Goal: Task Accomplishment & Management: Use online tool/utility

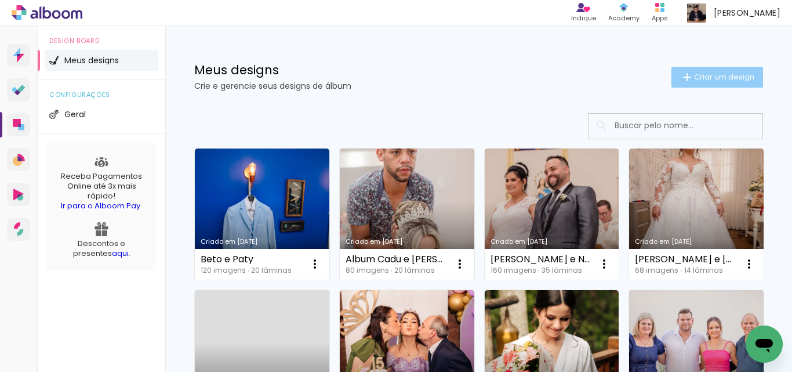
click at [725, 79] on span "Criar um design" at bounding box center [724, 77] width 60 height 8
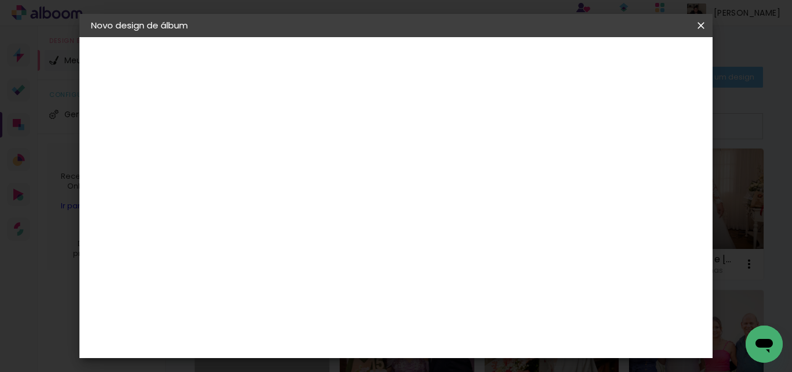
click at [281, 150] on input at bounding box center [281, 156] width 0 height 18
type input "[PERSON_NAME] e [PERSON_NAME]"
type paper-input "[PERSON_NAME] e [PERSON_NAME]"
click at [0, 0] on slot "Avançar" at bounding box center [0, 0] width 0 height 0
click at [282, 223] on input at bounding box center [310, 220] width 117 height 14
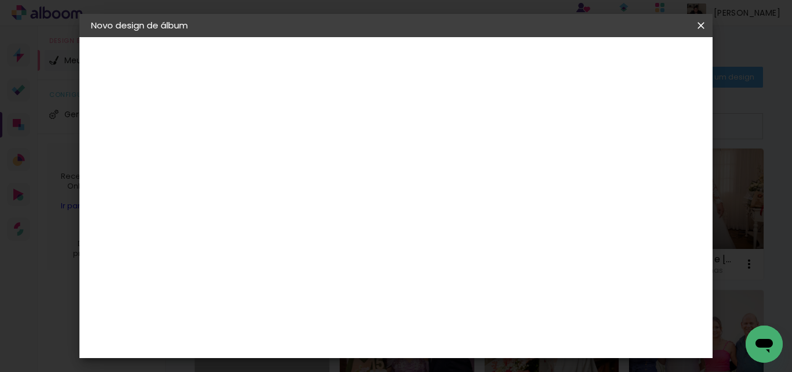
type input "lui"
type paper-input "lui"
click at [303, 261] on div "[PERSON_NAME]" at bounding box center [310, 261] width 77 height 9
click at [0, 0] on slot "Tamanho Livre" at bounding box center [0, 0] width 0 height 0
click at [321, 262] on div "[PERSON_NAME]" at bounding box center [310, 261] width 77 height 9
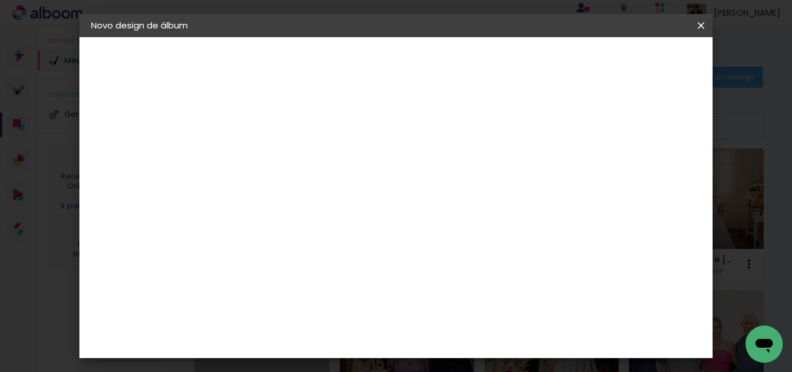
click at [0, 0] on slot "Avançar" at bounding box center [0, 0] width 0 height 0
click at [326, 194] on input "text" at bounding box center [303, 202] width 45 height 18
click at [0, 0] on slot "Encadernados" at bounding box center [0, 0] width 0 height 0
type input "Encadernados"
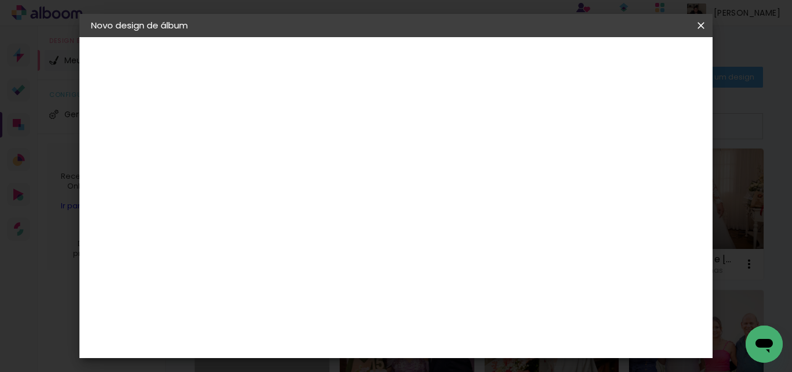
click at [359, 304] on span "30 x 60" at bounding box center [332, 316] width 54 height 24
click at [0, 0] on slot "Avançar" at bounding box center [0, 0] width 0 height 0
click at [492, 58] on span "Iniciar design" at bounding box center [478, 65] width 27 height 16
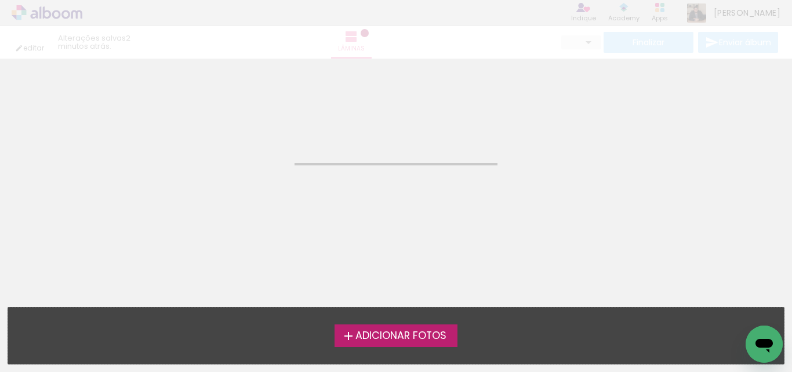
click at [443, 339] on span "Adicionar Fotos" at bounding box center [400, 335] width 91 height 10
click at [0, 0] on input "file" at bounding box center [0, 0] width 0 height 0
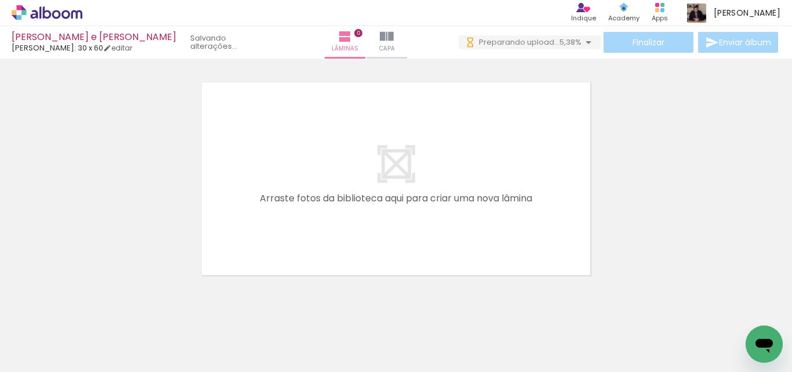
click at [41, 15] on icon at bounding box center [40, 12] width 2 height 12
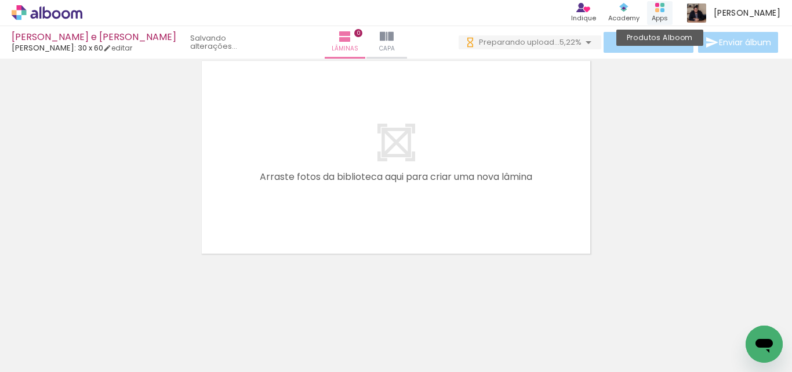
click at [664, 9] on icon at bounding box center [659, 7] width 9 height 9
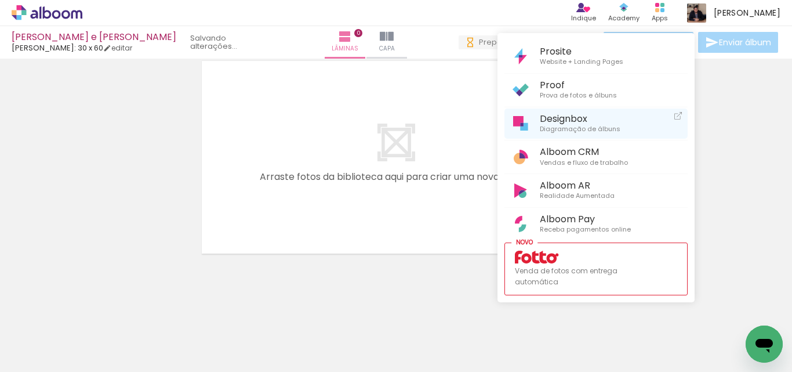
click at [566, 121] on span "Designbox" at bounding box center [580, 118] width 81 height 11
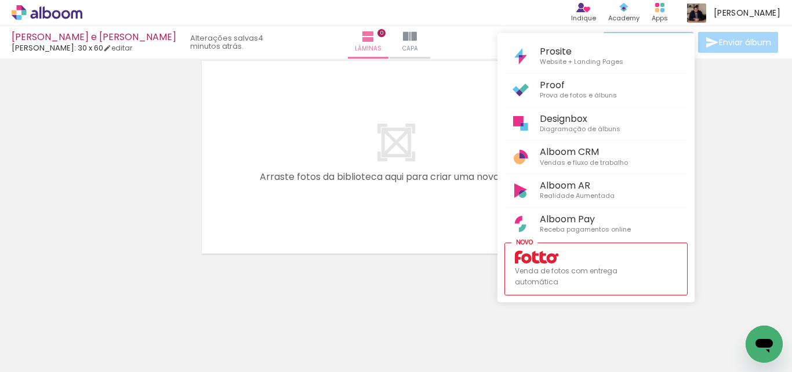
click at [85, 150] on div at bounding box center [396, 186] width 792 height 372
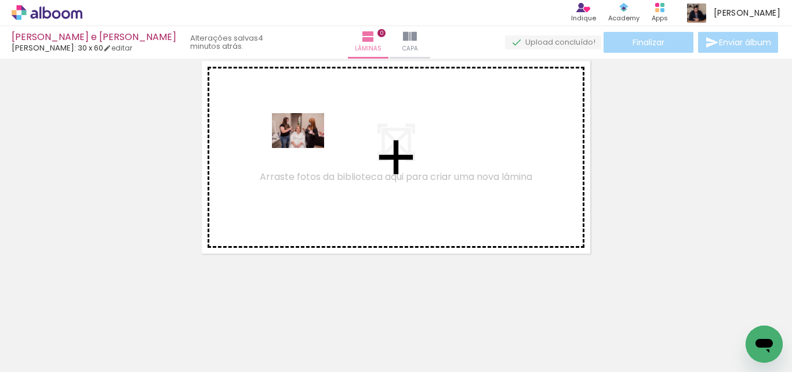
drag, startPoint x: 117, startPoint y: 333, endPoint x: 181, endPoint y: 344, distance: 66.0
click at [307, 148] on quentale-workspace at bounding box center [396, 186] width 792 height 372
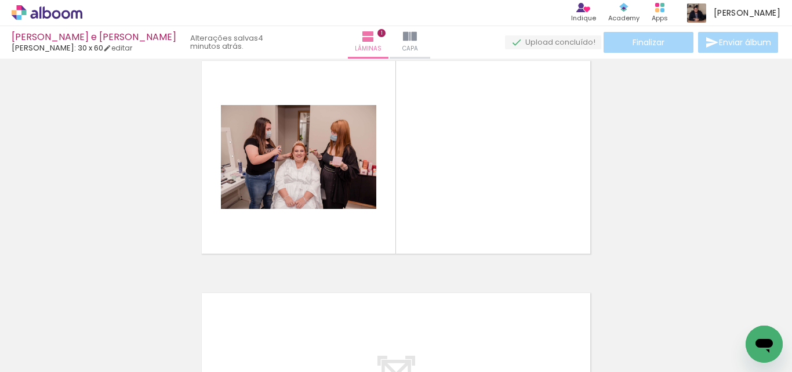
scroll to position [15, 0]
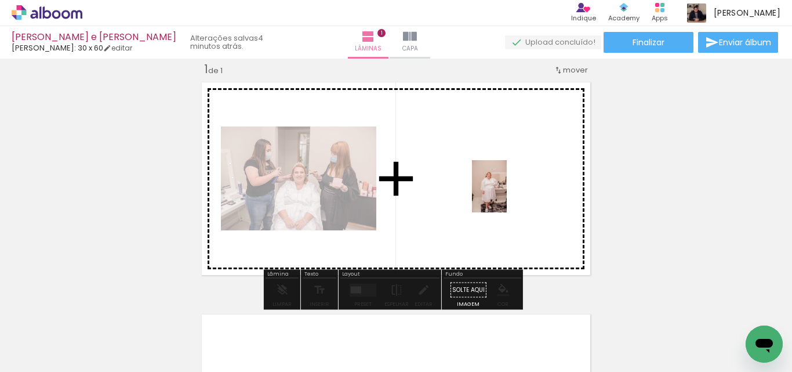
drag, startPoint x: 175, startPoint y: 342, endPoint x: 507, endPoint y: 195, distance: 362.8
click at [507, 195] on quentale-workspace at bounding box center [396, 186] width 792 height 372
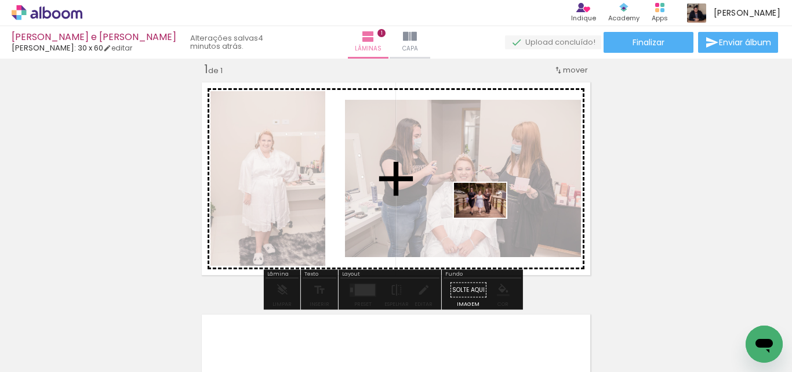
drag, startPoint x: 248, startPoint y: 343, endPoint x: 489, endPoint y: 217, distance: 271.2
click at [489, 217] on quentale-workspace at bounding box center [396, 186] width 792 height 372
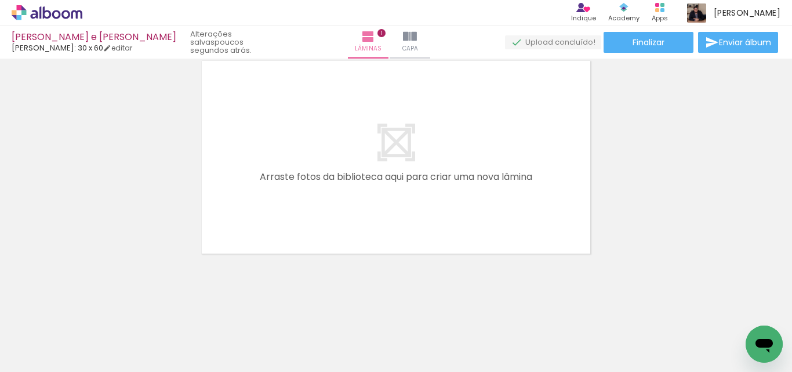
scroll to position [210, 0]
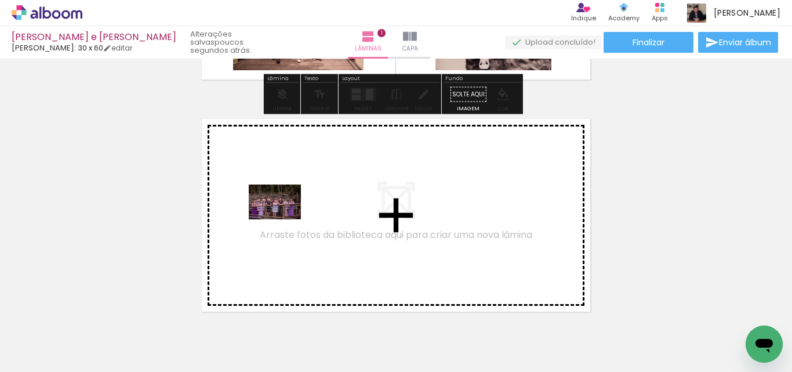
drag, startPoint x: 147, startPoint y: 339, endPoint x: 283, endPoint y: 219, distance: 181.5
click at [283, 219] on quentale-workspace at bounding box center [396, 186] width 792 height 372
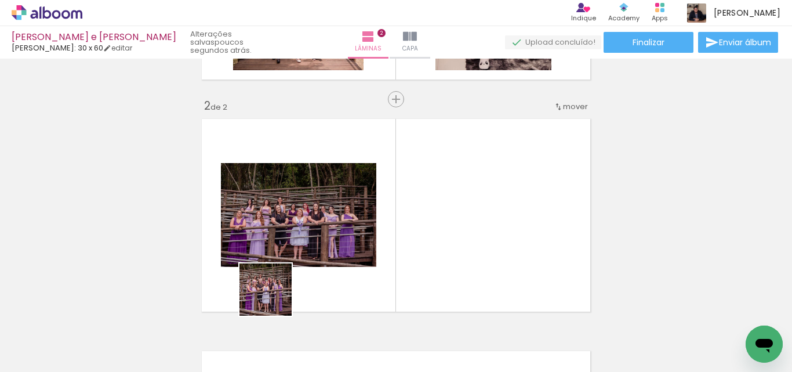
scroll to position [247, 0]
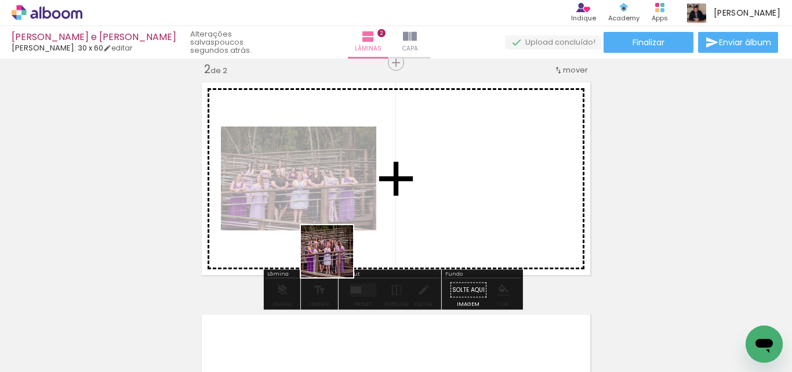
drag, startPoint x: 204, startPoint y: 341, endPoint x: 309, endPoint y: 281, distance: 120.7
click at [347, 251] on quentale-workspace at bounding box center [396, 186] width 792 height 372
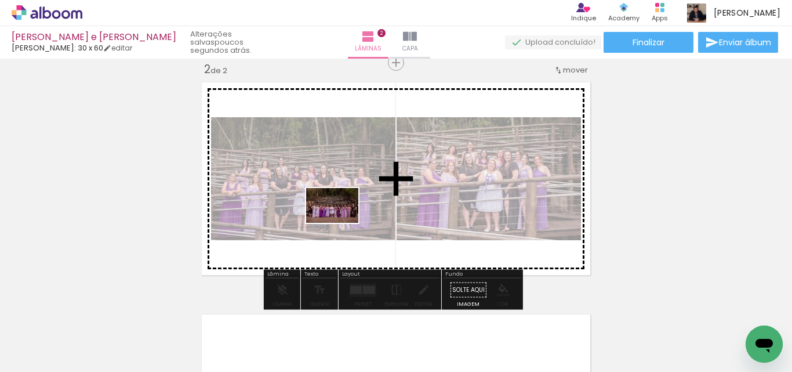
drag, startPoint x: 318, startPoint y: 271, endPoint x: 341, endPoint y: 223, distance: 53.2
click at [341, 223] on quentale-workspace at bounding box center [396, 186] width 792 height 372
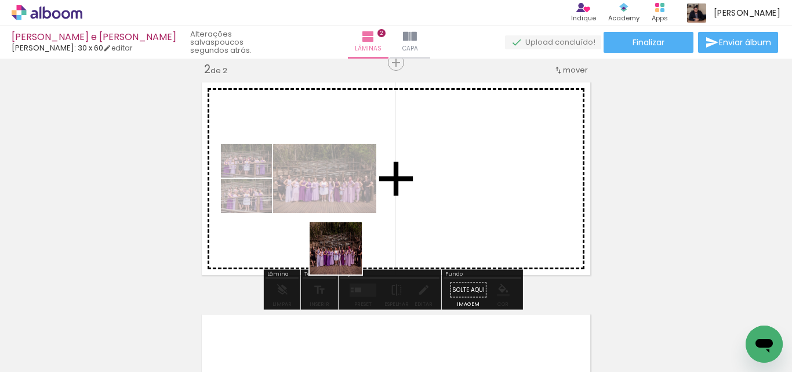
drag, startPoint x: 323, startPoint y: 327, endPoint x: 344, endPoint y: 257, distance: 73.4
click at [344, 257] on quentale-workspace at bounding box center [396, 186] width 792 height 372
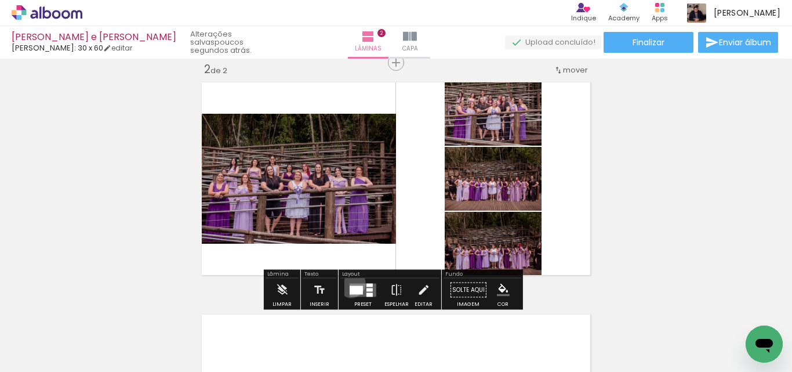
click at [350, 283] on quentale-layouter at bounding box center [363, 289] width 27 height 13
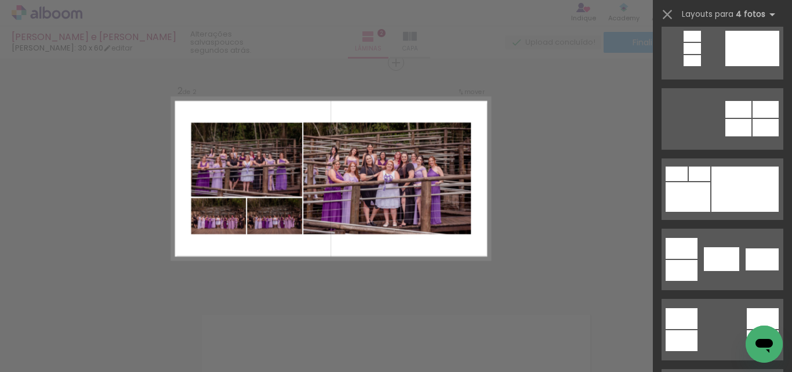
scroll to position [232, 0]
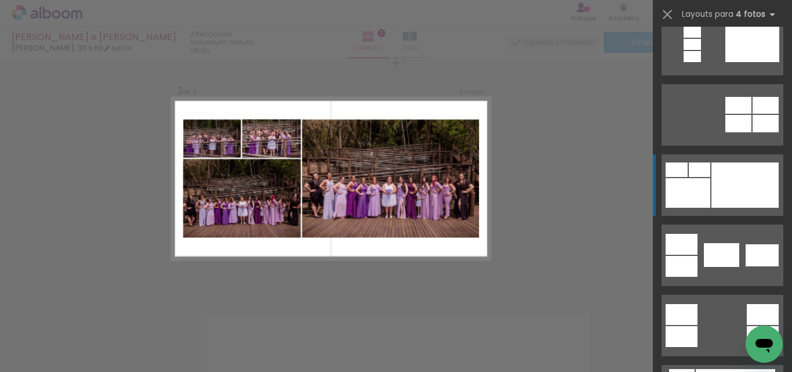
click at [719, 180] on div at bounding box center [744, 184] width 67 height 45
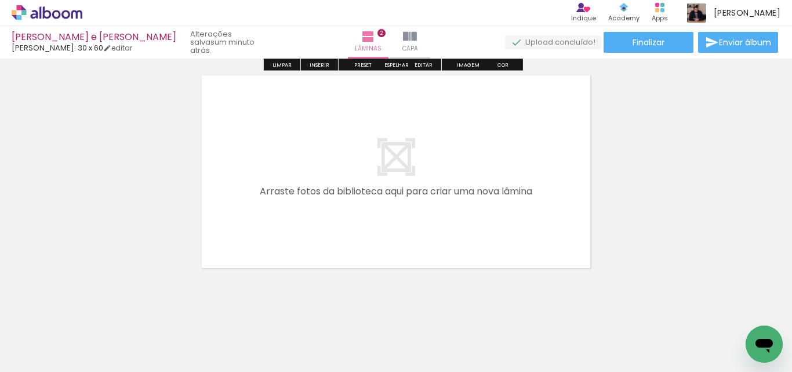
scroll to position [500, 0]
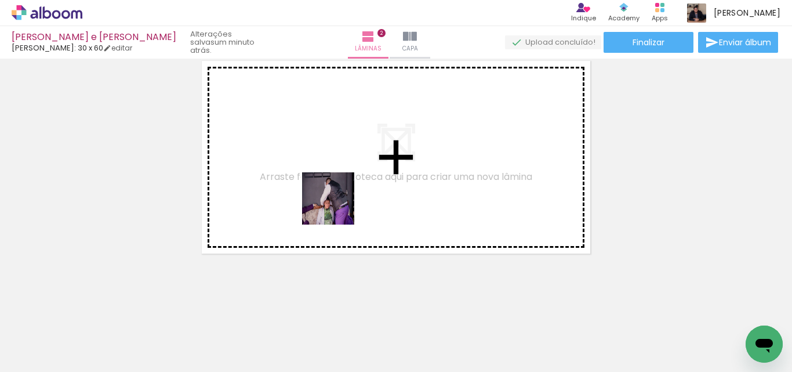
drag, startPoint x: 387, startPoint y: 344, endPoint x: 335, endPoint y: 204, distance: 149.7
click at [335, 204] on quentale-workspace at bounding box center [396, 186] width 792 height 372
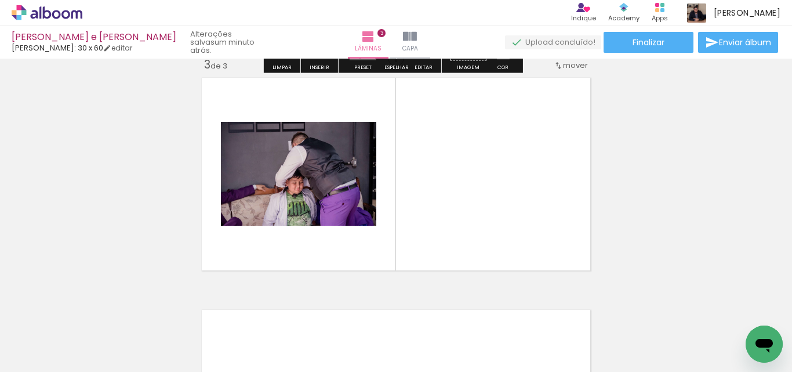
scroll to position [479, 0]
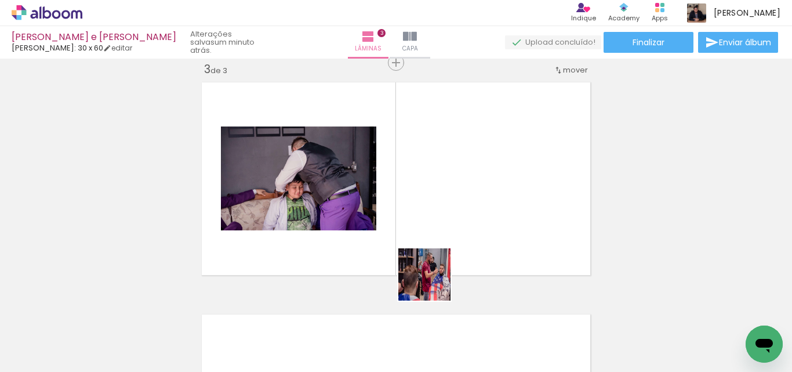
drag, startPoint x: 584, startPoint y: 343, endPoint x: 334, endPoint y: 248, distance: 267.7
click at [342, 251] on quentale-workspace at bounding box center [396, 186] width 792 height 372
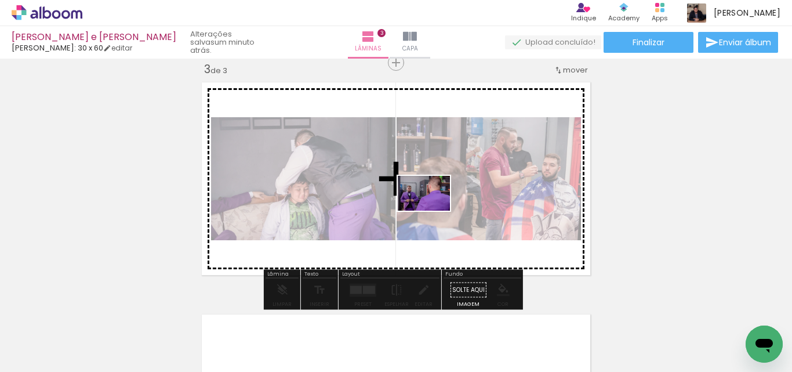
drag, startPoint x: 464, startPoint y: 344, endPoint x: 432, endPoint y: 210, distance: 137.1
click at [432, 210] on quentale-workspace at bounding box center [396, 186] width 792 height 372
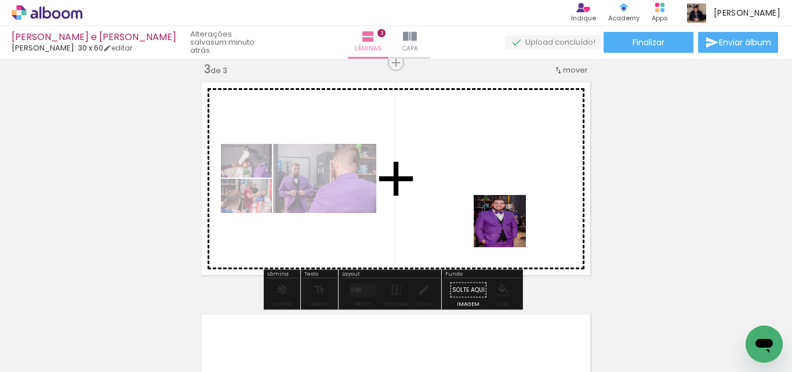
drag, startPoint x: 532, startPoint y: 343, endPoint x: 508, endPoint y: 230, distance: 116.1
click at [508, 230] on quentale-workspace at bounding box center [396, 186] width 792 height 372
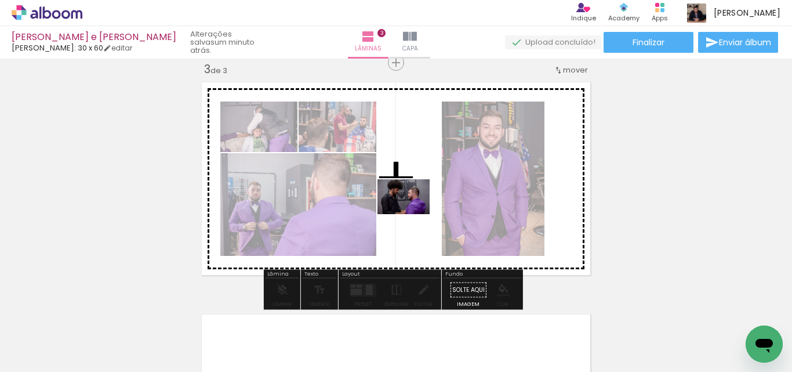
drag, startPoint x: 599, startPoint y: 306, endPoint x: 412, endPoint y: 214, distance: 208.2
click at [412, 214] on quentale-workspace at bounding box center [396, 186] width 792 height 372
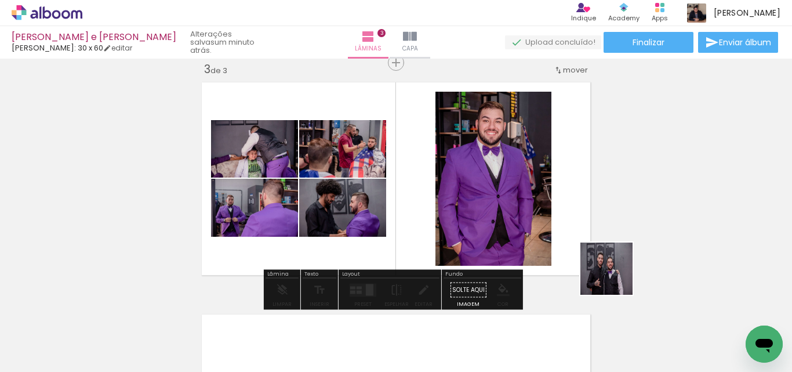
drag, startPoint x: 712, startPoint y: 334, endPoint x: 381, endPoint y: 180, distance: 364.6
click at [395, 182] on quentale-workspace at bounding box center [396, 186] width 792 height 372
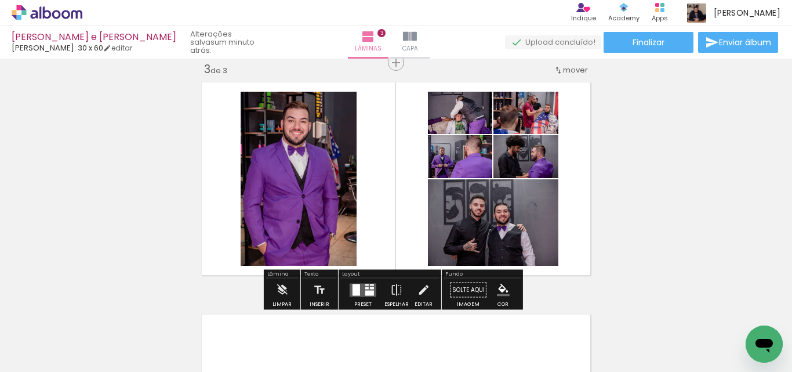
scroll to position [0, 531]
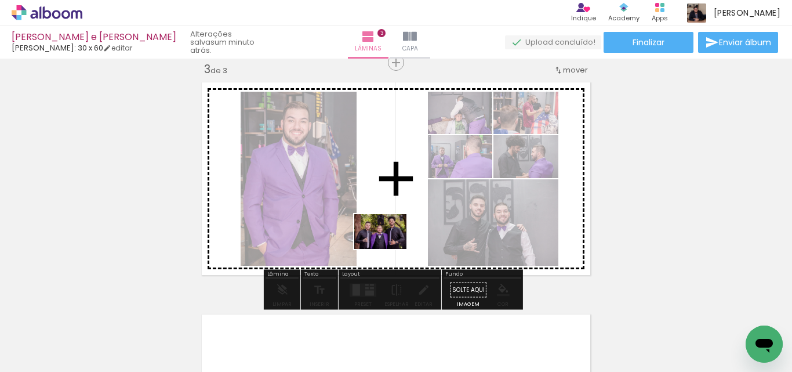
drag, startPoint x: 428, startPoint y: 341, endPoint x: 388, endPoint y: 246, distance: 103.4
click at [388, 246] on quentale-workspace at bounding box center [396, 186] width 792 height 372
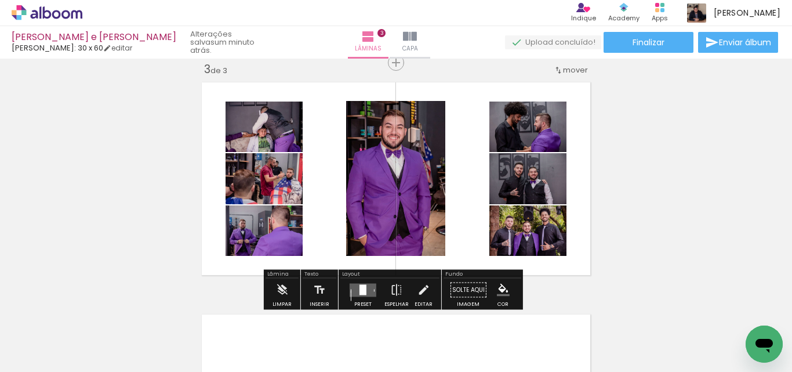
click at [361, 288] on div at bounding box center [362, 289] width 7 height 10
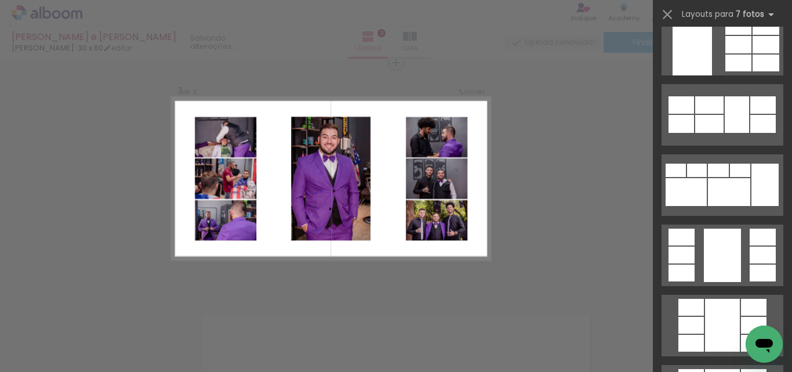
scroll to position [0, 0]
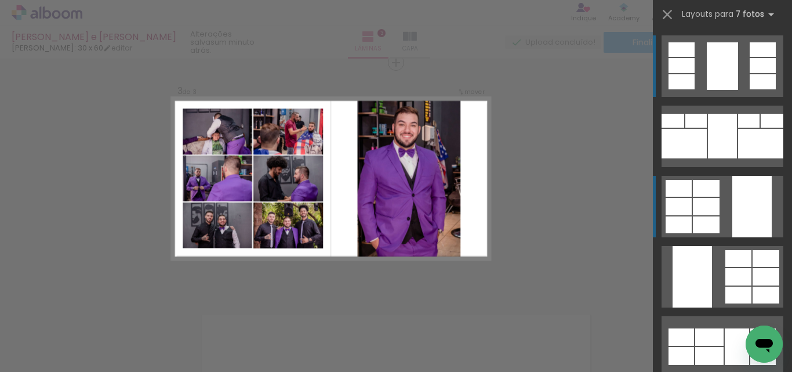
click at [718, 97] on quentale-layouter at bounding box center [722, 65] width 122 height 61
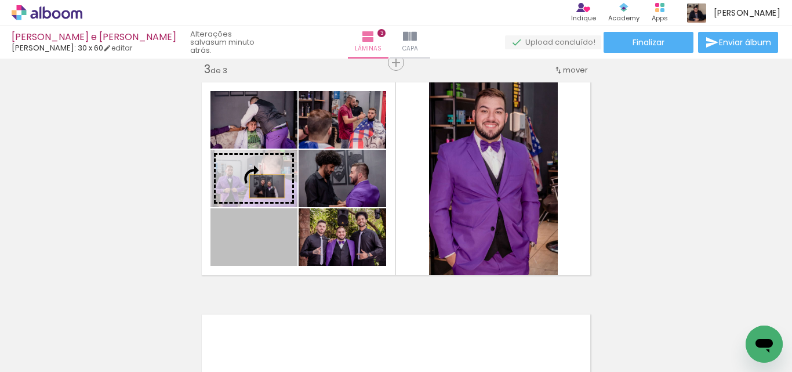
drag, startPoint x: 270, startPoint y: 249, endPoint x: 263, endPoint y: 184, distance: 64.7
click at [0, 0] on slot at bounding box center [0, 0] width 0 height 0
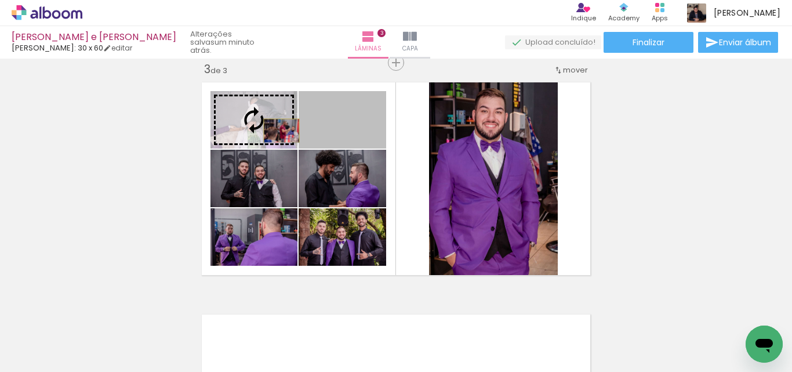
drag, startPoint x: 364, startPoint y: 129, endPoint x: 274, endPoint y: 128, distance: 89.9
click at [0, 0] on slot at bounding box center [0, 0] width 0 height 0
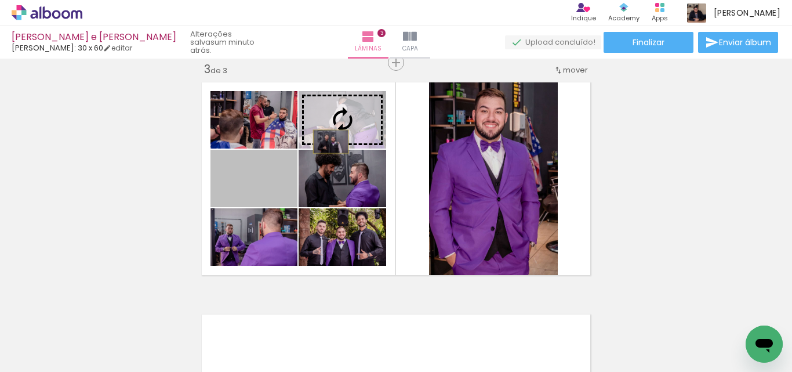
drag, startPoint x: 270, startPoint y: 188, endPoint x: 327, endPoint y: 140, distance: 74.9
click at [0, 0] on slot at bounding box center [0, 0] width 0 height 0
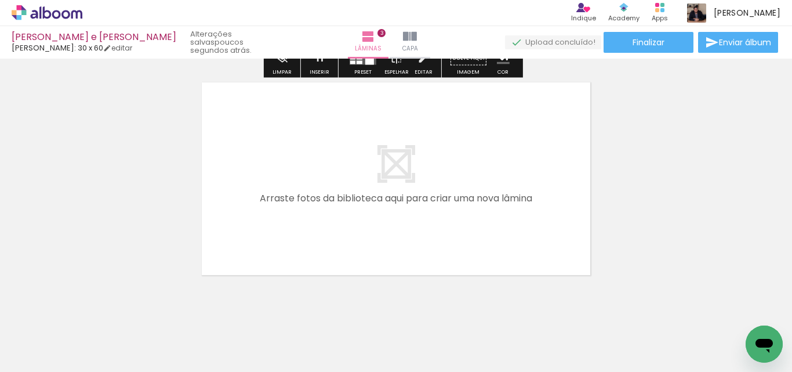
scroll to position [732, 0]
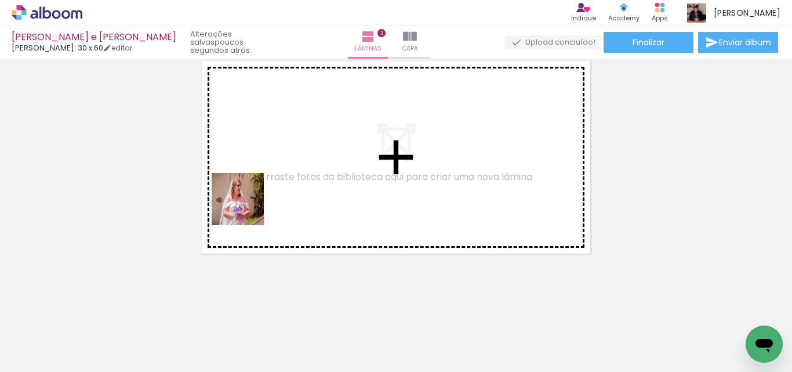
drag, startPoint x: 183, startPoint y: 343, endPoint x: 270, endPoint y: 329, distance: 88.2
click at [253, 201] on quentale-workspace at bounding box center [396, 186] width 792 height 372
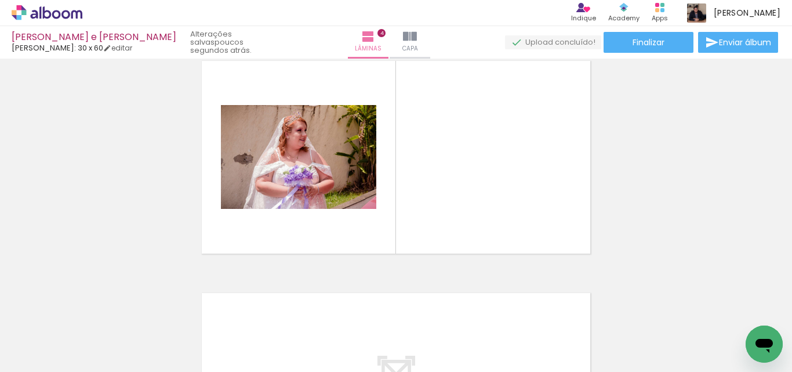
scroll to position [711, 0]
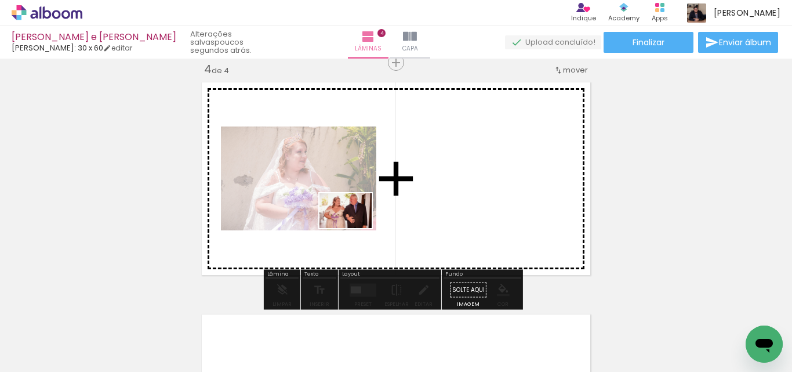
drag, startPoint x: 269, startPoint y: 325, endPoint x: 354, endPoint y: 228, distance: 129.0
click at [354, 228] on quentale-workspace at bounding box center [396, 186] width 792 height 372
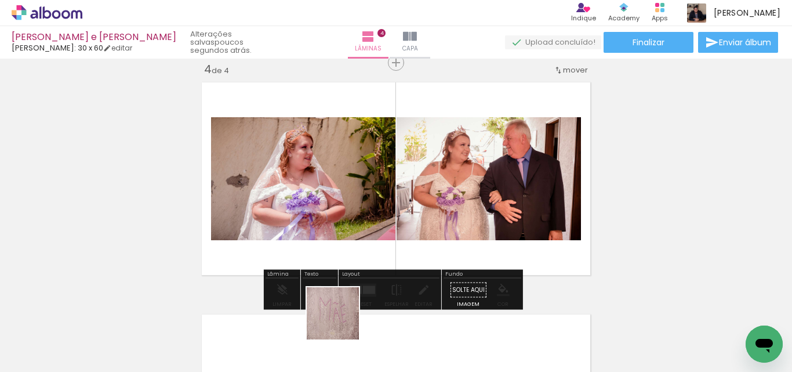
drag, startPoint x: 341, startPoint y: 322, endPoint x: 390, endPoint y: 216, distance: 116.7
click at [390, 216] on quentale-workspace at bounding box center [396, 186] width 792 height 372
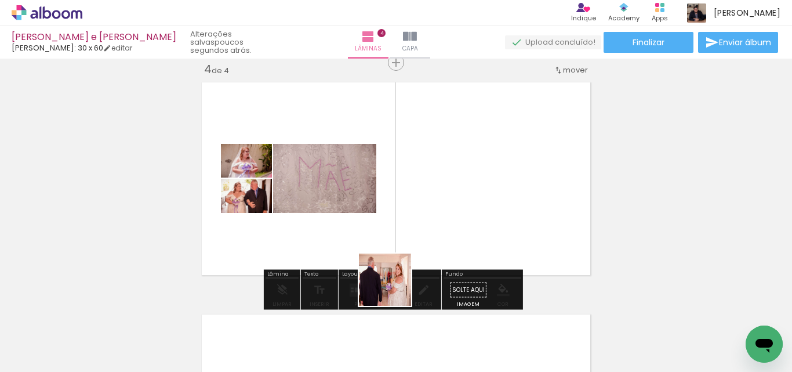
drag, startPoint x: 394, startPoint y: 288, endPoint x: 398, endPoint y: 241, distance: 47.8
click at [398, 241] on quentale-workspace at bounding box center [396, 186] width 792 height 372
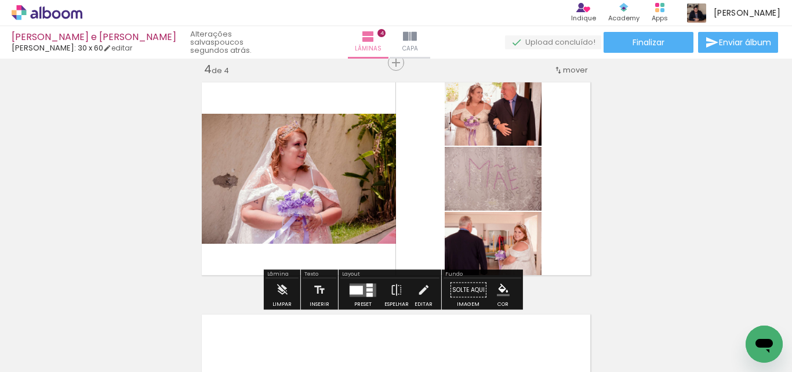
click at [360, 289] on div at bounding box center [356, 289] width 13 height 9
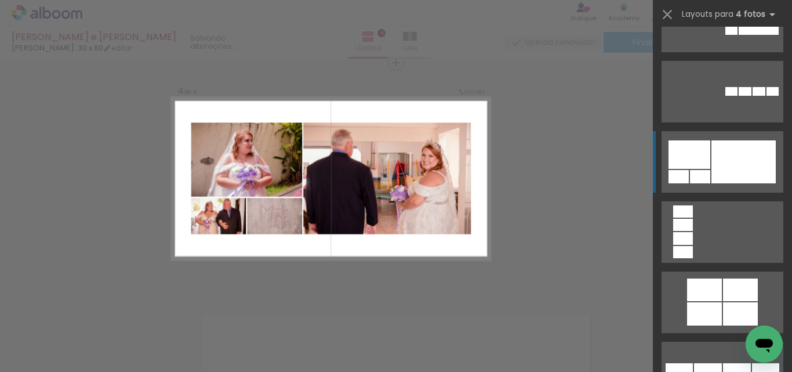
scroll to position [2377, 0]
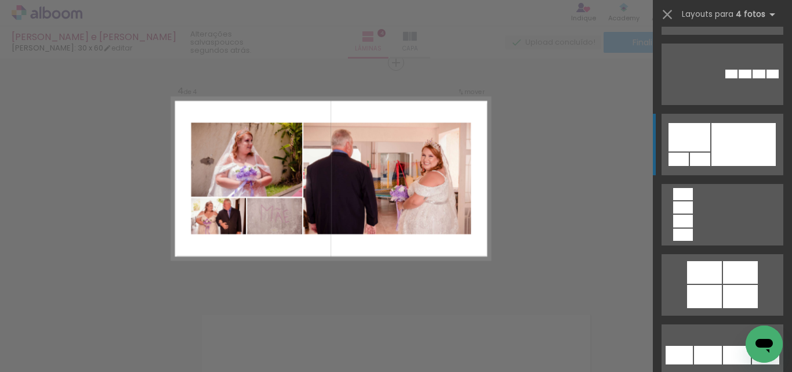
click at [722, 152] on div at bounding box center [743, 144] width 64 height 43
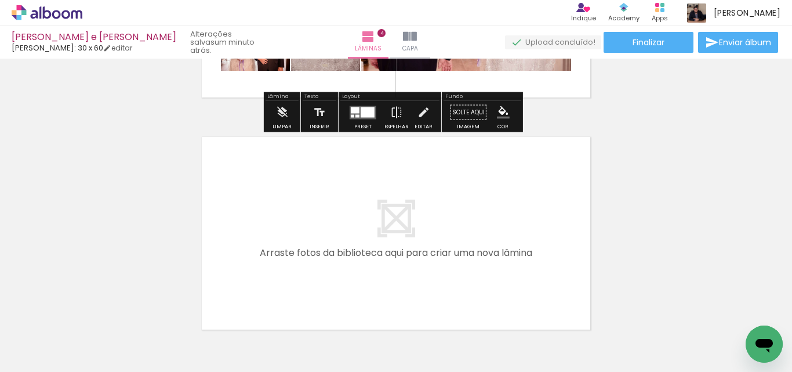
scroll to position [943, 0]
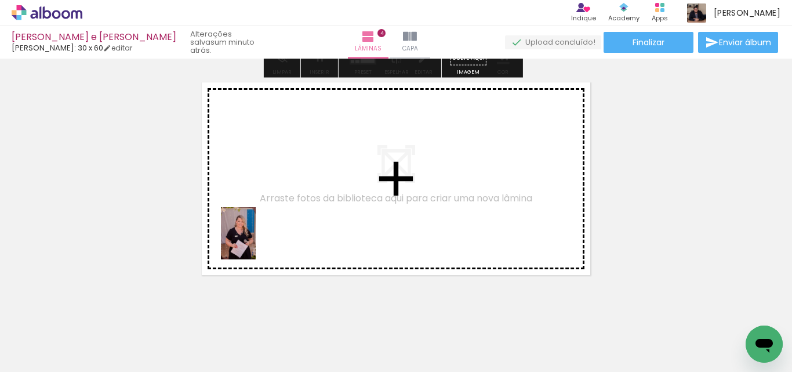
drag, startPoint x: 155, startPoint y: 314, endPoint x: 217, endPoint y: 292, distance: 65.8
click at [257, 238] on quentale-workspace at bounding box center [396, 186] width 792 height 372
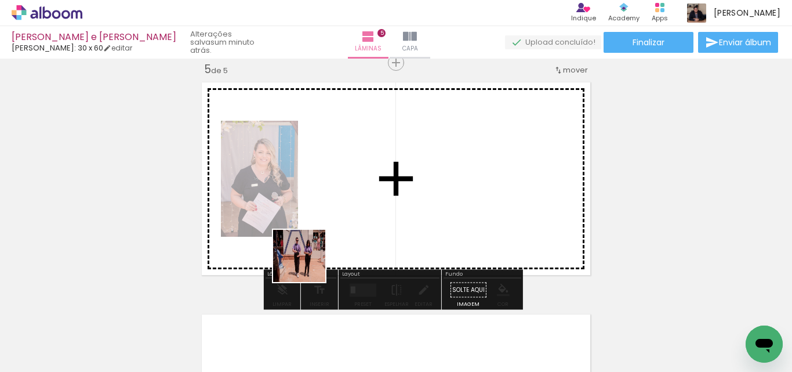
drag, startPoint x: 277, startPoint y: 285, endPoint x: 272, endPoint y: 313, distance: 28.8
click at [363, 225] on quentale-workspace at bounding box center [396, 186] width 792 height 372
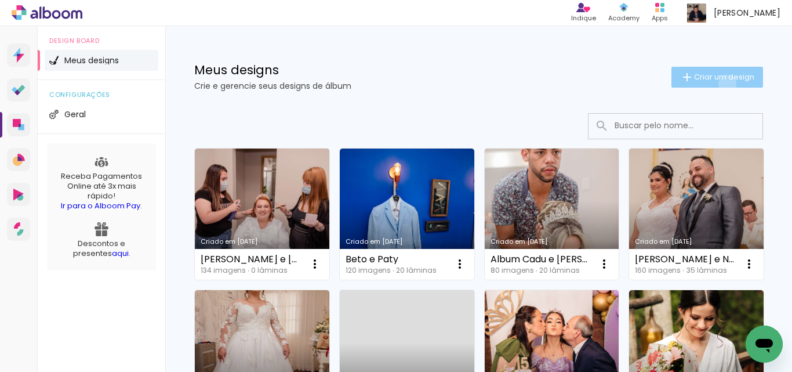
click at [717, 83] on paper-button "Criar um design" at bounding box center [717, 77] width 92 height 21
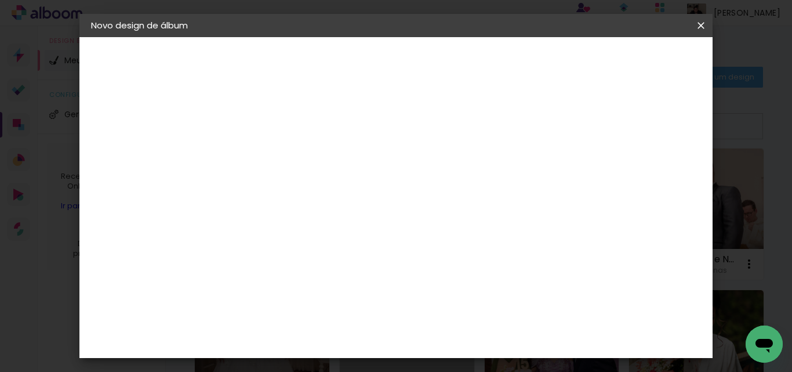
click at [0, 0] on paper-input-container "Título do álbum" at bounding box center [0, 0] width 0 height 0
type input "Hernany e Amanda"
type paper-input "Hernany e Amanda"
click at [399, 69] on paper-button "Avançar" at bounding box center [371, 62] width 57 height 20
click at [346, 221] on input at bounding box center [310, 220] width 117 height 14
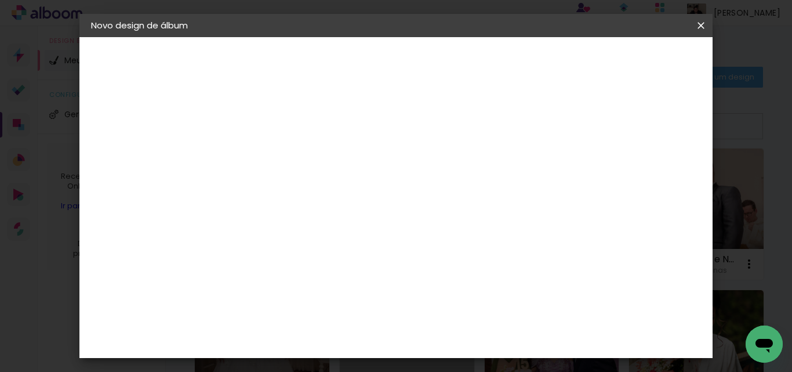
type input "luiz"
type paper-input "luiz"
click at [350, 263] on div "[PERSON_NAME]" at bounding box center [310, 261] width 77 height 9
click at [0, 0] on slot "Avançar" at bounding box center [0, 0] width 0 height 0
click at [326, 195] on input "text" at bounding box center [303, 202] width 45 height 18
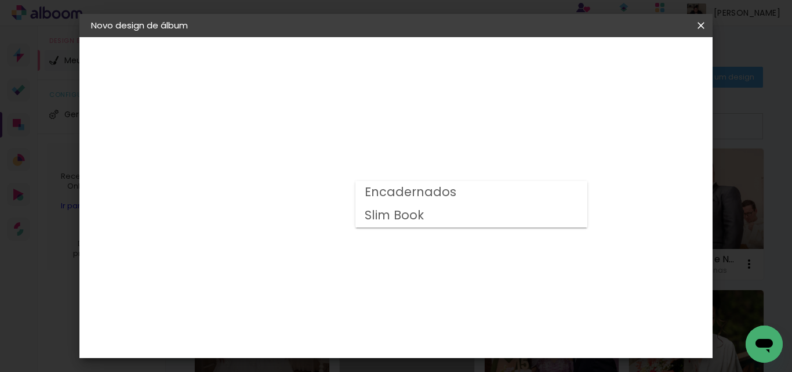
click at [0, 0] on slot "Encadernados" at bounding box center [0, 0] width 0 height 0
type input "Encadernados"
click at [359, 304] on span "30 x 60" at bounding box center [332, 316] width 54 height 24
click at [0, 0] on slot "Avançar" at bounding box center [0, 0] width 0 height 0
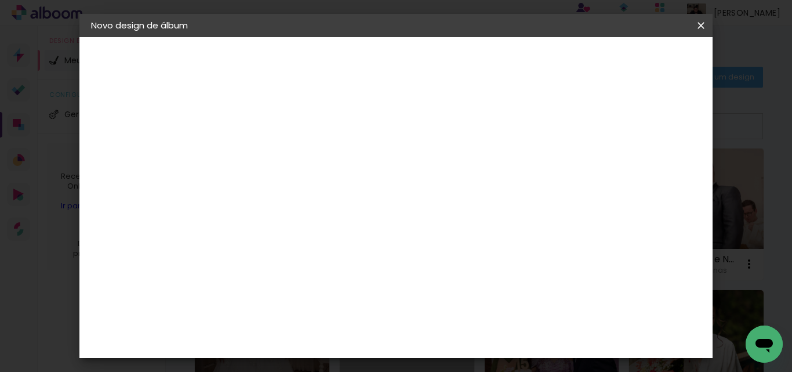
click at [492, 57] on span "Iniciar design" at bounding box center [478, 65] width 27 height 16
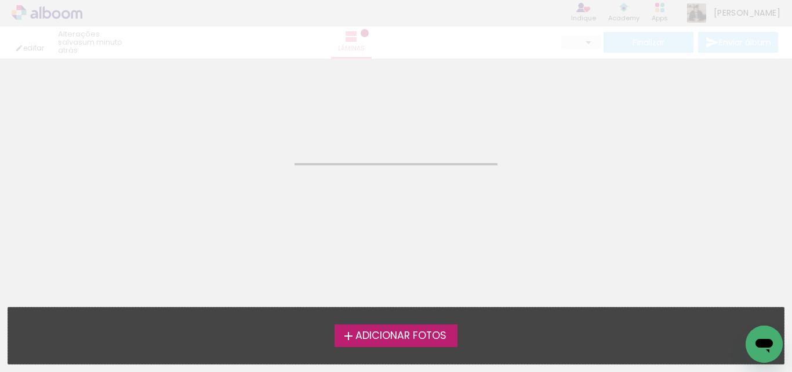
click at [421, 341] on span "Adicionar Fotos" at bounding box center [400, 335] width 91 height 10
click at [0, 0] on input "file" at bounding box center [0, 0] width 0 height 0
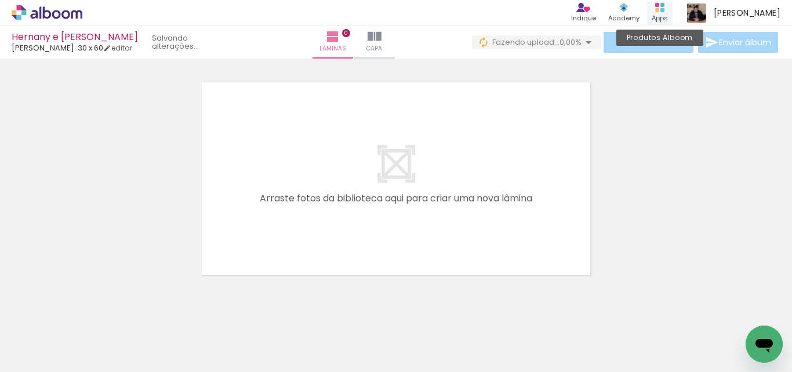
click at [668, 13] on div "Apps" at bounding box center [660, 18] width 16 height 10
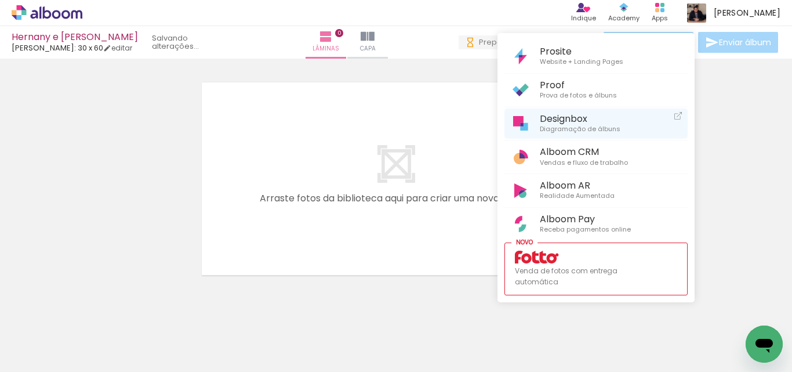
click at [575, 120] on span "Designbox" at bounding box center [580, 118] width 81 height 11
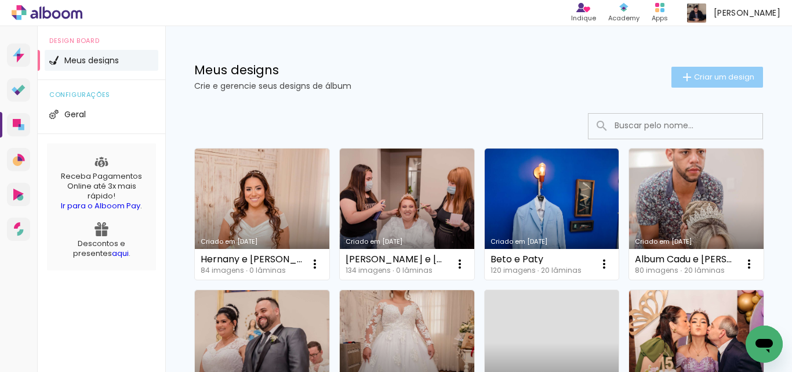
click at [733, 76] on span "Criar um design" at bounding box center [724, 77] width 60 height 8
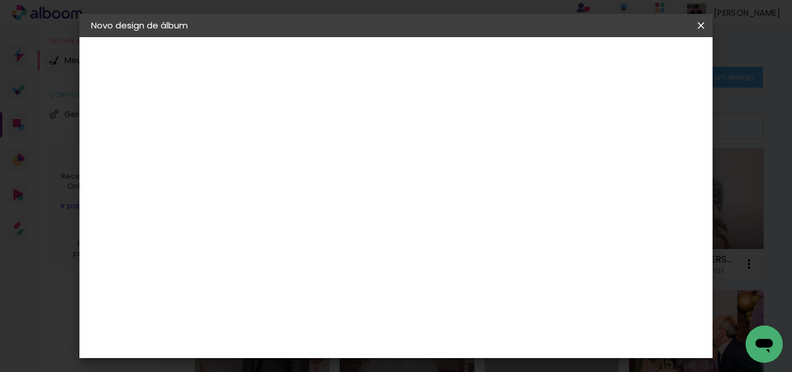
click at [281, 154] on input at bounding box center [281, 156] width 0 height 18
type input "Murillo e Jéssica"
type paper-input "Murillo e Jéssica"
click at [0, 0] on slot "Avançar" at bounding box center [0, 0] width 0 height 0
click at [299, 222] on input at bounding box center [310, 220] width 117 height 14
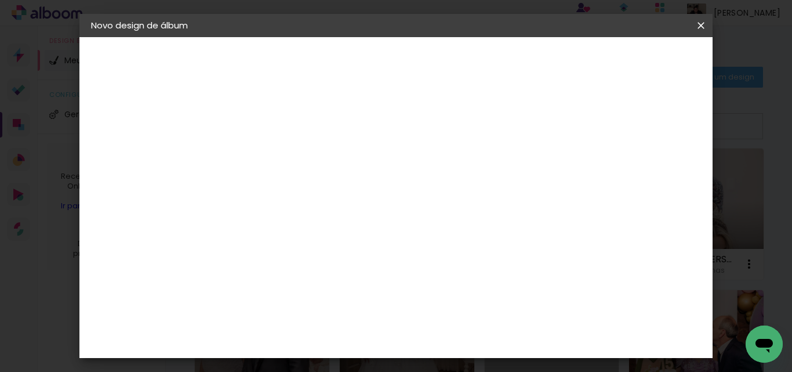
type input "luiz"
type paper-input "luiz"
click at [329, 264] on div "[PERSON_NAME]" at bounding box center [310, 261] width 77 height 9
click at [0, 0] on slot "Avançar" at bounding box center [0, 0] width 0 height 0
click at [326, 197] on input "text" at bounding box center [303, 202] width 45 height 18
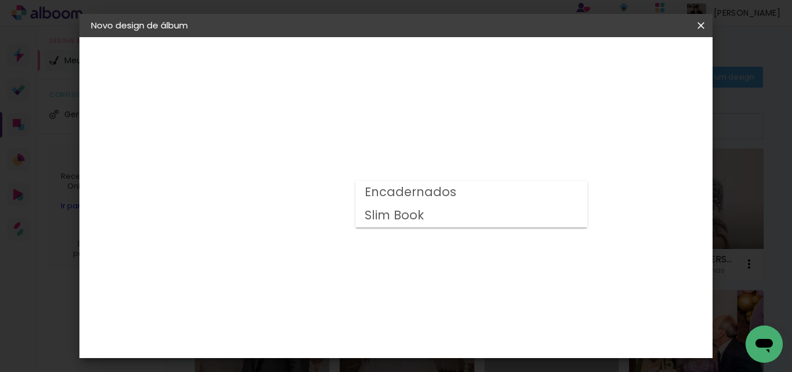
click at [0, 0] on slot "Encadernados" at bounding box center [0, 0] width 0 height 0
type input "Encadernados"
click at [359, 246] on span "30 x 60" at bounding box center [332, 258] width 54 height 24
click at [470, 55] on paper-button "Avançar" at bounding box center [441, 62] width 57 height 20
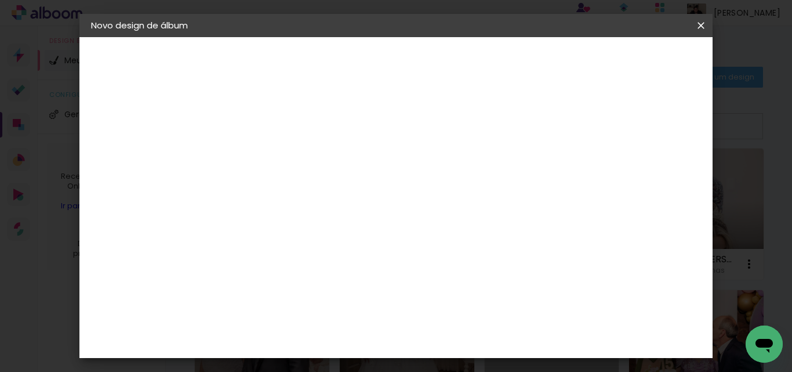
click at [503, 55] on paper-button "Iniciar design" at bounding box center [478, 66] width 50 height 28
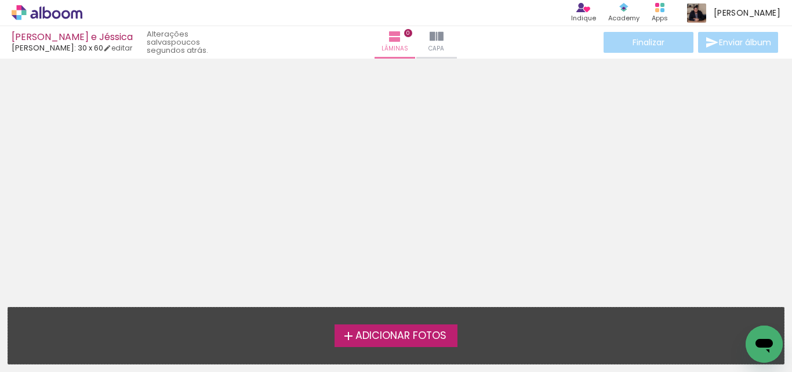
click at [399, 330] on span "Adicionar Fotos" at bounding box center [400, 335] width 91 height 10
click at [0, 0] on input "file" at bounding box center [0, 0] width 0 height 0
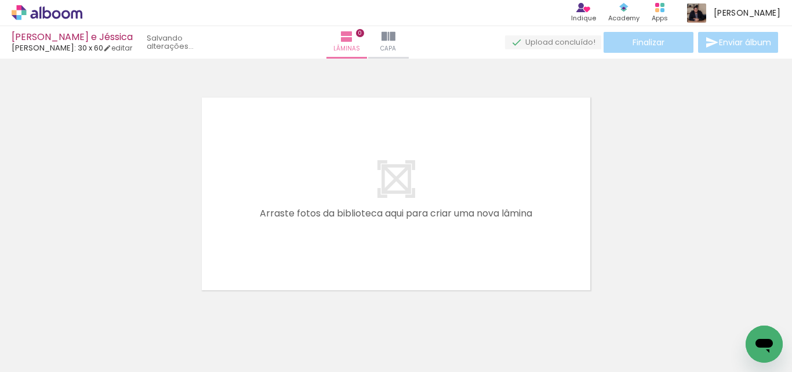
scroll to position [15, 0]
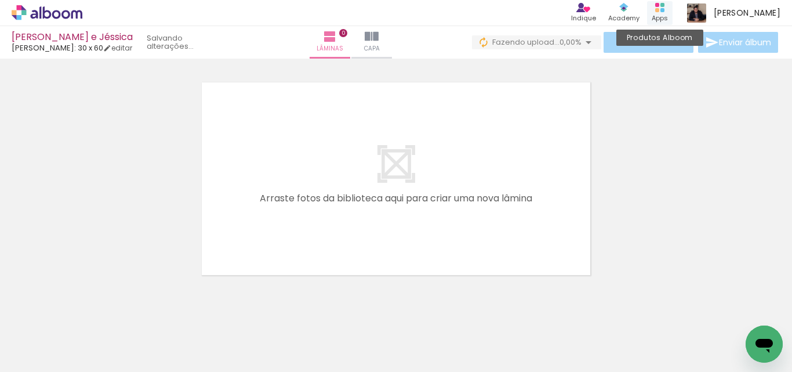
click at [664, 11] on rect at bounding box center [662, 10] width 4 height 4
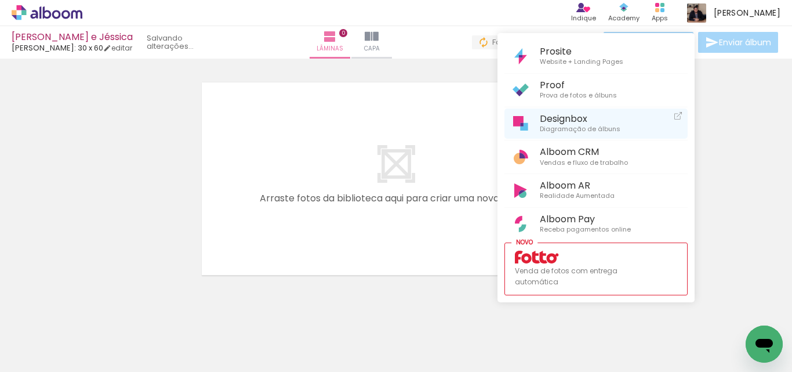
click at [588, 118] on span "Designbox" at bounding box center [580, 118] width 81 height 11
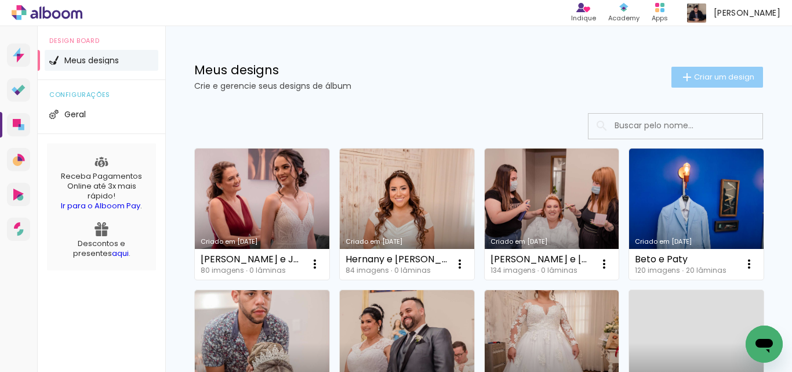
click at [728, 77] on span "Criar um design" at bounding box center [724, 77] width 60 height 8
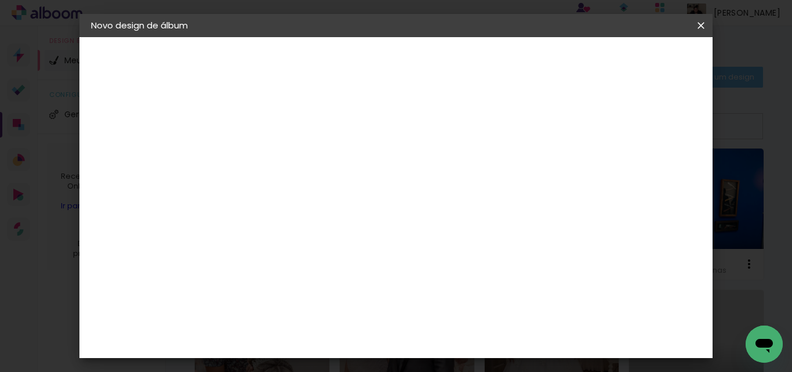
click at [281, 157] on input at bounding box center [281, 156] width 0 height 18
type input "Raul e Natália"
type paper-input "Raul e Natália"
click at [0, 0] on slot "Avançar" at bounding box center [0, 0] width 0 height 0
click at [333, 219] on input at bounding box center [310, 220] width 117 height 14
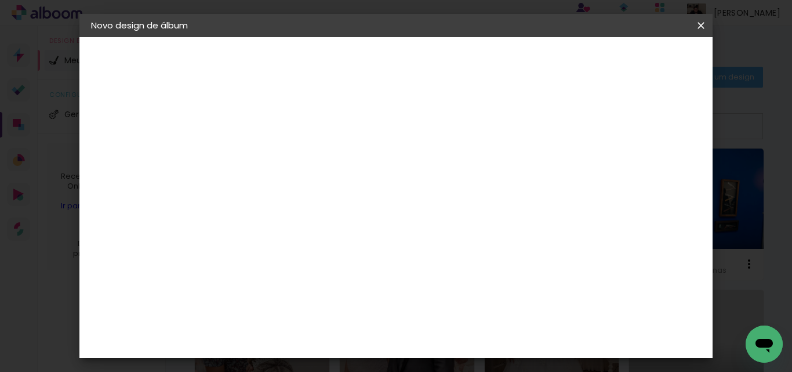
type input "luiz"
type paper-input "luiz"
click at [346, 257] on div "[PERSON_NAME]" at bounding box center [310, 261] width 77 height 9
click at [0, 0] on slot "Avançar" at bounding box center [0, 0] width 0 height 0
click at [326, 193] on input "text" at bounding box center [303, 202] width 45 height 18
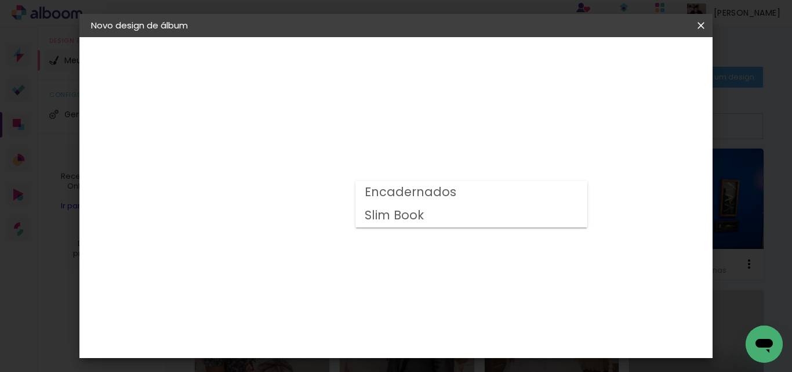
click at [0, 0] on slot "Encadernados" at bounding box center [0, 0] width 0 height 0
type input "Encadernados"
click at [359, 304] on span "30 x 60" at bounding box center [332, 316] width 54 height 24
click at [0, 0] on slot "Avançar" at bounding box center [0, 0] width 0 height 0
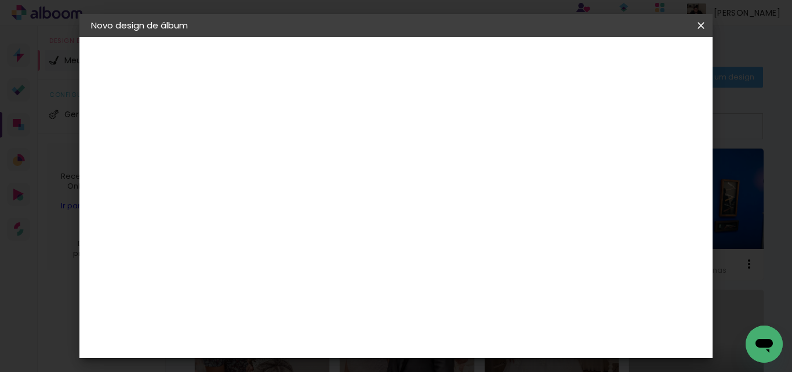
click at [492, 64] on span "Iniciar design" at bounding box center [478, 65] width 27 height 16
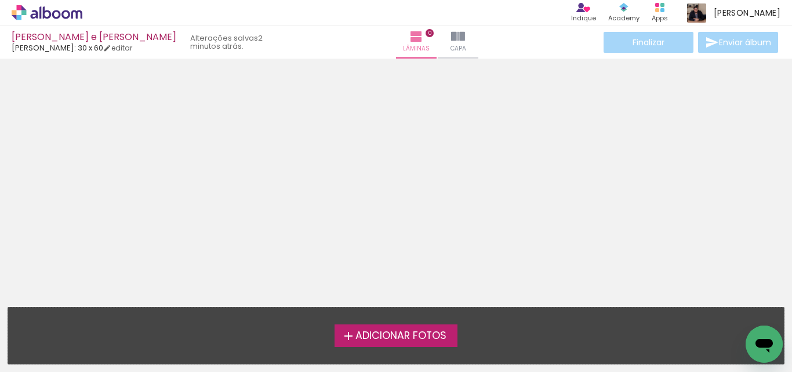
click at [399, 332] on span "Adicionar Fotos" at bounding box center [400, 335] width 91 height 10
click at [0, 0] on input "file" at bounding box center [0, 0] width 0 height 0
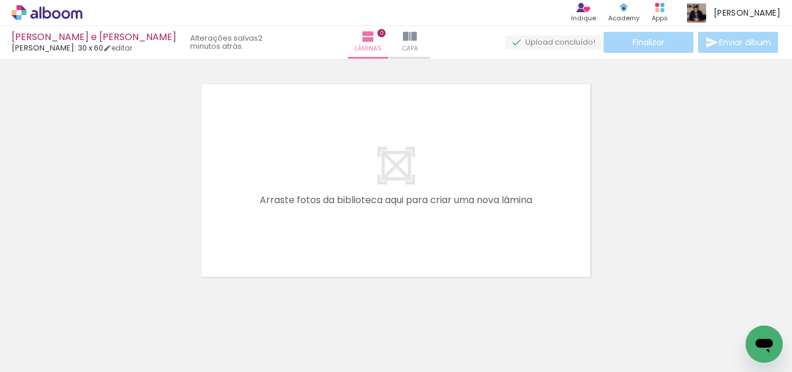
scroll to position [15, 0]
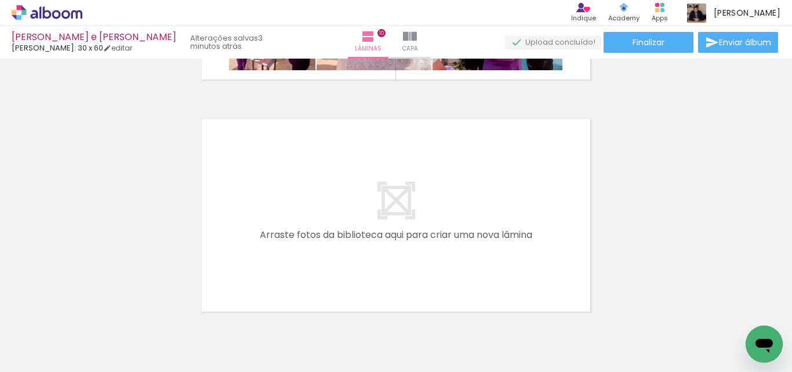
scroll to position [2355, 0]
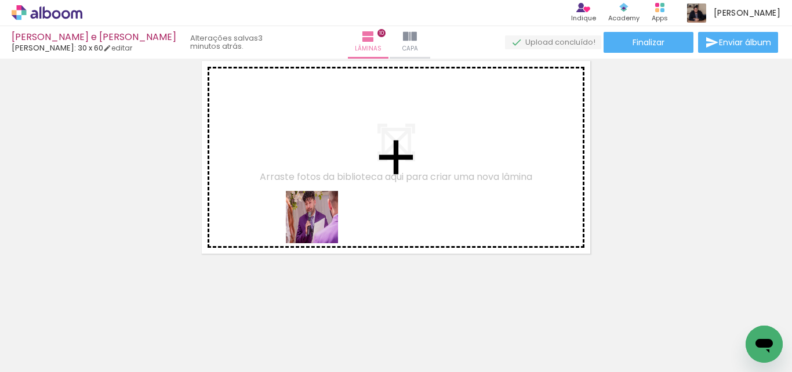
drag, startPoint x: 318, startPoint y: 341, endPoint x: 366, endPoint y: 341, distance: 48.1
click at [321, 210] on quentale-workspace at bounding box center [396, 186] width 792 height 372
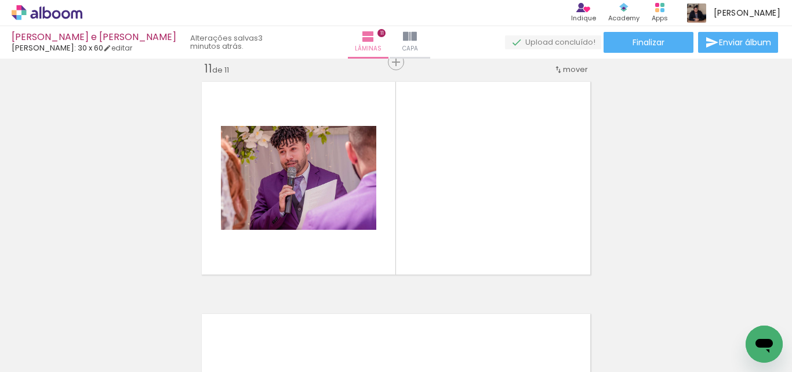
scroll to position [2334, 0]
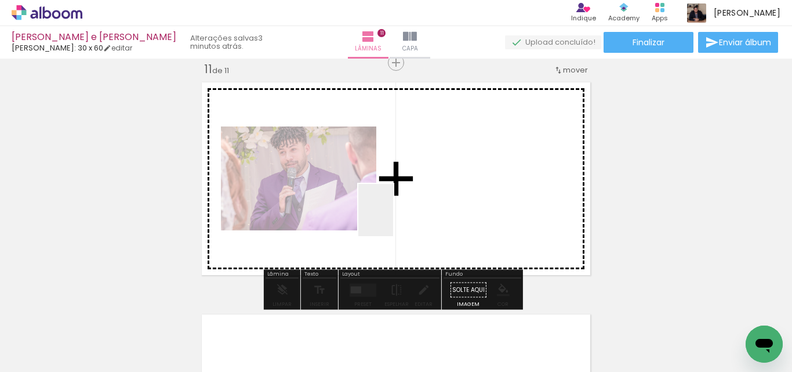
click at [393, 219] on quentale-workspace at bounding box center [396, 186] width 792 height 372
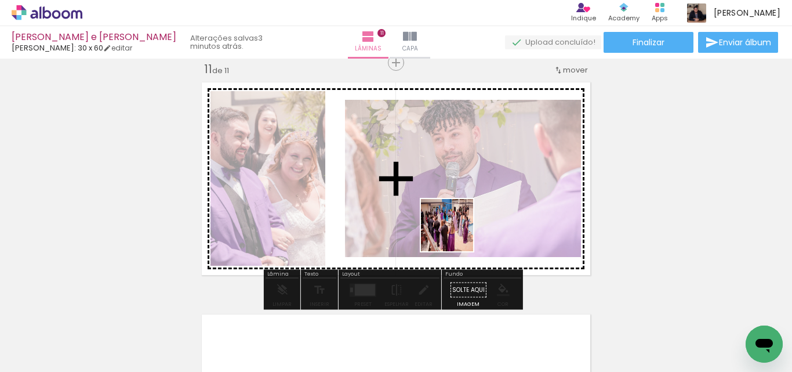
drag, startPoint x: 459, startPoint y: 339, endPoint x: 502, endPoint y: 346, distance: 44.1
click at [456, 232] on quentale-workspace at bounding box center [396, 186] width 792 height 372
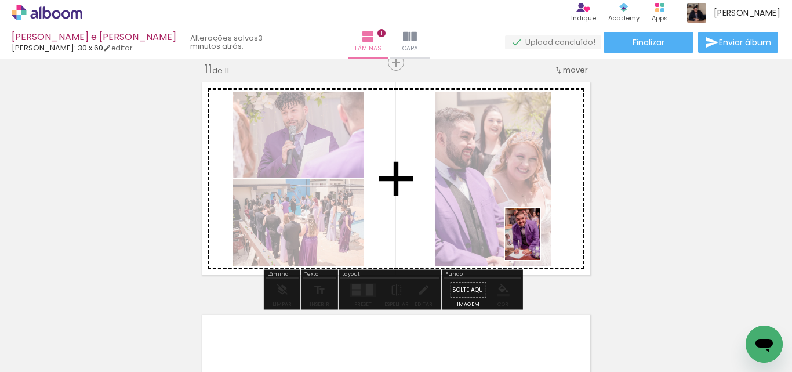
drag, startPoint x: 514, startPoint y: 338, endPoint x: 540, endPoint y: 242, distance: 99.0
click at [540, 242] on quentale-workspace at bounding box center [396, 186] width 792 height 372
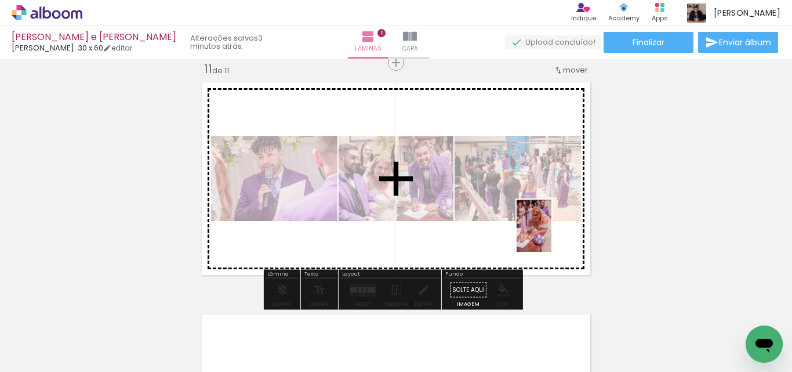
drag, startPoint x: 577, startPoint y: 335, endPoint x: 541, endPoint y: 240, distance: 101.8
click at [550, 231] on quentale-workspace at bounding box center [396, 186] width 792 height 372
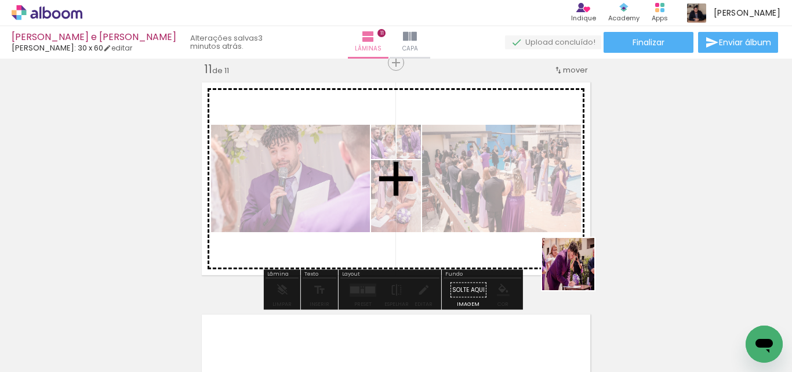
drag, startPoint x: 632, startPoint y: 340, endPoint x: 694, endPoint y: 328, distance: 63.8
click at [545, 246] on quentale-workspace at bounding box center [396, 186] width 792 height 372
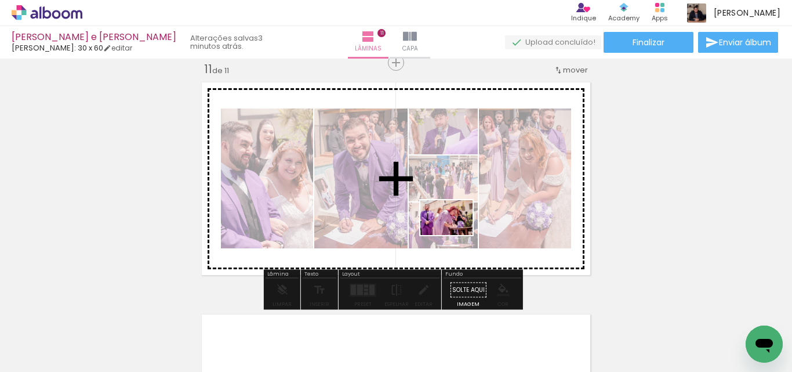
drag, startPoint x: 700, startPoint y: 336, endPoint x: 455, endPoint y: 235, distance: 264.6
click at [455, 235] on quentale-workspace at bounding box center [396, 186] width 792 height 372
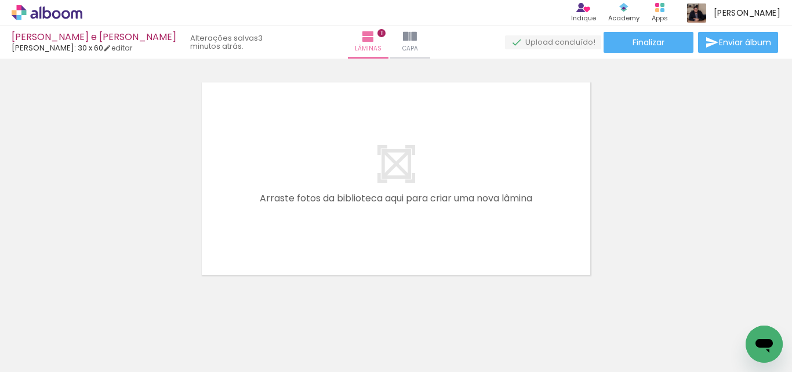
scroll to position [0, 3534]
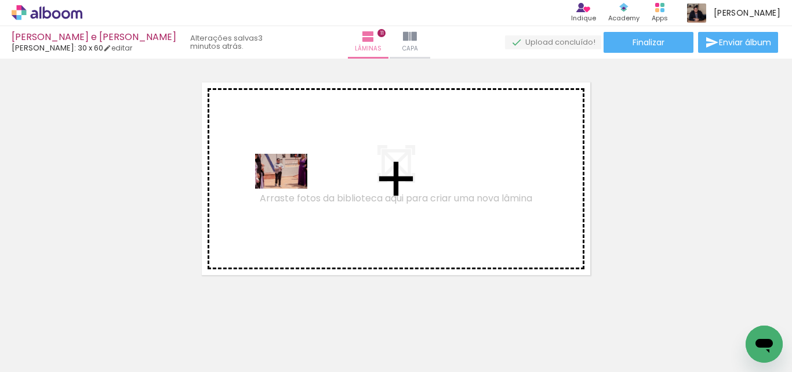
drag, startPoint x: 186, startPoint y: 301, endPoint x: 253, endPoint y: 333, distance: 74.7
click at [290, 187] on quentale-workspace at bounding box center [396, 186] width 792 height 372
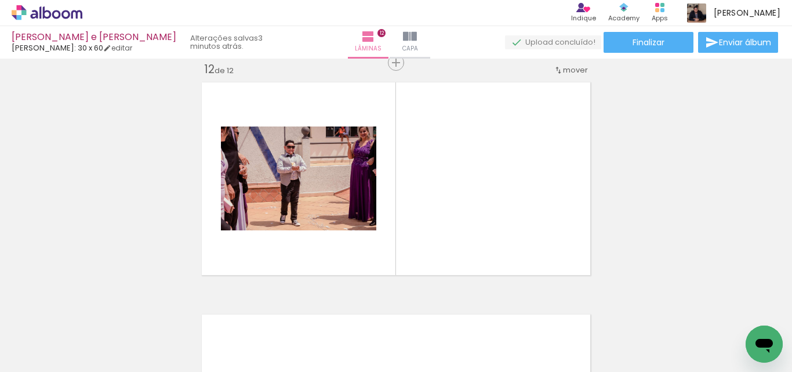
scroll to position [2566, 0]
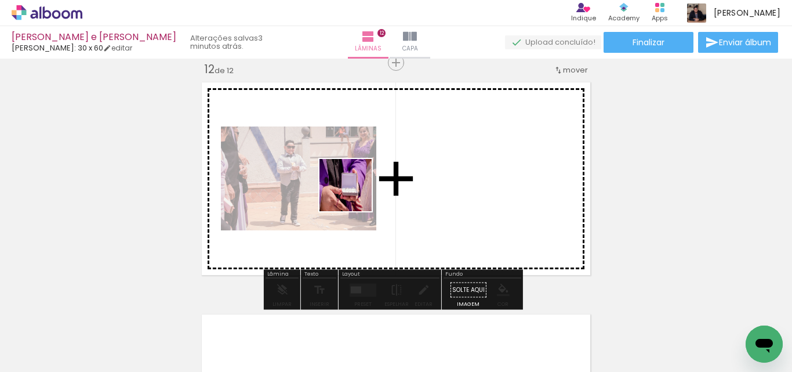
click at [354, 194] on quentale-workspace at bounding box center [396, 186] width 792 height 372
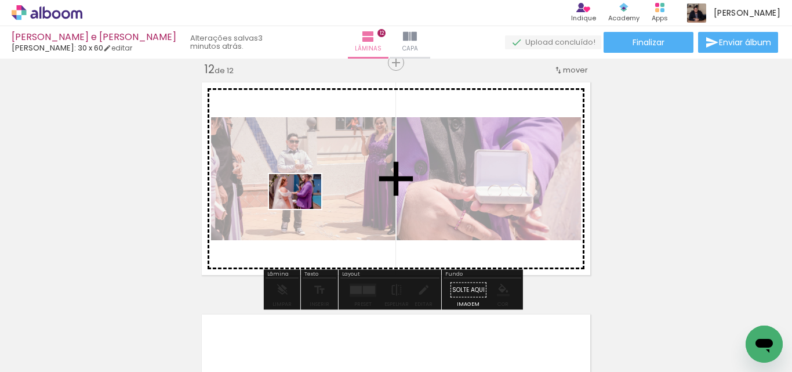
drag, startPoint x: 289, startPoint y: 328, endPoint x: 304, endPoint y: 209, distance: 119.7
click at [304, 209] on quentale-workspace at bounding box center [396, 186] width 792 height 372
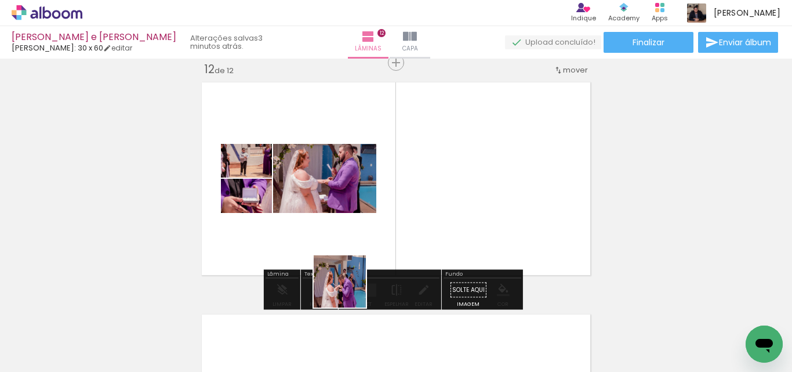
drag, startPoint x: 348, startPoint y: 290, endPoint x: 352, endPoint y: 238, distance: 52.3
click at [352, 238] on quentale-workspace at bounding box center [396, 186] width 792 height 372
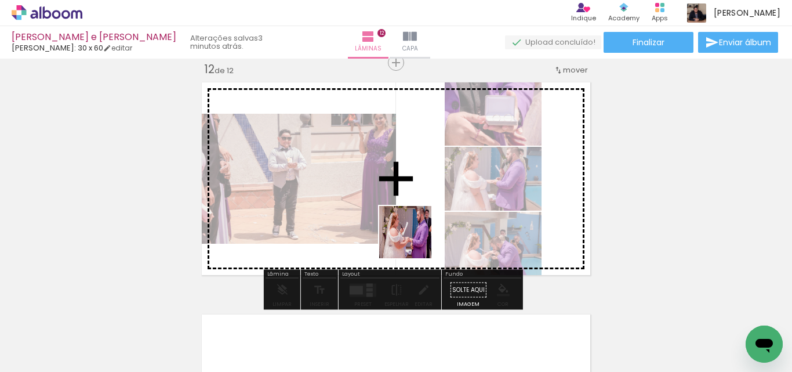
drag, startPoint x: 412, startPoint y: 333, endPoint x: 421, endPoint y: 221, distance: 112.8
click at [421, 221] on quentale-workspace at bounding box center [396, 186] width 792 height 372
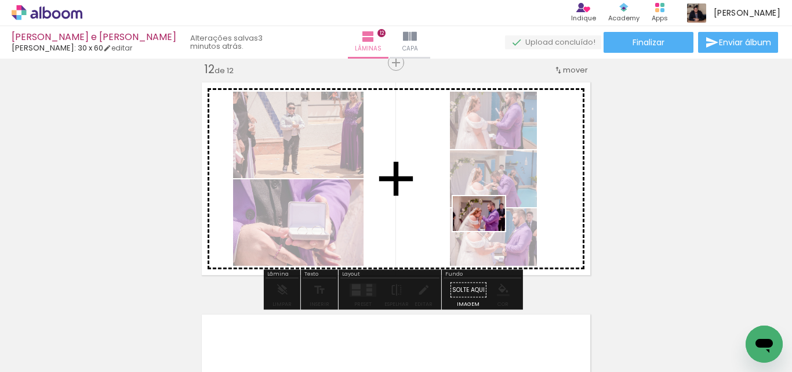
drag, startPoint x: 480, startPoint y: 339, endPoint x: 488, endPoint y: 231, distance: 108.1
click at [488, 231] on quentale-workspace at bounding box center [396, 186] width 792 height 372
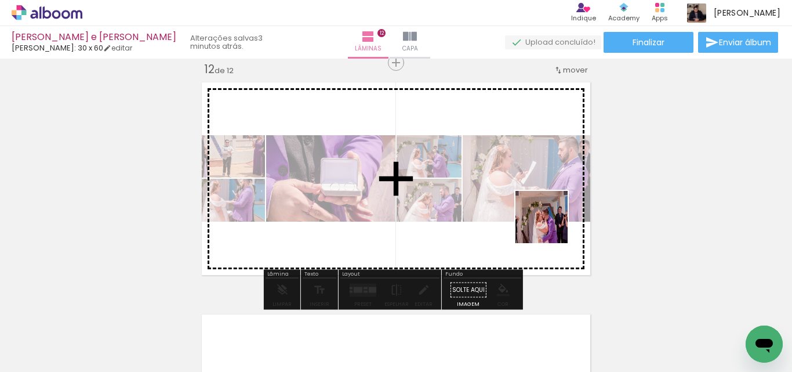
drag, startPoint x: 548, startPoint y: 336, endPoint x: 550, endPoint y: 224, distance: 112.5
click at [550, 224] on quentale-workspace at bounding box center [396, 186] width 792 height 372
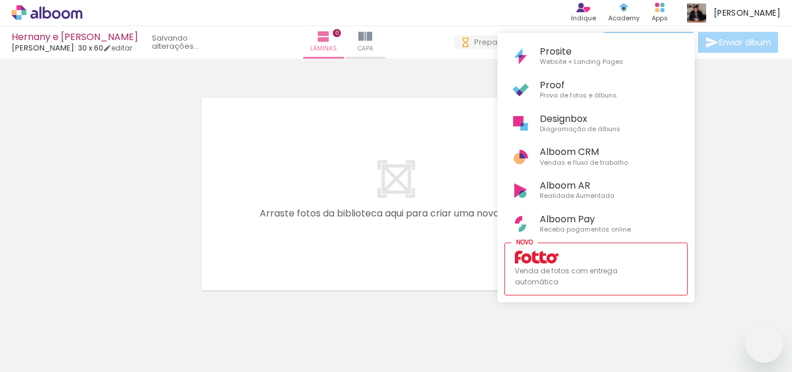
click at [304, 217] on div at bounding box center [396, 186] width 792 height 372
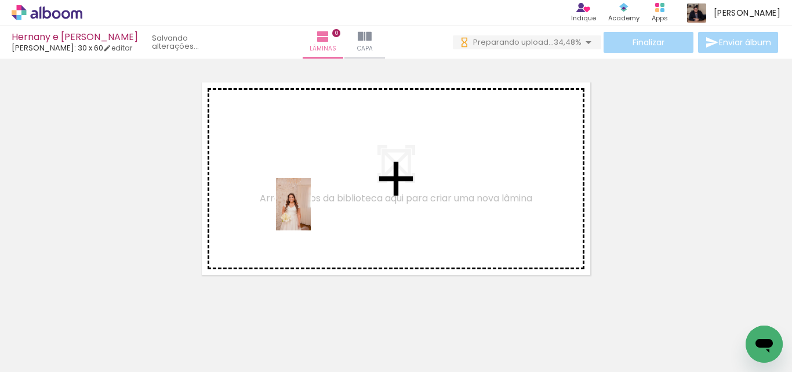
drag, startPoint x: 133, startPoint y: 346, endPoint x: 311, endPoint y: 213, distance: 222.0
click at [311, 213] on quentale-workspace at bounding box center [396, 186] width 792 height 372
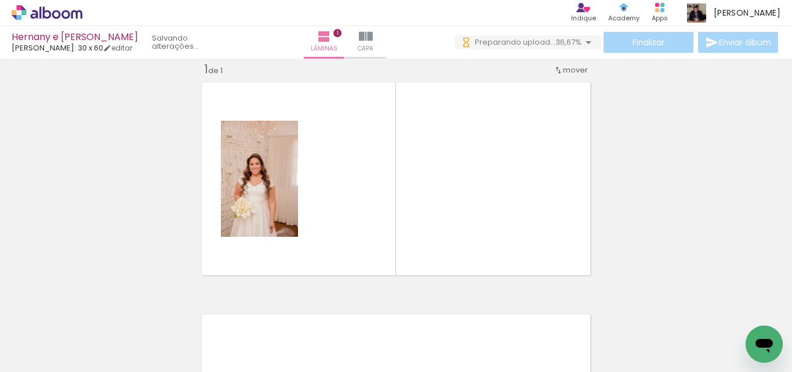
scroll to position [15, 0]
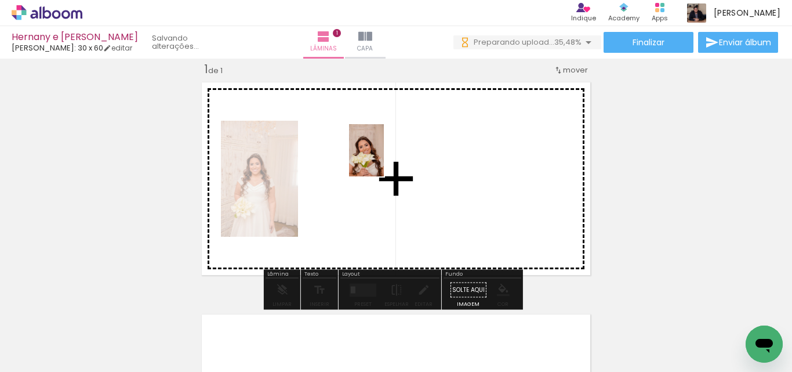
drag, startPoint x: 187, startPoint y: 332, endPoint x: 386, endPoint y: 157, distance: 264.9
click at [386, 157] on quentale-workspace at bounding box center [396, 186] width 792 height 372
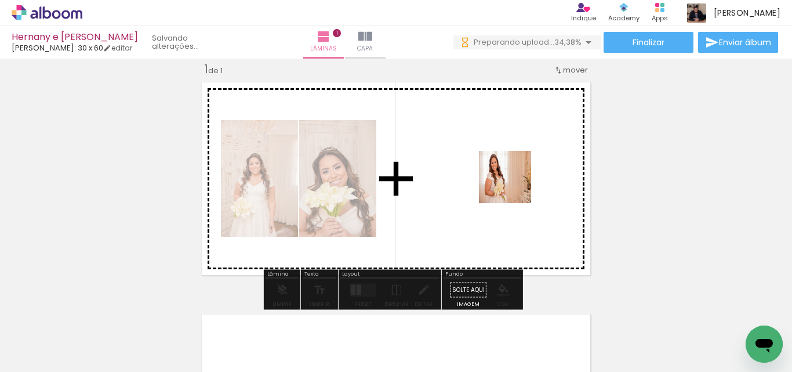
drag, startPoint x: 424, startPoint y: 225, endPoint x: 514, endPoint y: 186, distance: 97.6
click at [514, 186] on quentale-workspace at bounding box center [396, 186] width 792 height 372
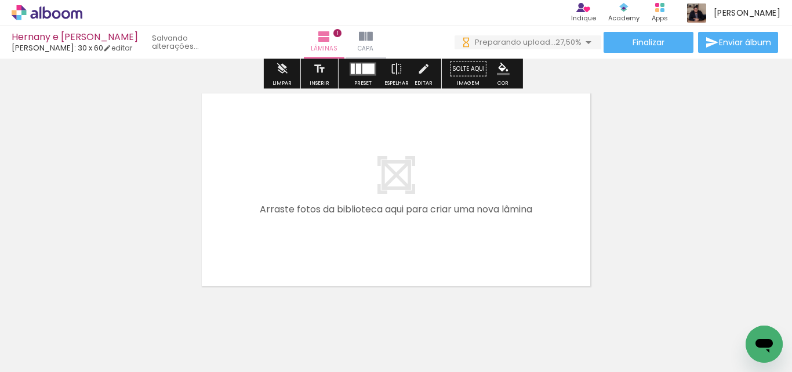
scroll to position [247, 0]
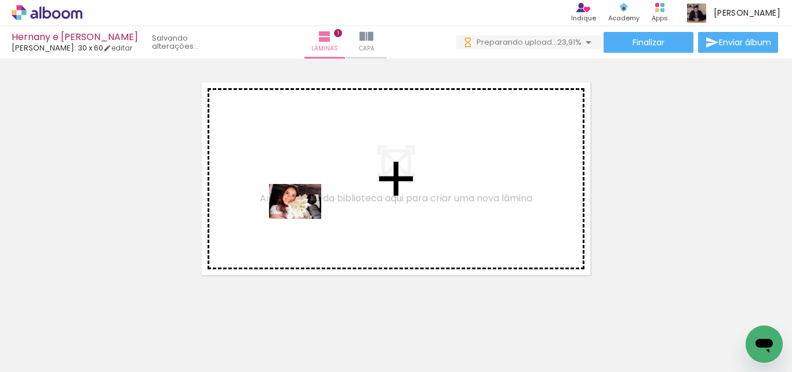
drag, startPoint x: 445, startPoint y: 348, endPoint x: 304, endPoint y: 219, distance: 191.6
click at [304, 219] on quentale-workspace at bounding box center [396, 186] width 792 height 372
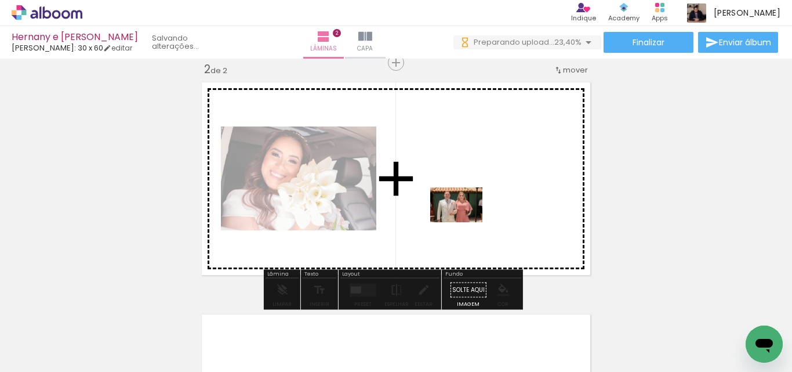
drag, startPoint x: 478, startPoint y: 266, endPoint x: 465, endPoint y: 222, distance: 45.3
click at [465, 222] on quentale-workspace at bounding box center [396, 186] width 792 height 372
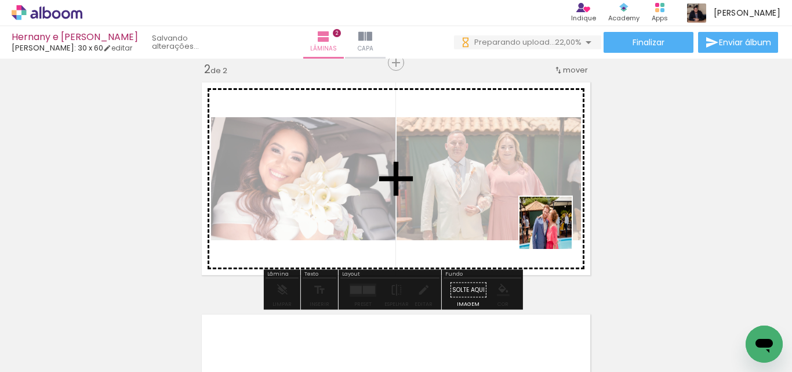
drag, startPoint x: 571, startPoint y: 336, endPoint x: 554, endPoint y: 231, distance: 106.3
click at [554, 231] on quentale-workspace at bounding box center [396, 186] width 792 height 372
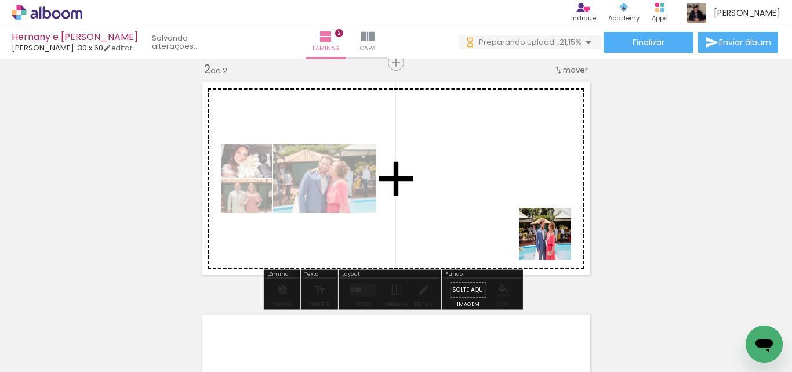
click at [554, 242] on quentale-workspace at bounding box center [396, 186] width 792 height 372
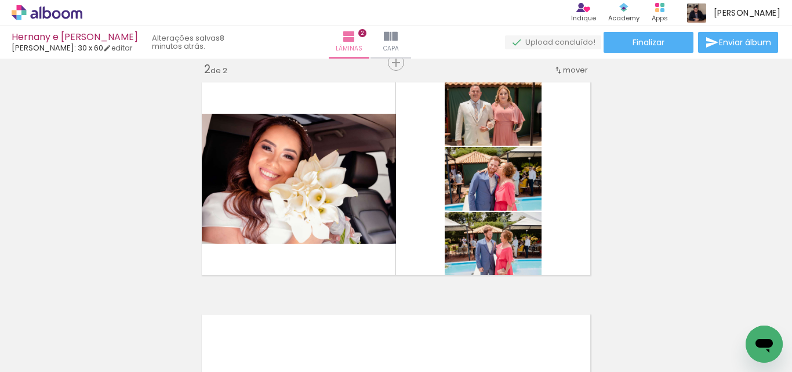
scroll to position [0, 511]
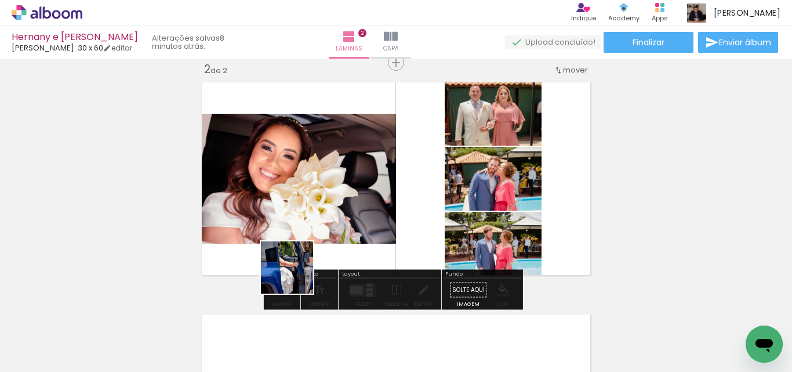
drag, startPoint x: 196, startPoint y: 340, endPoint x: 296, endPoint y: 276, distance: 118.4
click at [296, 276] on quentale-workspace at bounding box center [396, 186] width 792 height 372
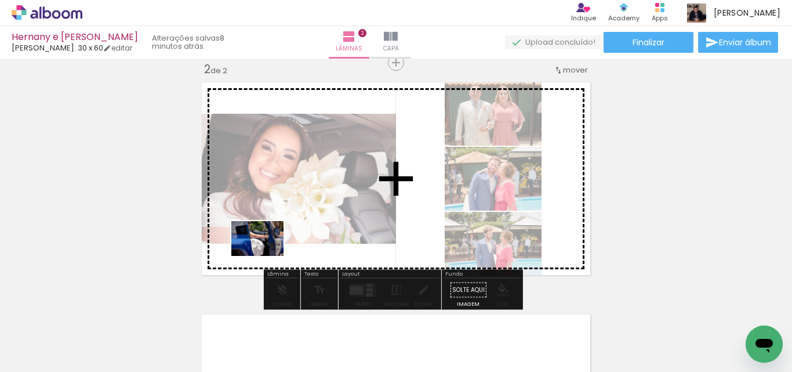
drag, startPoint x: 198, startPoint y: 333, endPoint x: 286, endPoint y: 238, distance: 130.0
click at [267, 256] on quentale-workspace at bounding box center [396, 186] width 792 height 372
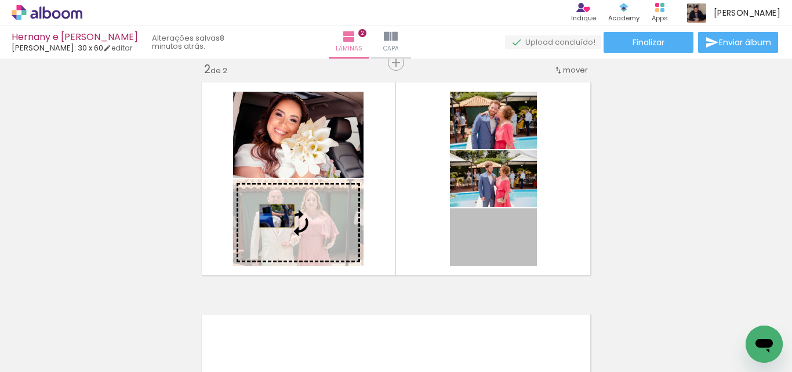
drag, startPoint x: 504, startPoint y: 246, endPoint x: 272, endPoint y: 216, distance: 233.9
click at [0, 0] on slot at bounding box center [0, 0] width 0 height 0
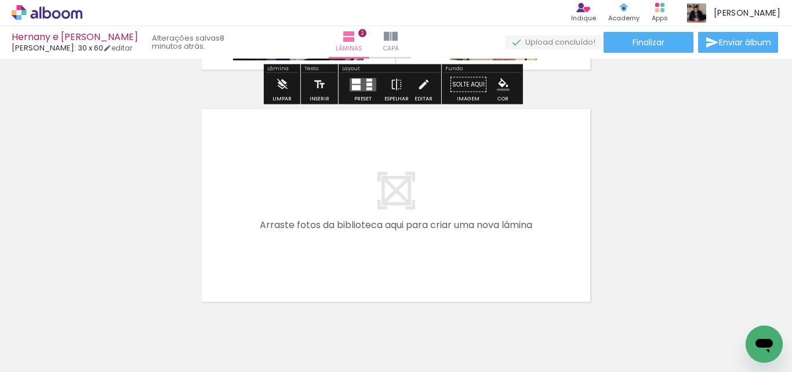
scroll to position [479, 0]
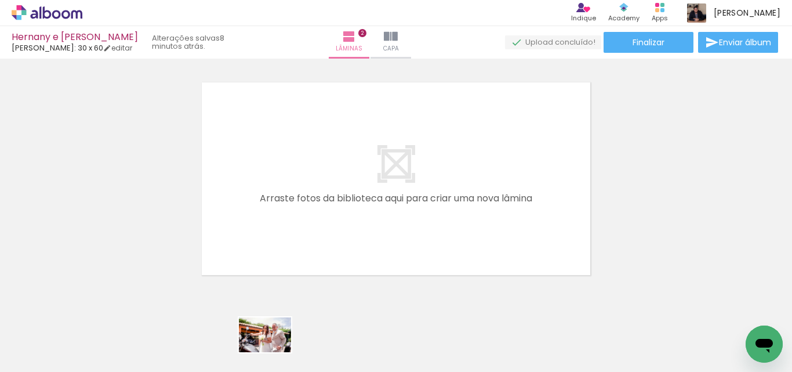
drag, startPoint x: 265, startPoint y: 330, endPoint x: 277, endPoint y: 350, distance: 23.7
click at [277, 350] on div at bounding box center [254, 333] width 57 height 38
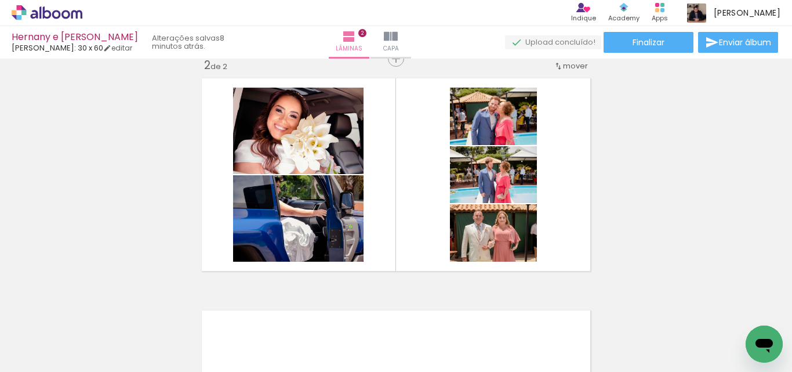
scroll to position [247, 0]
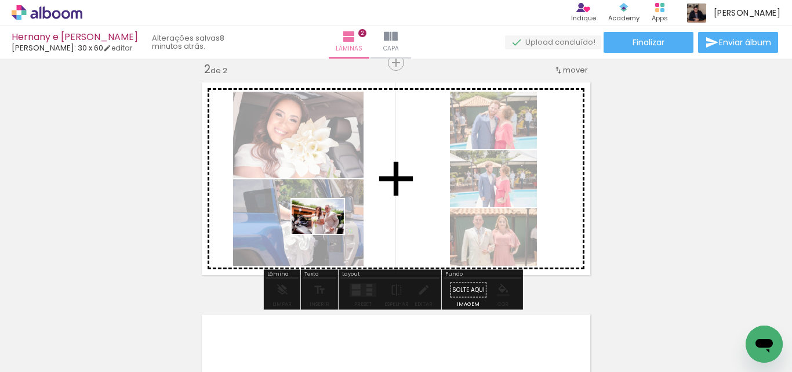
drag, startPoint x: 267, startPoint y: 315, endPoint x: 326, endPoint y: 234, distance: 100.4
click at [326, 234] on quentale-workspace at bounding box center [396, 186] width 792 height 372
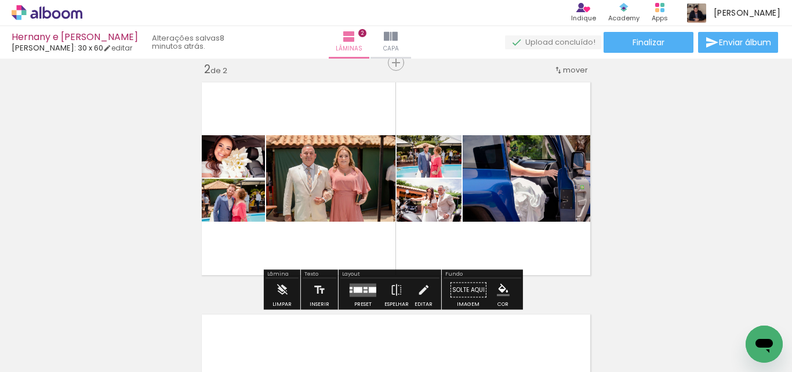
click at [366, 286] on quentale-layouter at bounding box center [363, 289] width 27 height 13
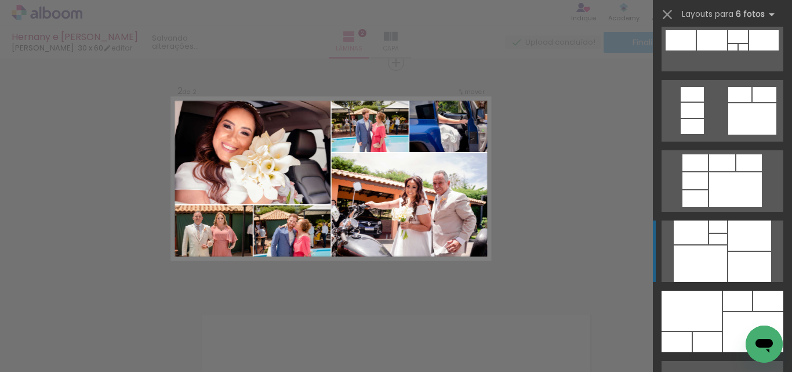
scroll to position [870, 0]
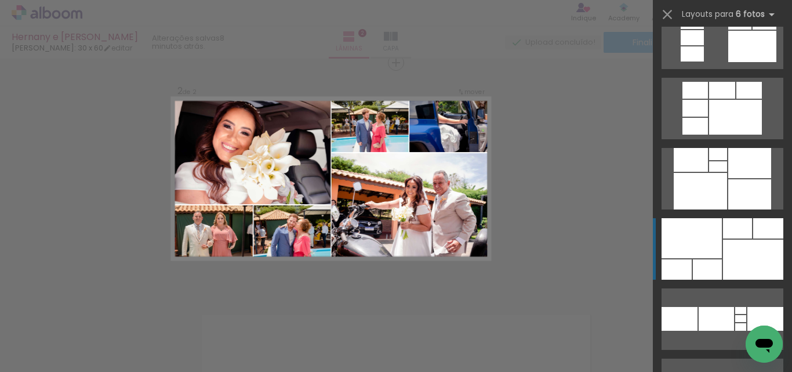
click at [709, 69] on quentale-layouter at bounding box center [722, 38] width 122 height 61
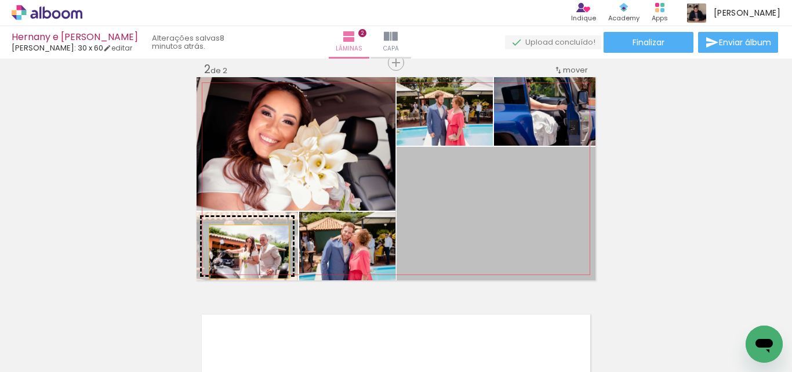
drag, startPoint x: 522, startPoint y: 205, endPoint x: 245, endPoint y: 252, distance: 281.0
click at [0, 0] on slot at bounding box center [0, 0] width 0 height 0
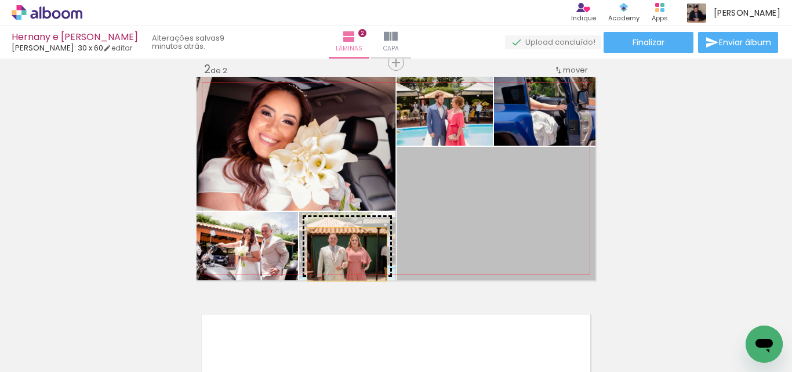
drag, startPoint x: 535, startPoint y: 188, endPoint x: 343, endPoint y: 254, distance: 203.3
click at [0, 0] on slot at bounding box center [0, 0] width 0 height 0
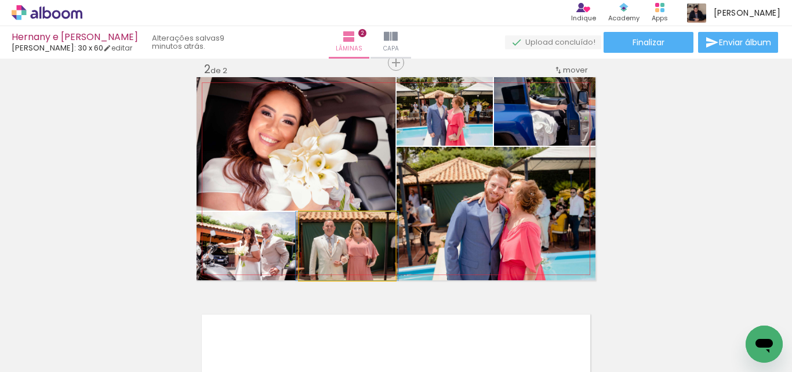
click at [361, 246] on quentale-photo at bounding box center [347, 246] width 96 height 68
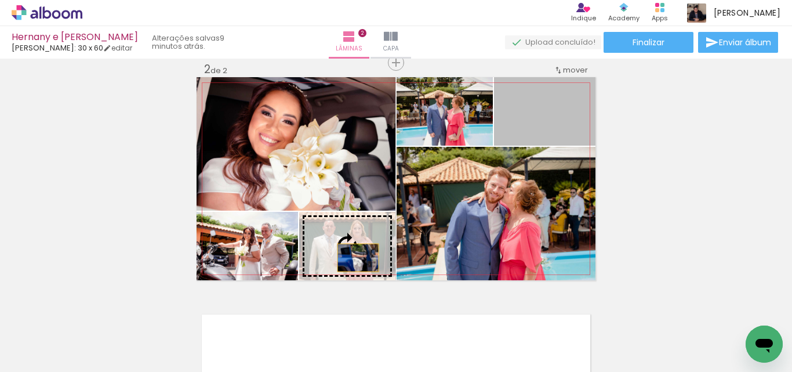
drag, startPoint x: 554, startPoint y: 121, endPoint x: 354, endPoint y: 257, distance: 242.8
click at [0, 0] on slot at bounding box center [0, 0] width 0 height 0
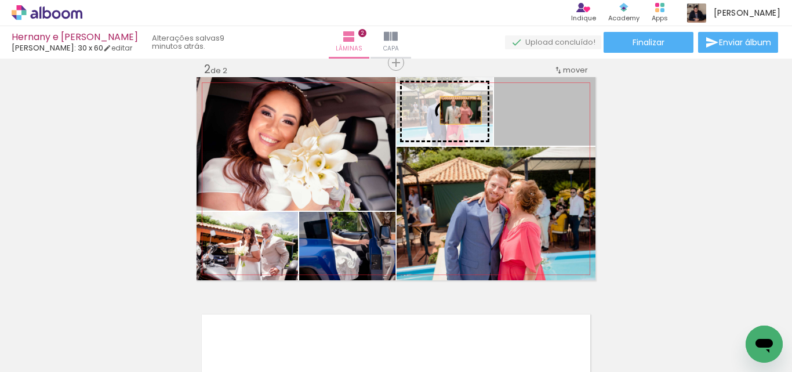
drag, startPoint x: 561, startPoint y: 128, endPoint x: 456, endPoint y: 110, distance: 105.9
click at [0, 0] on slot at bounding box center [0, 0] width 0 height 0
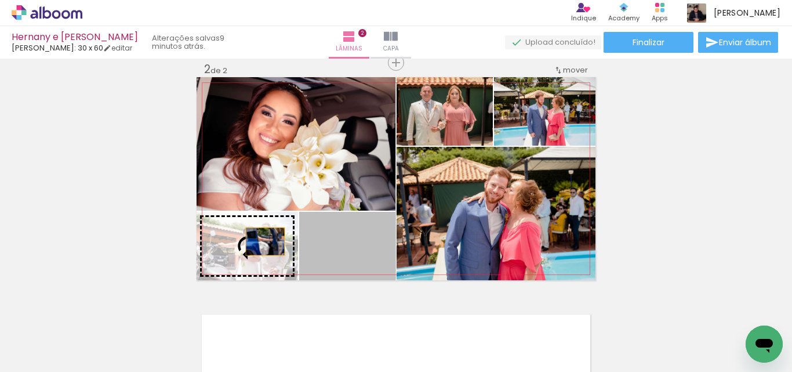
drag, startPoint x: 373, startPoint y: 250, endPoint x: 258, endPoint y: 241, distance: 115.2
click at [0, 0] on slot at bounding box center [0, 0] width 0 height 0
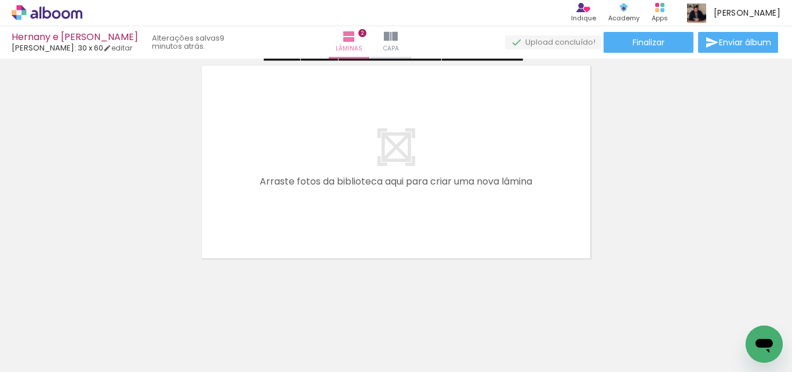
scroll to position [500, 0]
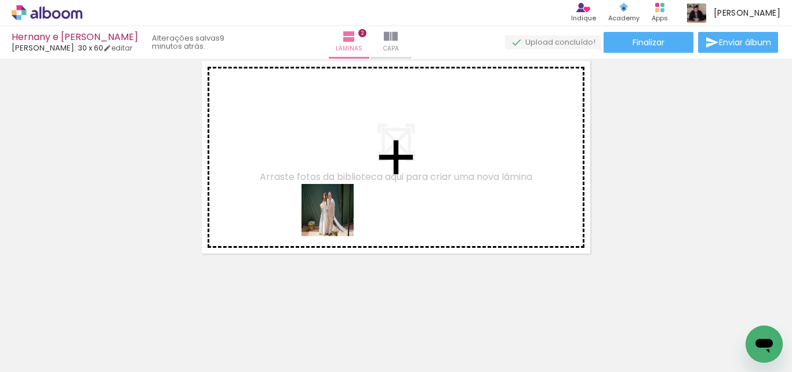
drag, startPoint x: 329, startPoint y: 292, endPoint x: 337, endPoint y: 219, distance: 73.5
click at [335, 194] on quentale-workspace at bounding box center [396, 186] width 792 height 372
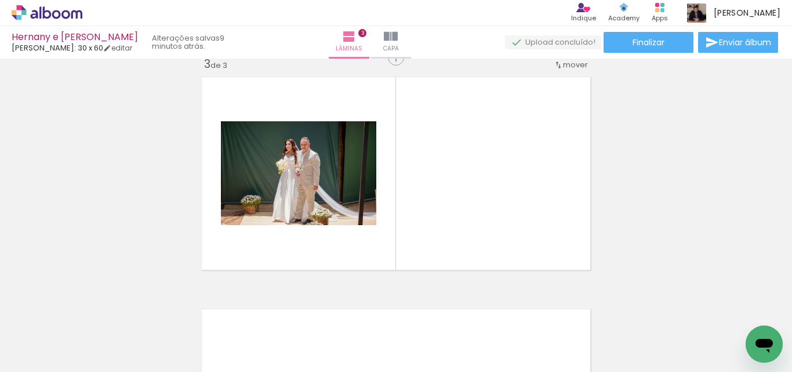
scroll to position [479, 0]
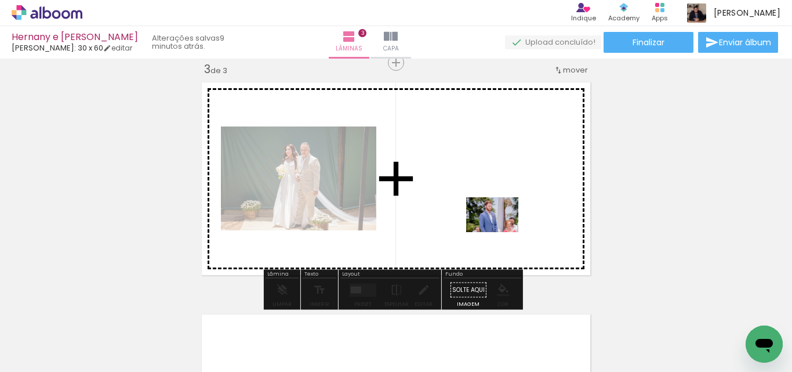
drag, startPoint x: 474, startPoint y: 300, endPoint x: 501, endPoint y: 232, distance: 72.9
click at [501, 232] on quentale-workspace at bounding box center [396, 186] width 792 height 372
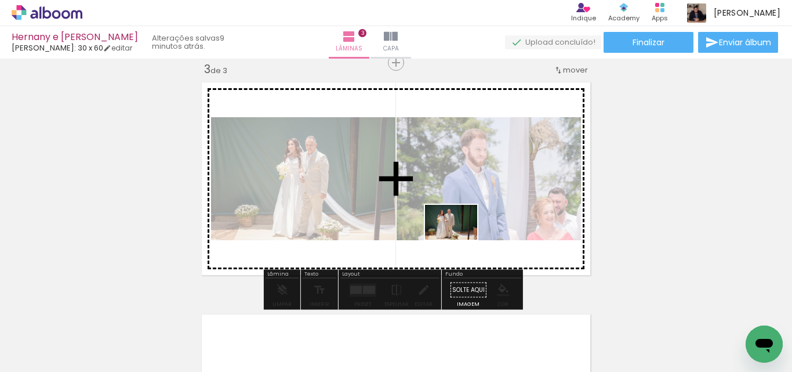
drag, startPoint x: 452, startPoint y: 335, endPoint x: 473, endPoint y: 248, distance: 90.0
click at [460, 238] on quentale-workspace at bounding box center [396, 186] width 792 height 372
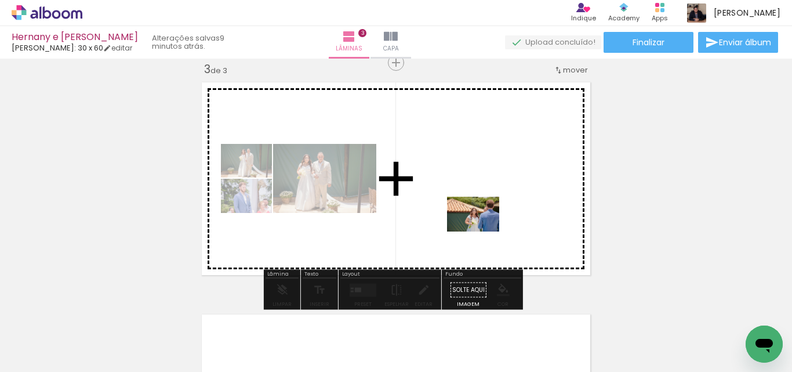
drag, startPoint x: 506, startPoint y: 333, endPoint x: 482, endPoint y: 230, distance: 106.6
click at [482, 230] on quentale-workspace at bounding box center [396, 186] width 792 height 372
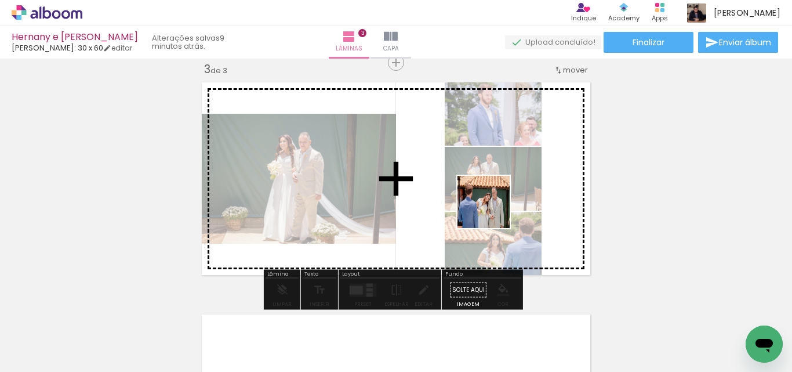
drag, startPoint x: 572, startPoint y: 336, endPoint x: 492, endPoint y: 210, distance: 148.9
click at [492, 210] on quentale-workspace at bounding box center [396, 186] width 792 height 372
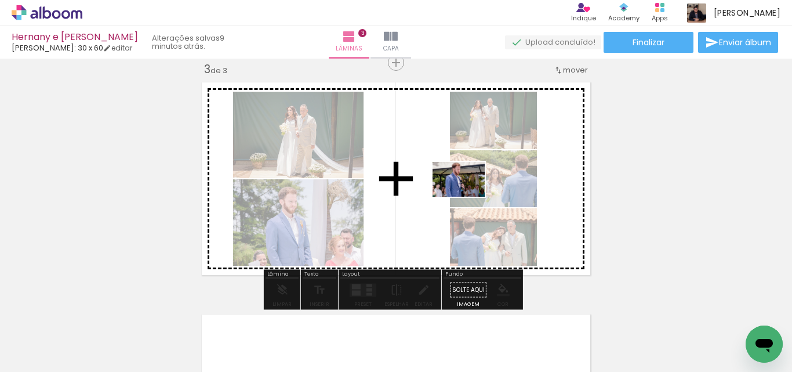
drag, startPoint x: 641, startPoint y: 340, endPoint x: 467, endPoint y: 197, distance: 225.3
click at [467, 197] on quentale-workspace at bounding box center [396, 186] width 792 height 372
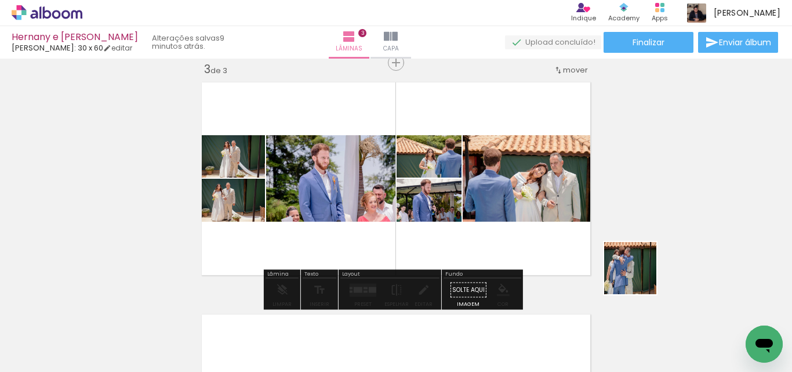
drag, startPoint x: 717, startPoint y: 336, endPoint x: 563, endPoint y: 237, distance: 183.1
click at [563, 237] on quentale-workspace at bounding box center [396, 186] width 792 height 372
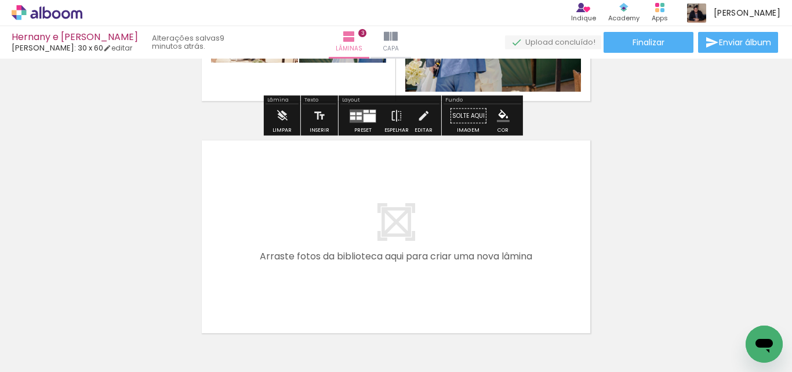
scroll to position [711, 0]
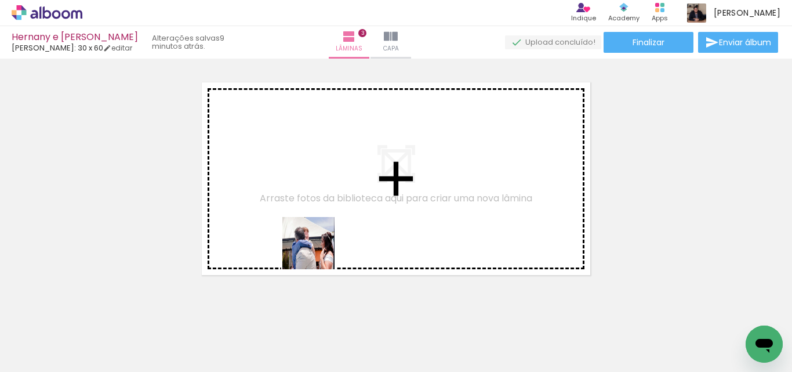
drag, startPoint x: 336, startPoint y: 339, endPoint x: 398, endPoint y: 334, distance: 61.7
click at [317, 250] on quentale-workspace at bounding box center [396, 186] width 792 height 372
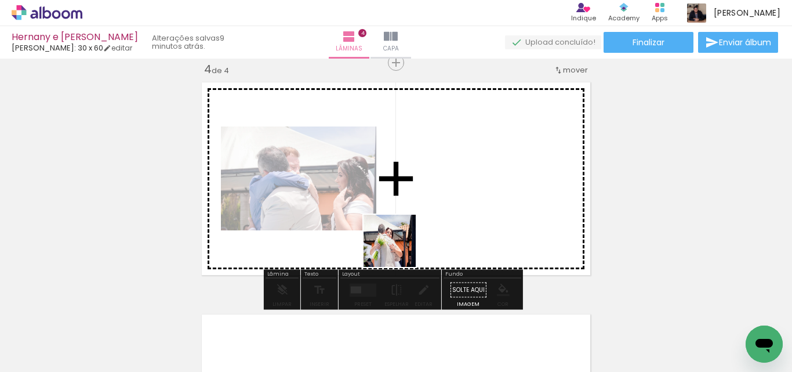
drag, startPoint x: 400, startPoint y: 334, endPoint x: 456, endPoint y: 321, distance: 57.8
click at [400, 246] on quentale-workspace at bounding box center [396, 186] width 792 height 372
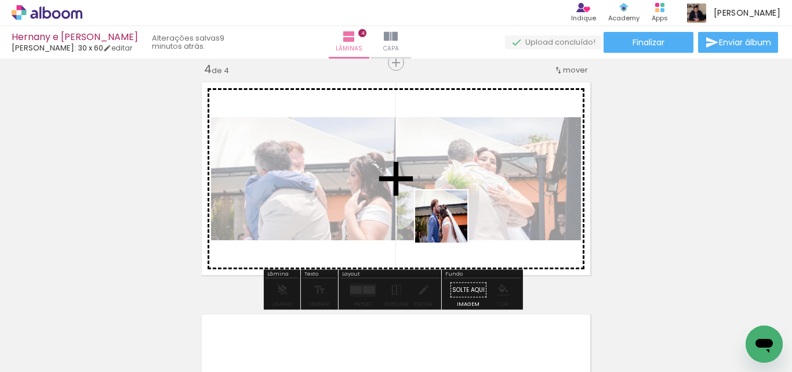
drag, startPoint x: 459, startPoint y: 336, endPoint x: 517, endPoint y: 327, distance: 58.1
click at [451, 216] on quentale-workspace at bounding box center [396, 186] width 792 height 372
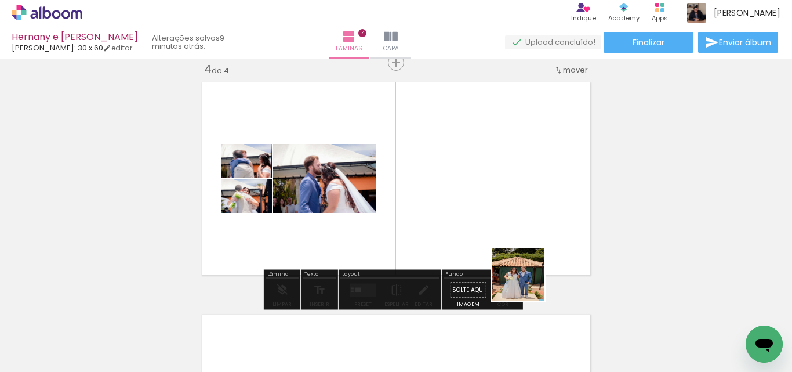
drag, startPoint x: 520, startPoint y: 337, endPoint x: 572, endPoint y: 347, distance: 53.1
click at [527, 255] on quentale-workspace at bounding box center [396, 186] width 792 height 372
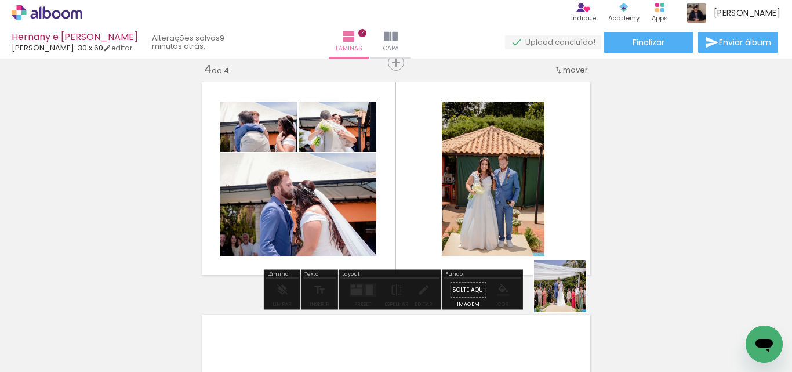
drag, startPoint x: 579, startPoint y: 346, endPoint x: 497, endPoint y: 229, distance: 142.7
click at [536, 240] on quentale-workspace at bounding box center [396, 186] width 792 height 372
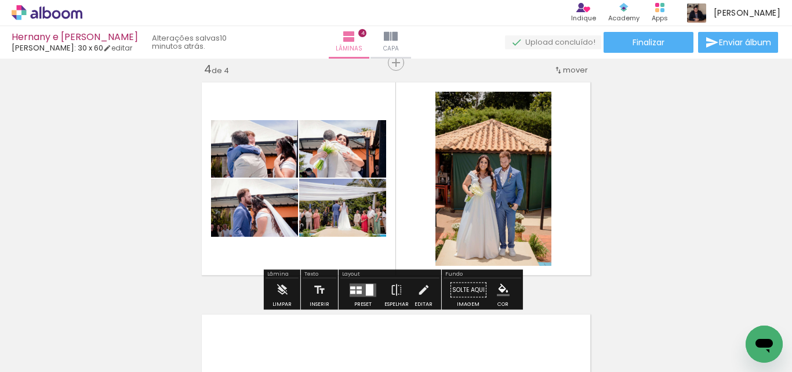
click at [368, 289] on div at bounding box center [370, 289] width 8 height 12
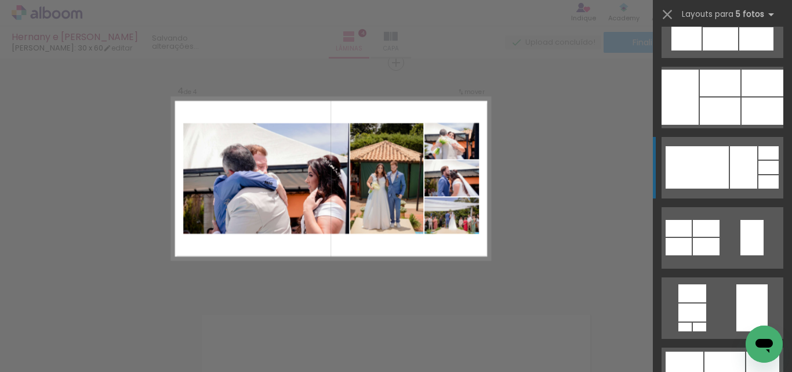
scroll to position [116, 0]
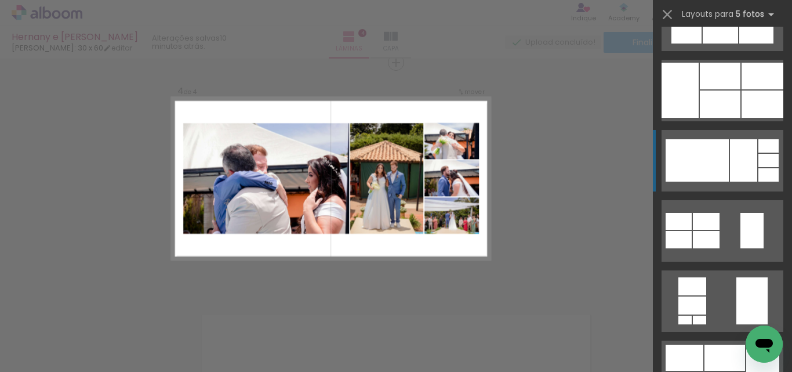
click at [738, 19] on div at bounding box center [720, 8] width 35 height 23
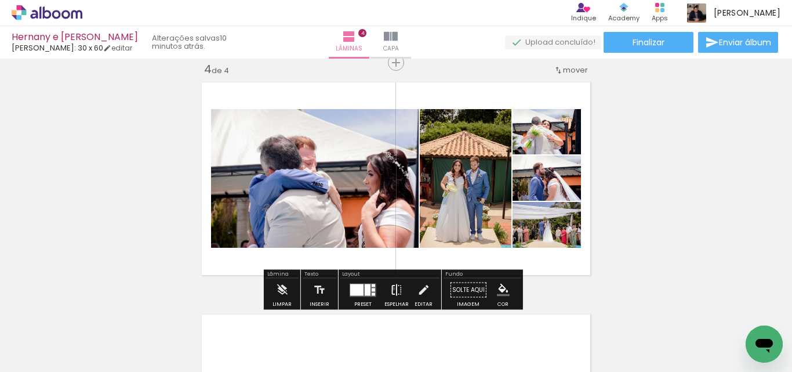
click at [391, 288] on iron-icon at bounding box center [396, 289] width 13 height 23
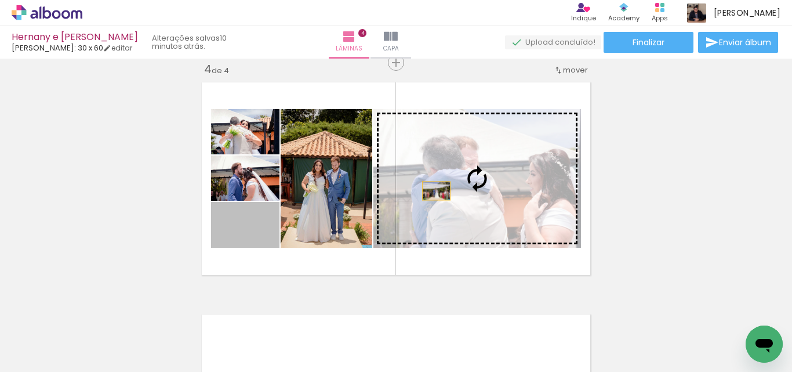
drag, startPoint x: 261, startPoint y: 235, endPoint x: 432, endPoint y: 191, distance: 176.7
click at [0, 0] on slot at bounding box center [0, 0] width 0 height 0
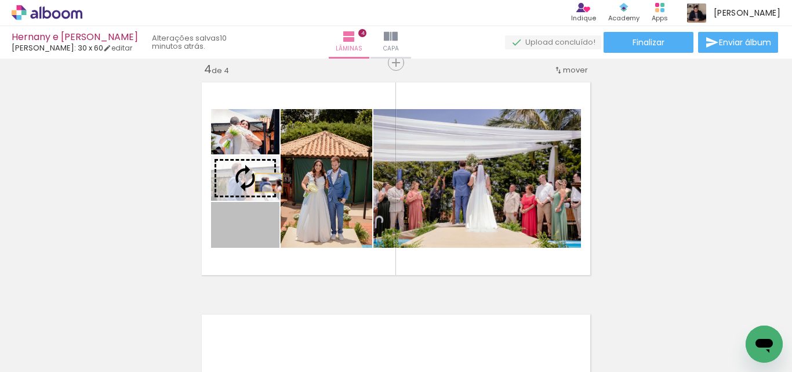
drag, startPoint x: 263, startPoint y: 232, endPoint x: 264, endPoint y: 183, distance: 49.9
click at [0, 0] on slot at bounding box center [0, 0] width 0 height 0
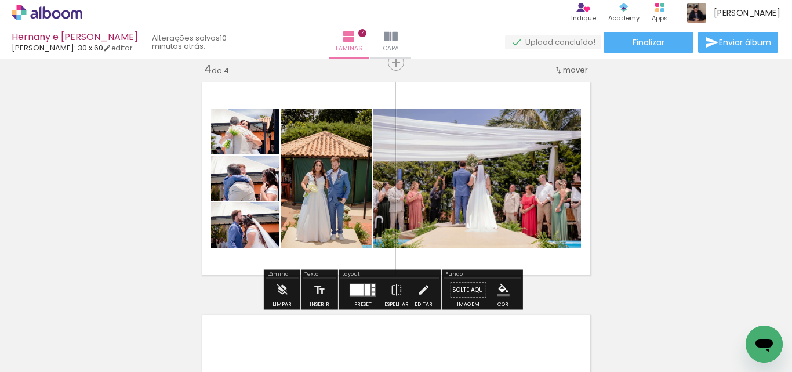
click at [355, 292] on div at bounding box center [356, 289] width 13 height 12
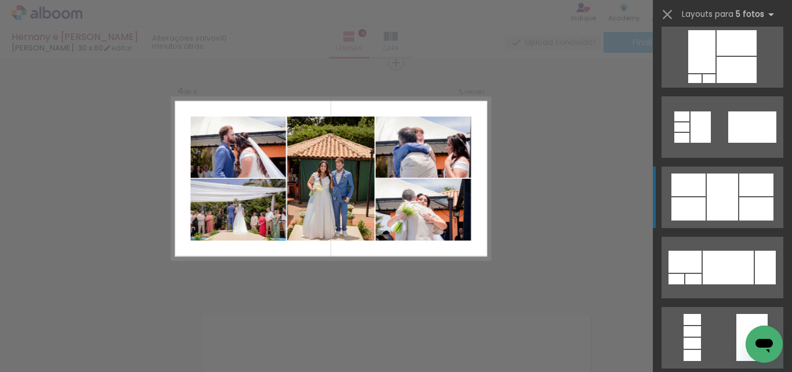
scroll to position [558, 0]
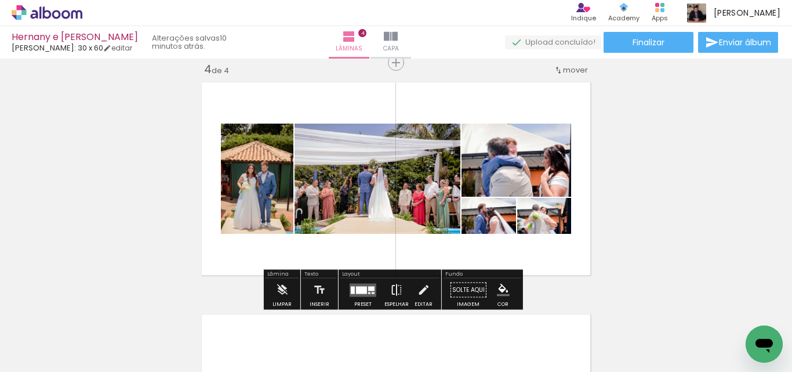
click at [394, 289] on iron-icon at bounding box center [396, 289] width 13 height 23
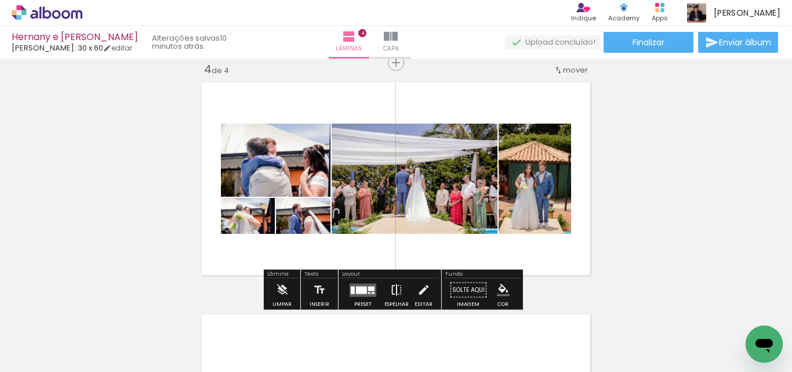
click at [394, 289] on iron-icon at bounding box center [396, 289] width 13 height 23
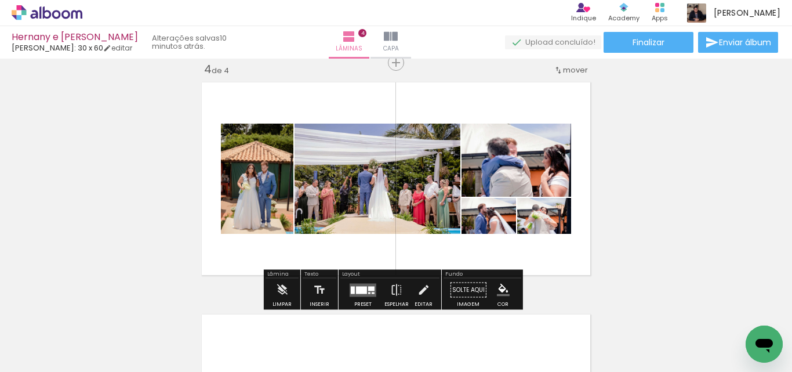
click at [362, 282] on div at bounding box center [362, 289] width 31 height 23
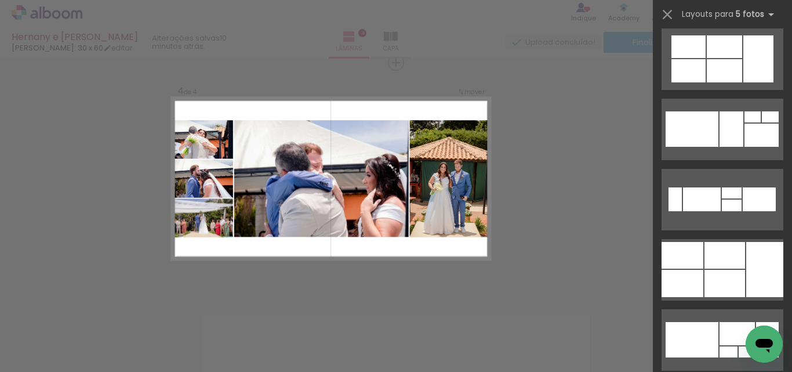
scroll to position [1455, 0]
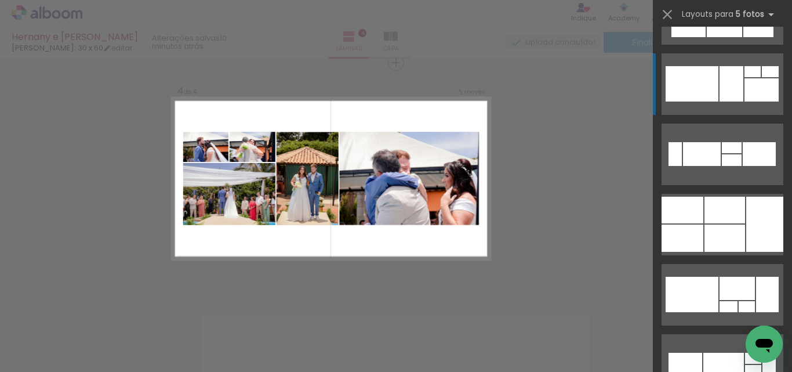
click at [698, 197] on div at bounding box center [682, 210] width 42 height 27
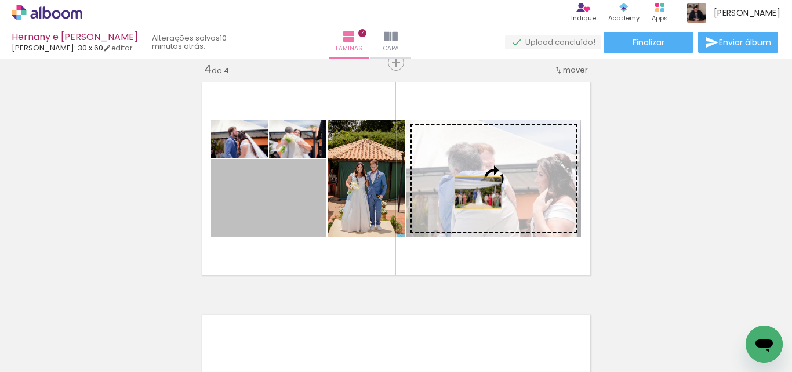
drag, startPoint x: 280, startPoint y: 212, endPoint x: 474, endPoint y: 192, distance: 194.6
click at [0, 0] on slot at bounding box center [0, 0] width 0 height 0
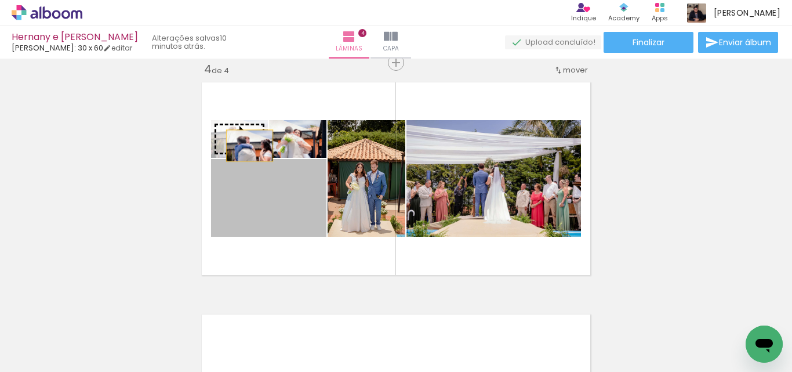
drag, startPoint x: 280, startPoint y: 217, endPoint x: 245, endPoint y: 146, distance: 79.9
click at [0, 0] on slot at bounding box center [0, 0] width 0 height 0
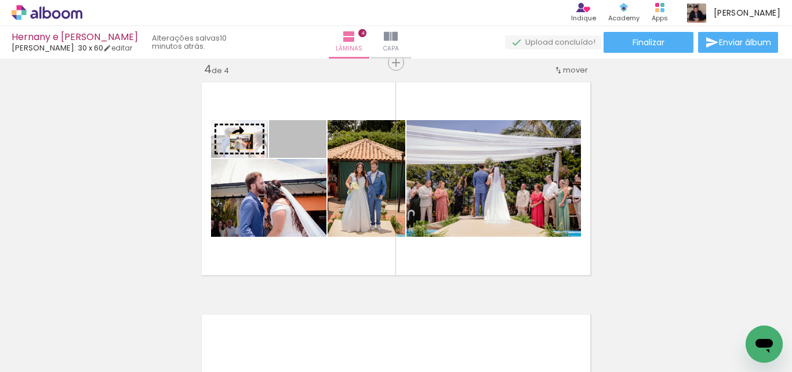
drag, startPoint x: 318, startPoint y: 151, endPoint x: 237, endPoint y: 141, distance: 81.1
click at [0, 0] on slot at bounding box center [0, 0] width 0 height 0
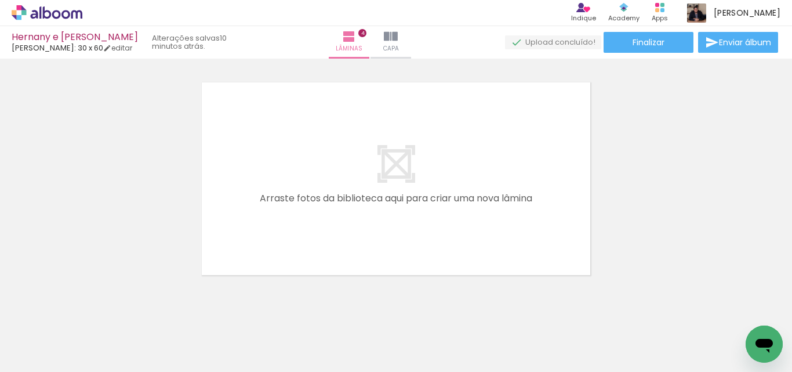
scroll to position [0, 1470]
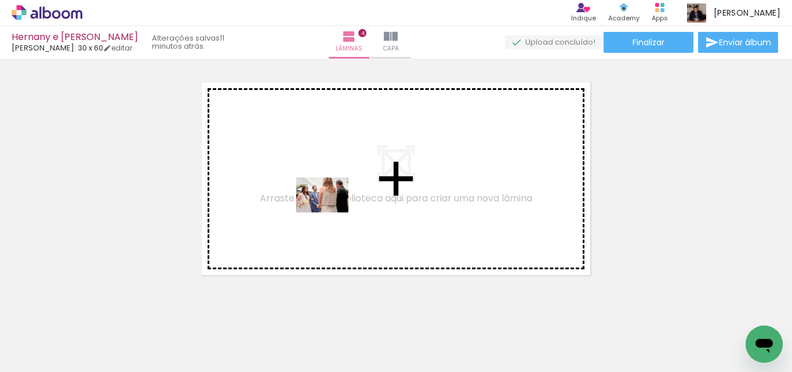
drag, startPoint x: 152, startPoint y: 334, endPoint x: 331, endPoint y: 212, distance: 216.9
click at [331, 212] on quentale-workspace at bounding box center [396, 186] width 792 height 372
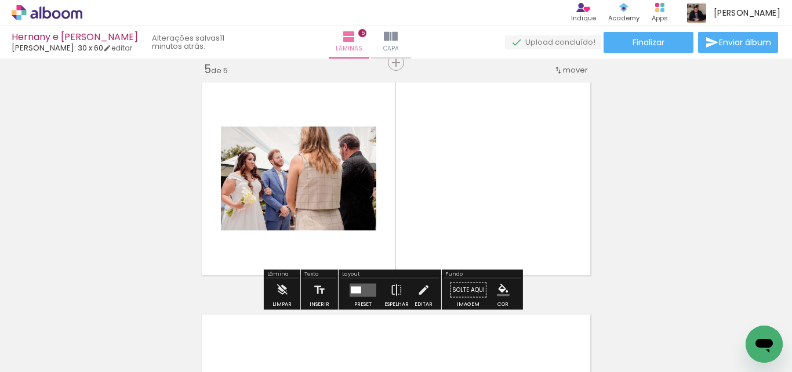
scroll to position [943, 0]
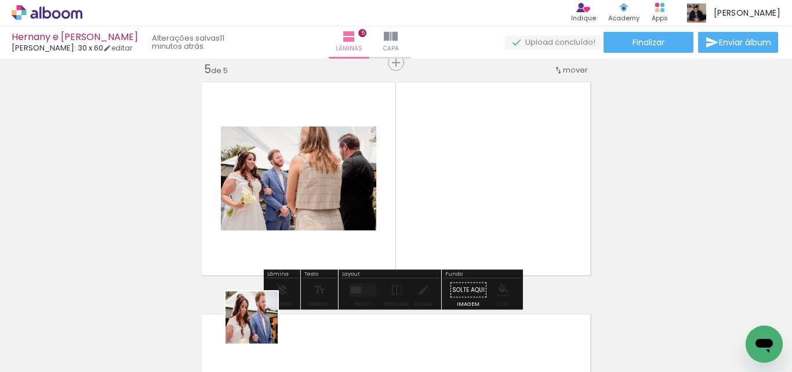
drag, startPoint x: 260, startPoint y: 326, endPoint x: 329, endPoint y: 252, distance: 100.5
click at [329, 252] on quentale-workspace at bounding box center [396, 186] width 792 height 372
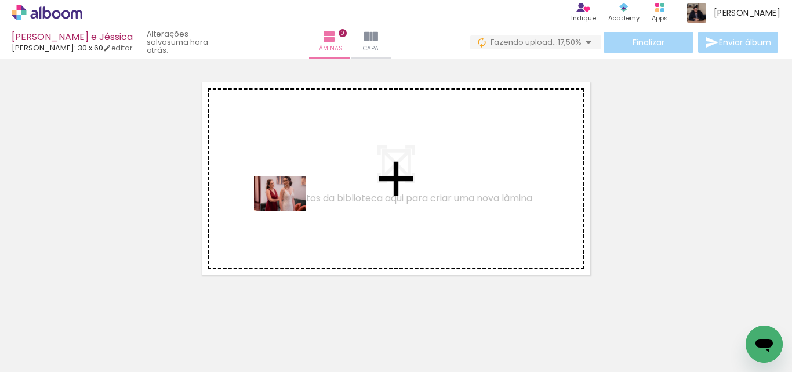
drag, startPoint x: 122, startPoint y: 323, endPoint x: 289, endPoint y: 210, distance: 201.6
click at [289, 210] on quentale-workspace at bounding box center [396, 186] width 792 height 372
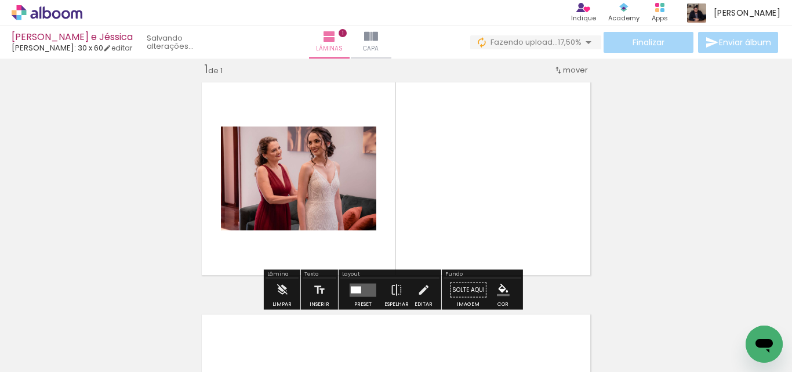
scroll to position [15, 0]
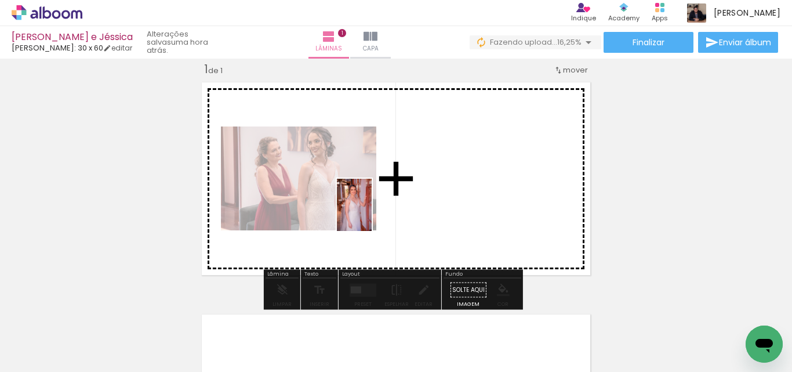
drag, startPoint x: 195, startPoint y: 335, endPoint x: 452, endPoint y: 199, distance: 290.7
click at [452, 199] on quentale-workspace at bounding box center [396, 186] width 792 height 372
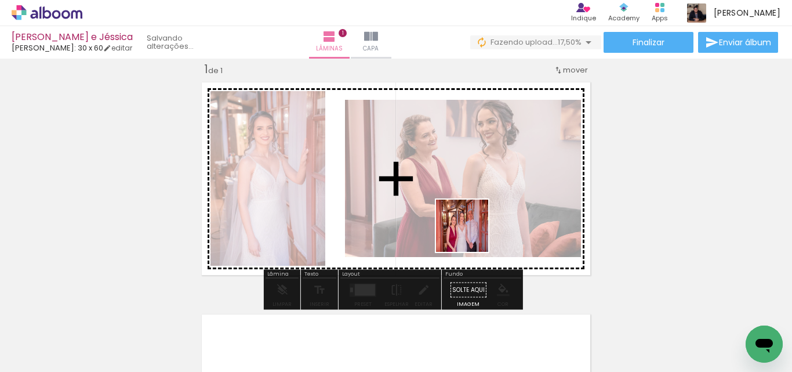
drag, startPoint x: 248, startPoint y: 339, endPoint x: 474, endPoint y: 234, distance: 249.0
click at [474, 234] on quentale-workspace at bounding box center [396, 186] width 792 height 372
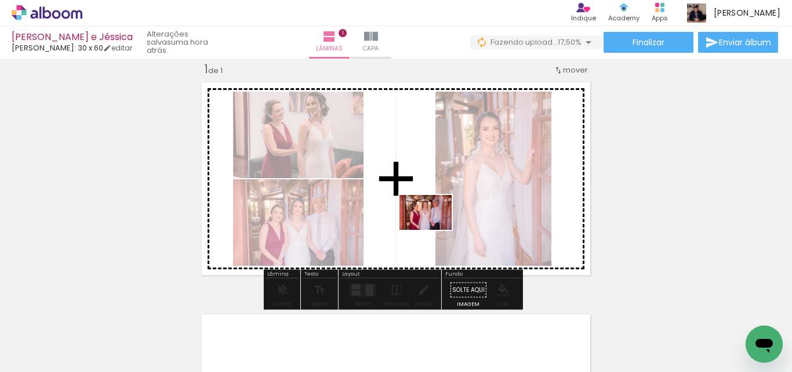
drag, startPoint x: 317, startPoint y: 333, endPoint x: 434, endPoint y: 230, distance: 156.9
click at [434, 230] on quentale-workspace at bounding box center [396, 186] width 792 height 372
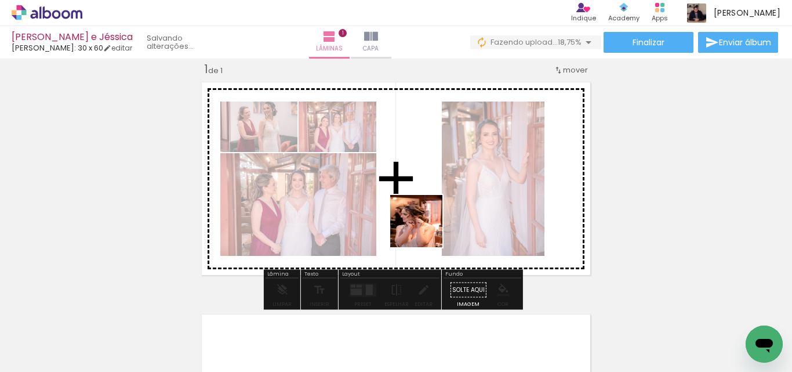
drag, startPoint x: 413, startPoint y: 250, endPoint x: 429, endPoint y: 214, distance: 39.7
click at [431, 222] on quentale-workspace at bounding box center [396, 186] width 792 height 372
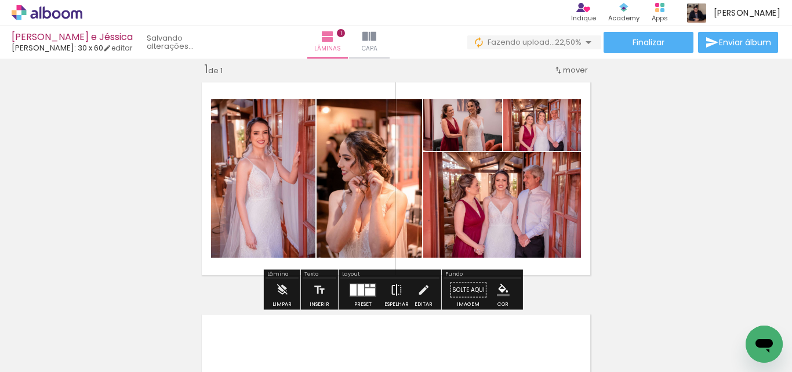
click at [390, 289] on iron-icon at bounding box center [396, 289] width 13 height 23
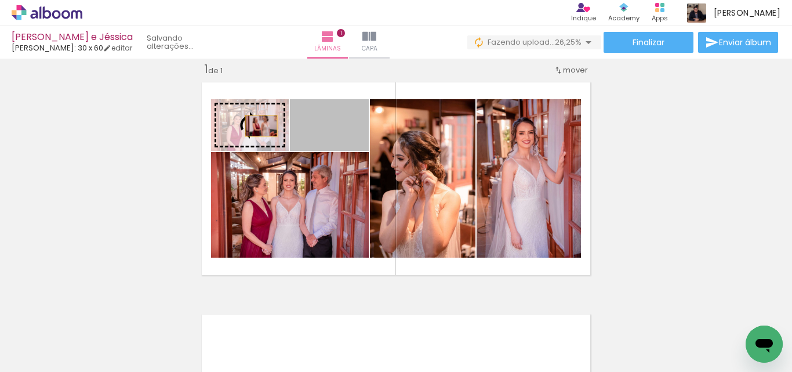
drag, startPoint x: 352, startPoint y: 133, endPoint x: 249, endPoint y: 126, distance: 103.4
click at [0, 0] on slot at bounding box center [0, 0] width 0 height 0
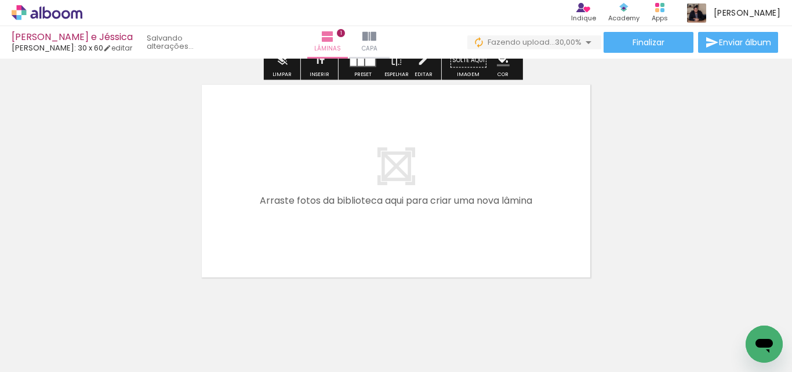
scroll to position [247, 0]
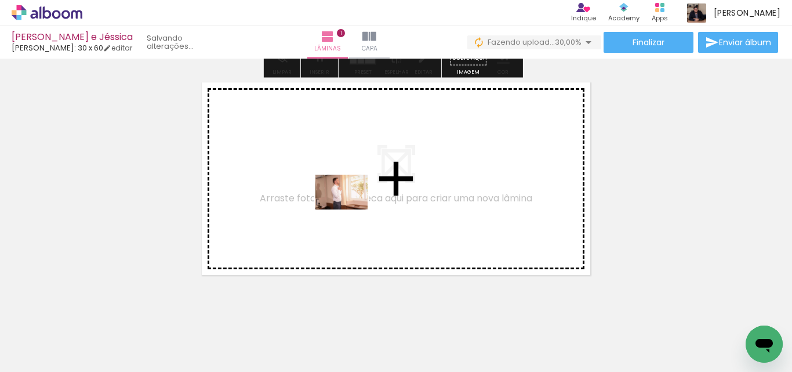
drag, startPoint x: 442, startPoint y: 320, endPoint x: 350, endPoint y: 209, distance: 143.7
click at [350, 209] on quentale-workspace at bounding box center [396, 186] width 792 height 372
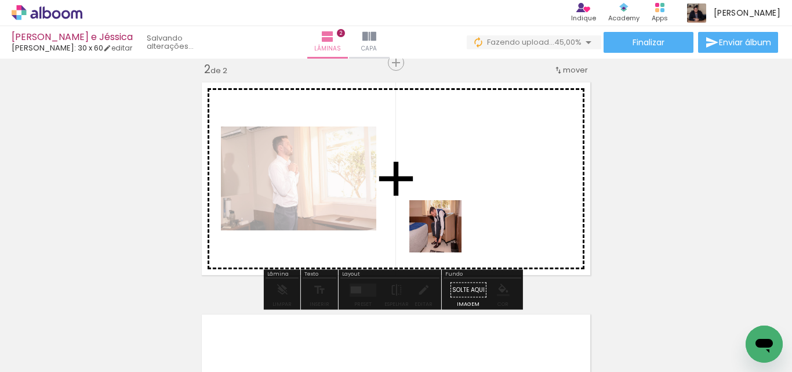
drag, startPoint x: 492, startPoint y: 338, endPoint x: 437, endPoint y: 226, distance: 125.5
click at [437, 226] on quentale-workspace at bounding box center [396, 186] width 792 height 372
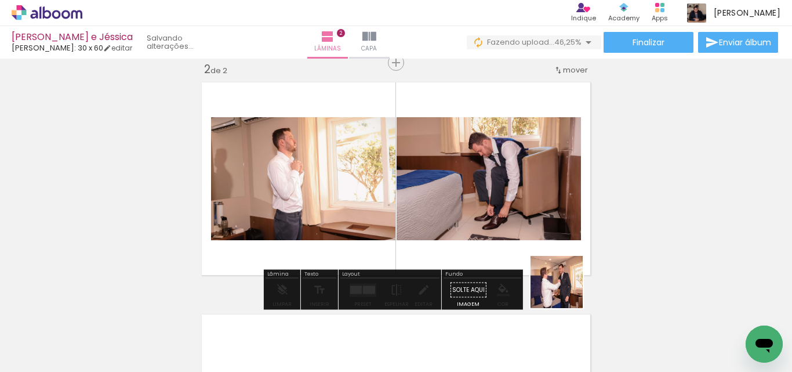
drag, startPoint x: 572, startPoint y: 311, endPoint x: 535, endPoint y: 246, distance: 74.8
click at [535, 246] on quentale-workspace at bounding box center [396, 186] width 792 height 372
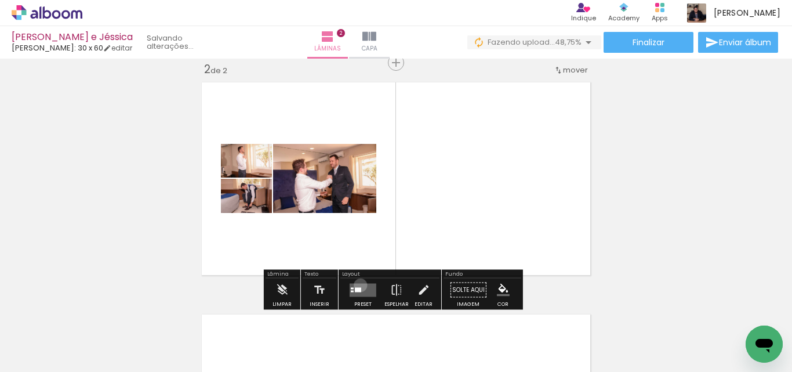
click at [358, 285] on quentale-layouter at bounding box center [363, 289] width 27 height 13
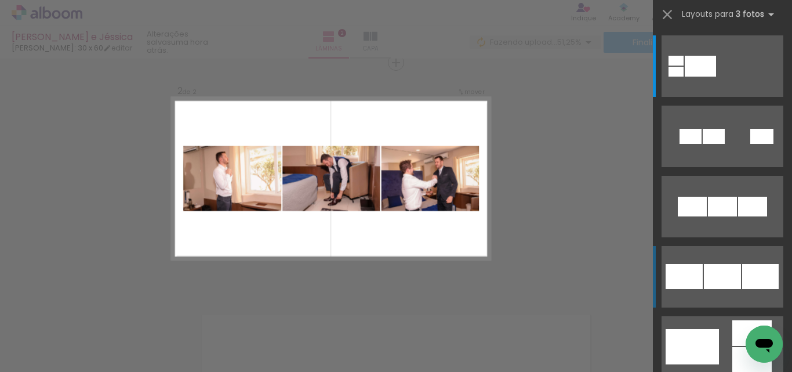
click at [722, 216] on div at bounding box center [722, 207] width 29 height 20
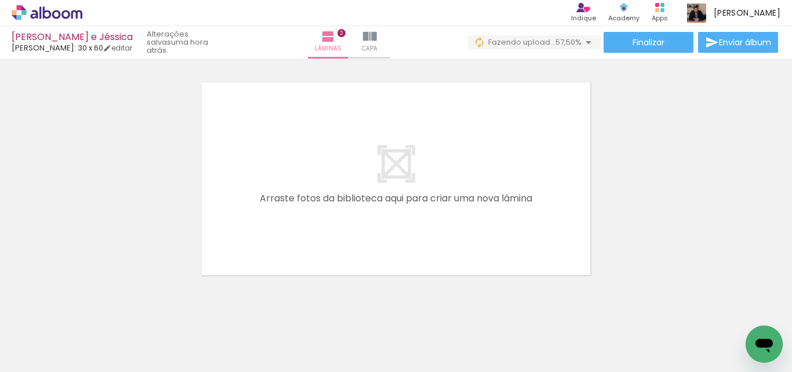
scroll to position [0, 483]
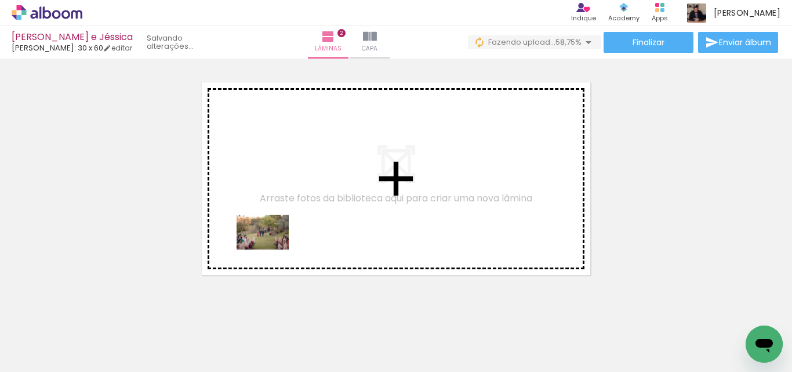
drag, startPoint x: 153, startPoint y: 328, endPoint x: 263, endPoint y: 253, distance: 133.1
click at [281, 239] on quentale-workspace at bounding box center [396, 186] width 792 height 372
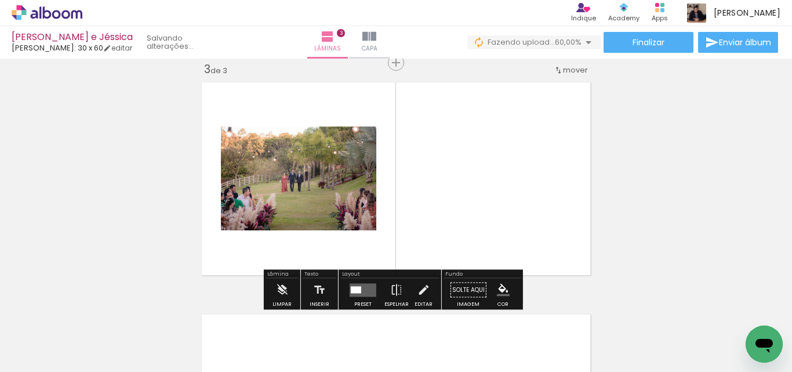
scroll to position [479, 0]
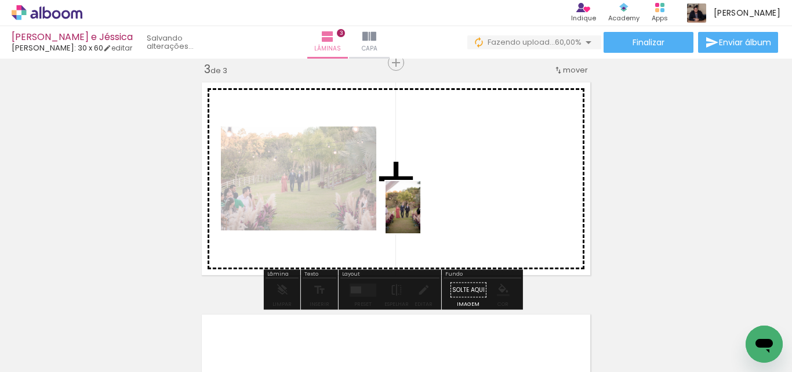
drag, startPoint x: 230, startPoint y: 329, endPoint x: 382, endPoint y: 249, distance: 171.9
click at [432, 208] on quentale-workspace at bounding box center [396, 186] width 792 height 372
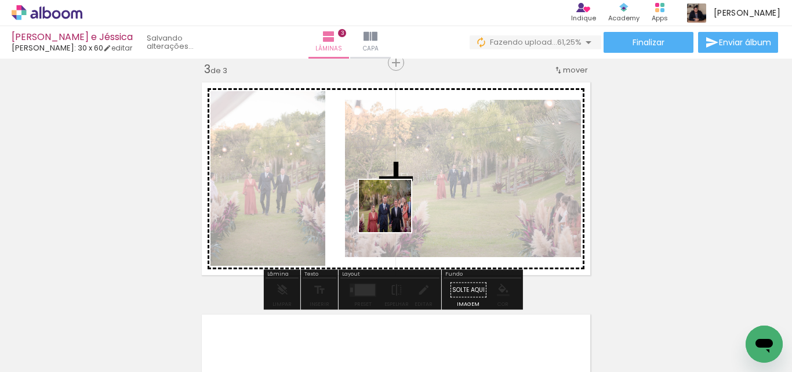
drag, startPoint x: 290, startPoint y: 333, endPoint x: 398, endPoint y: 301, distance: 112.4
click at [414, 209] on quentale-workspace at bounding box center [396, 186] width 792 height 372
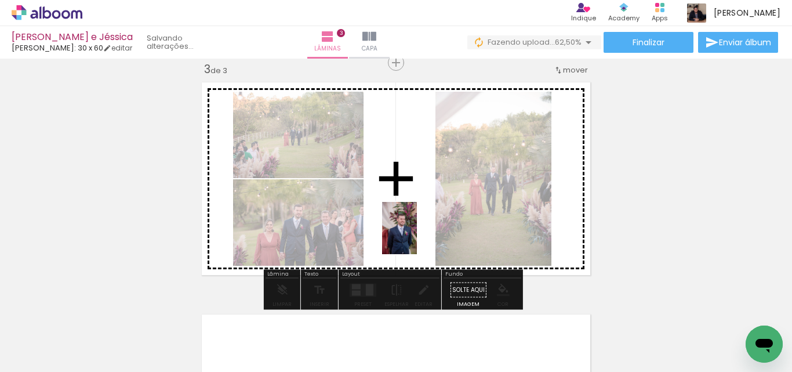
drag, startPoint x: 336, startPoint y: 340, endPoint x: 417, endPoint y: 237, distance: 131.7
click at [417, 237] on quentale-workspace at bounding box center [396, 186] width 792 height 372
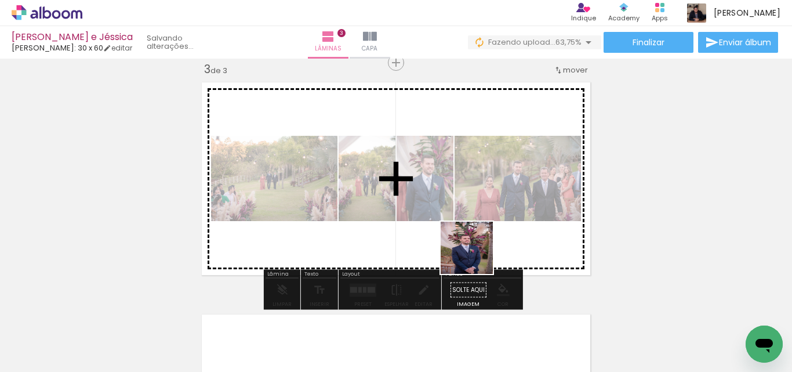
drag, startPoint x: 453, startPoint y: 272, endPoint x: 485, endPoint y: 246, distance: 40.8
click at [486, 247] on quentale-workspace at bounding box center [396, 186] width 792 height 372
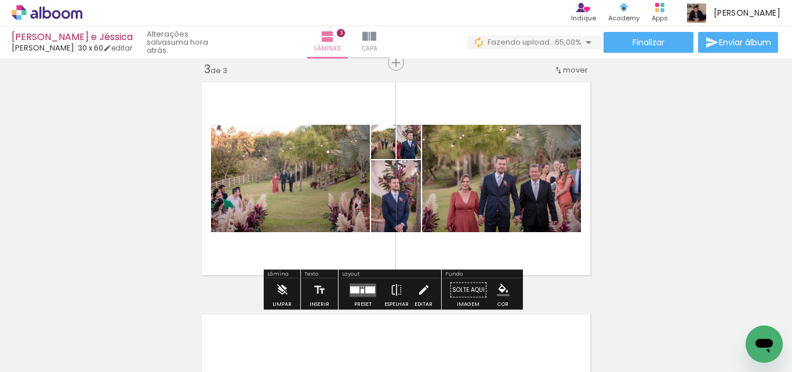
click at [361, 290] on div at bounding box center [362, 290] width 3 height 5
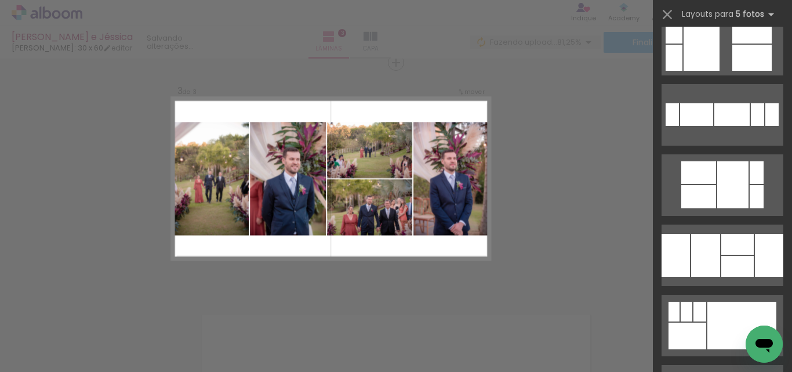
scroll to position [812, 0]
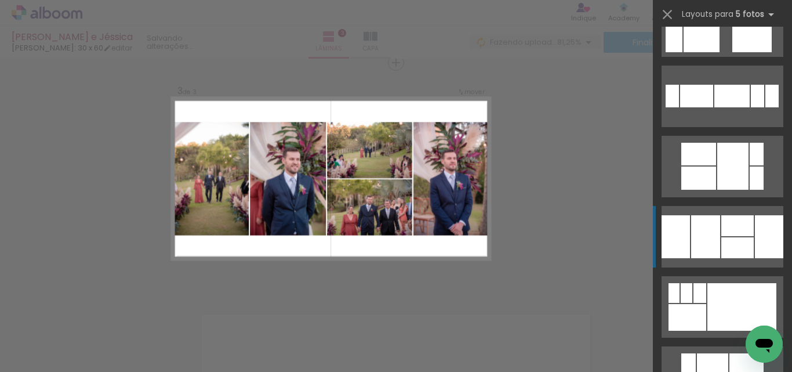
click at [735, 190] on div at bounding box center [732, 166] width 31 height 47
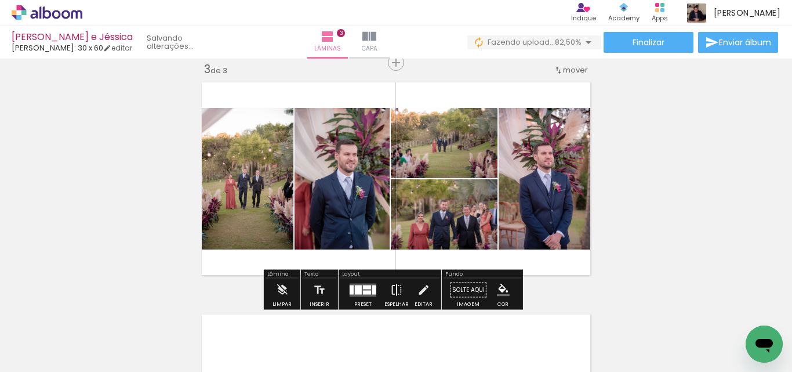
click at [397, 290] on iron-icon at bounding box center [396, 289] width 13 height 23
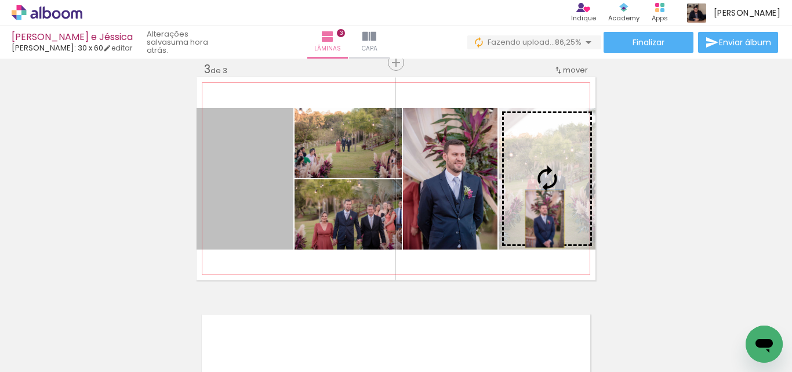
drag, startPoint x: 261, startPoint y: 228, endPoint x: 540, endPoint y: 219, distance: 279.0
click at [0, 0] on slot at bounding box center [0, 0] width 0 height 0
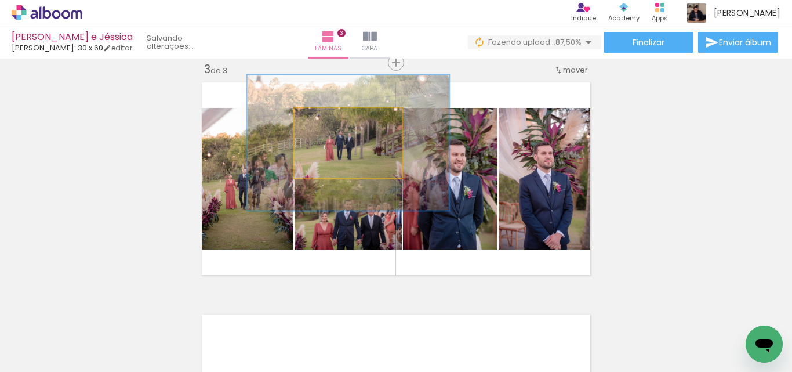
drag, startPoint x: 318, startPoint y: 121, endPoint x: 354, endPoint y: 124, distance: 36.1
click at [354, 124] on div at bounding box center [357, 120] width 10 height 10
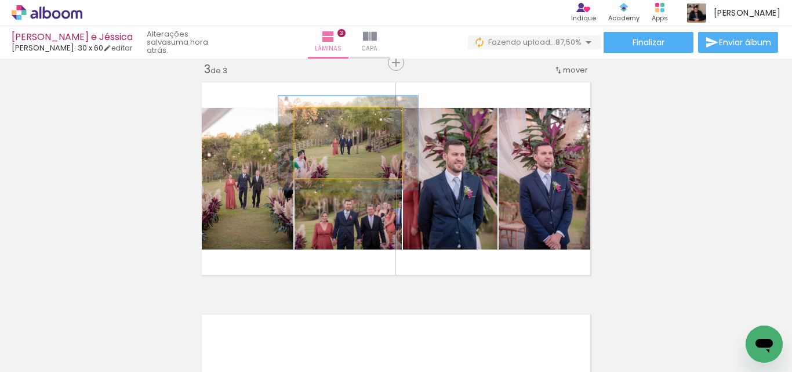
drag, startPoint x: 354, startPoint y: 124, endPoint x: 327, endPoint y: 122, distance: 27.3
click at [327, 122] on div at bounding box center [335, 120] width 19 height 19
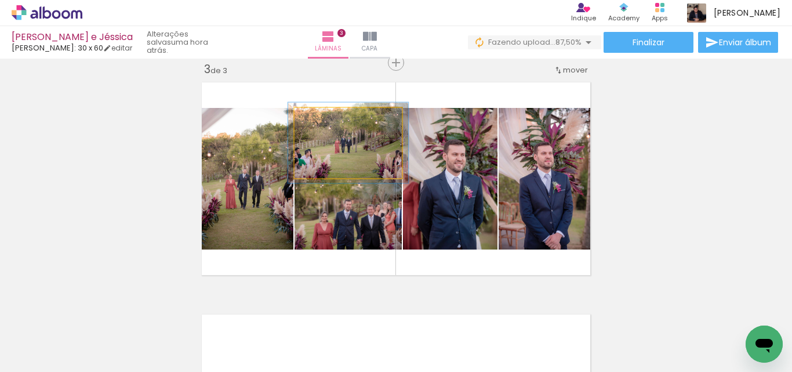
drag, startPoint x: 330, startPoint y: 123, endPoint x: 322, endPoint y: 121, distance: 8.4
type paper-slider "112"
click at [322, 121] on div at bounding box center [327, 120] width 19 height 19
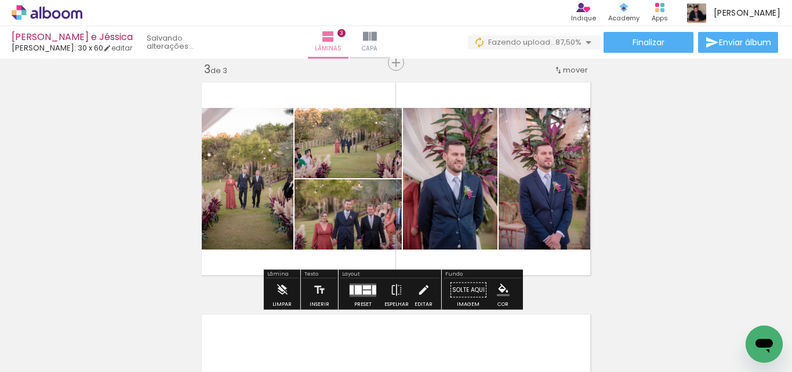
click at [694, 190] on div "Inserir lâmina 1 de 3 Inserir lâmina 2 de 3 Inserir lâmina 3 de 3" at bounding box center [396, 48] width 792 height 928
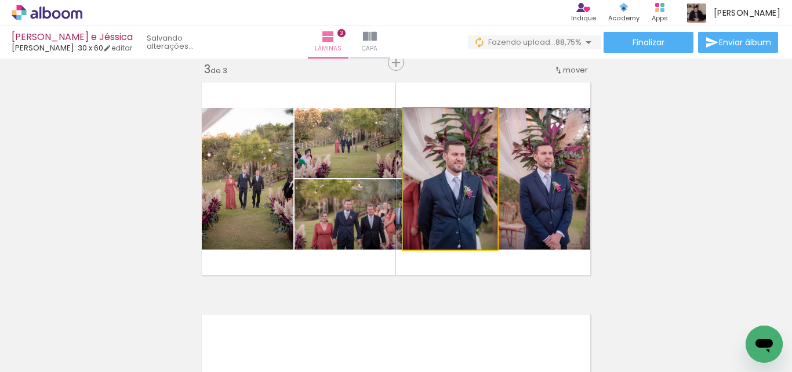
click at [421, 164] on quentale-photo at bounding box center [450, 178] width 94 height 141
drag, startPoint x: 428, startPoint y: 171, endPoint x: 429, endPoint y: 179, distance: 7.6
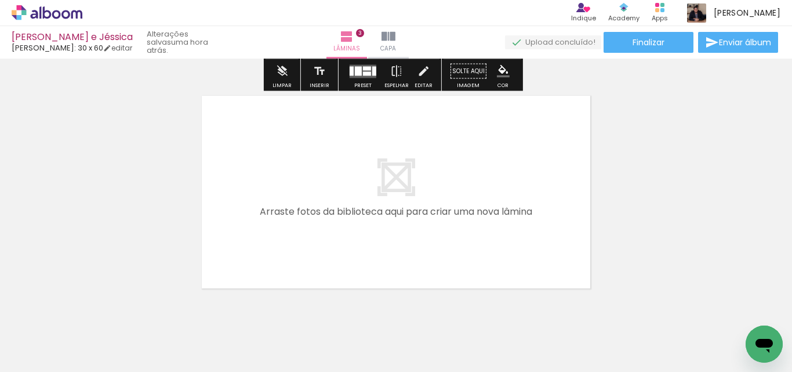
scroll to position [711, 0]
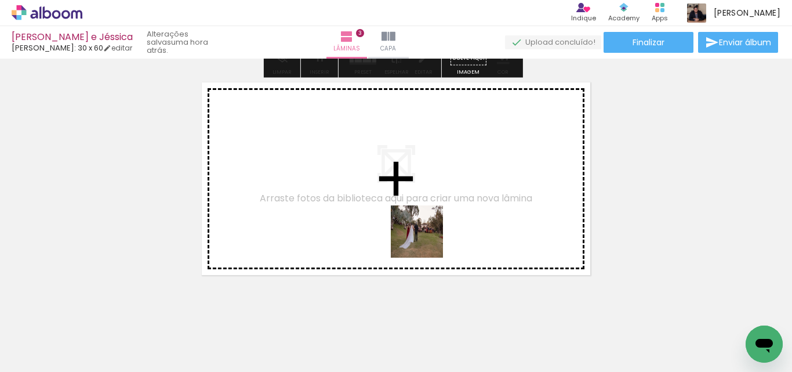
drag, startPoint x: 473, startPoint y: 332, endPoint x: 414, endPoint y: 230, distance: 117.9
click at [414, 230] on quentale-workspace at bounding box center [396, 186] width 792 height 372
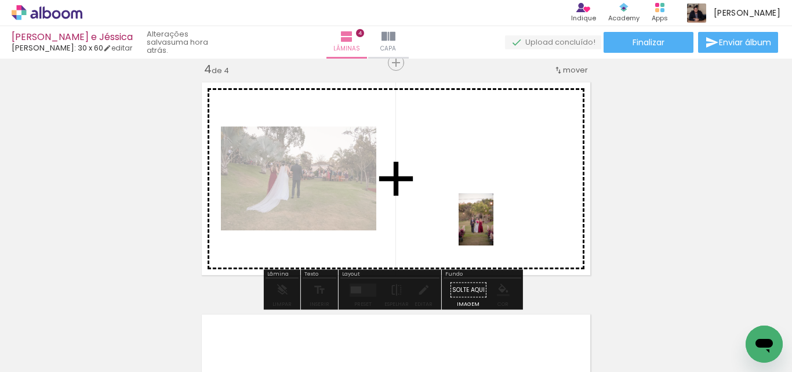
drag, startPoint x: 544, startPoint y: 334, endPoint x: 557, endPoint y: 313, distance: 24.8
click at [493, 227] on quentale-workspace at bounding box center [396, 186] width 792 height 372
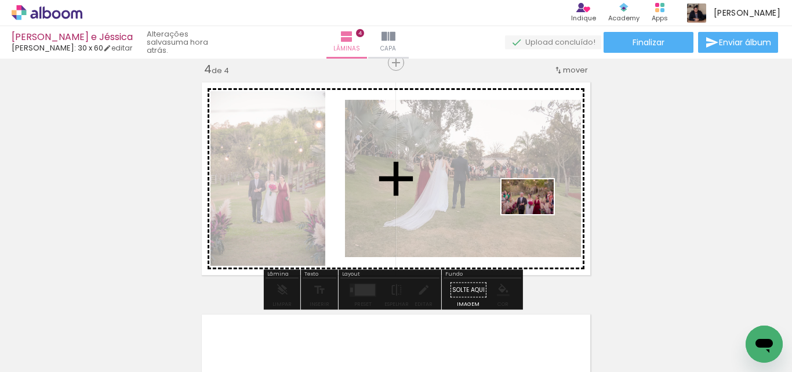
drag, startPoint x: 617, startPoint y: 338, endPoint x: 536, endPoint y: 214, distance: 148.2
click at [536, 214] on quentale-workspace at bounding box center [396, 186] width 792 height 372
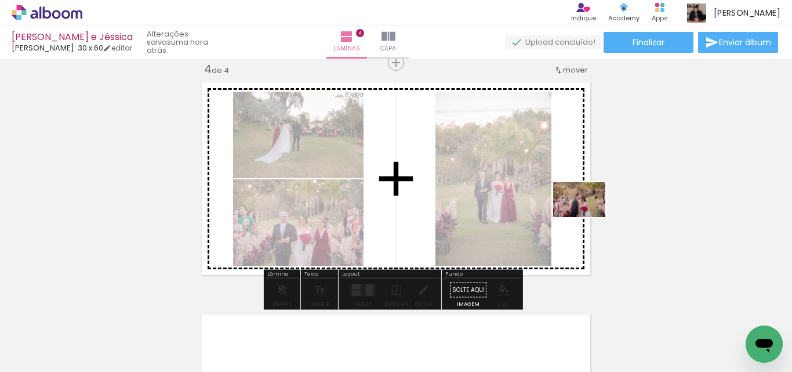
drag, startPoint x: 664, startPoint y: 323, endPoint x: 588, endPoint y: 217, distance: 131.3
click at [588, 217] on quentale-workspace at bounding box center [396, 186] width 792 height 372
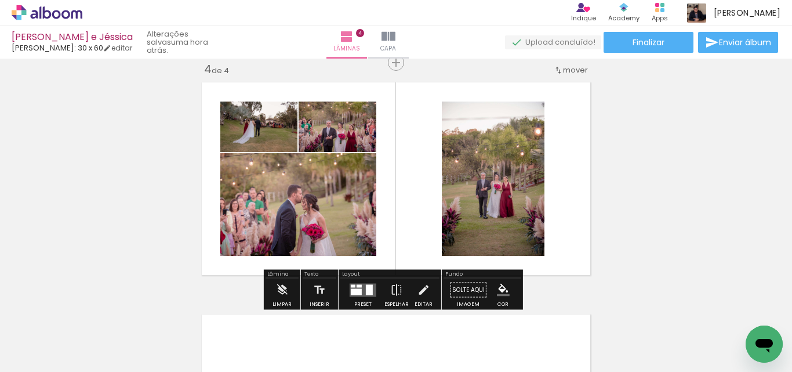
click at [370, 291] on div at bounding box center [369, 289] width 7 height 10
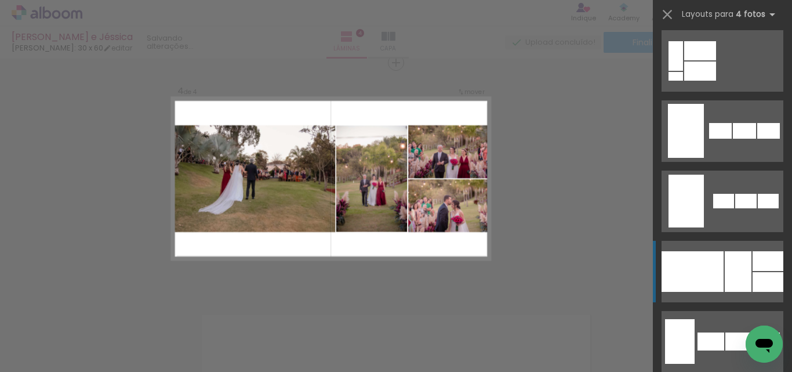
scroll to position [870, 0]
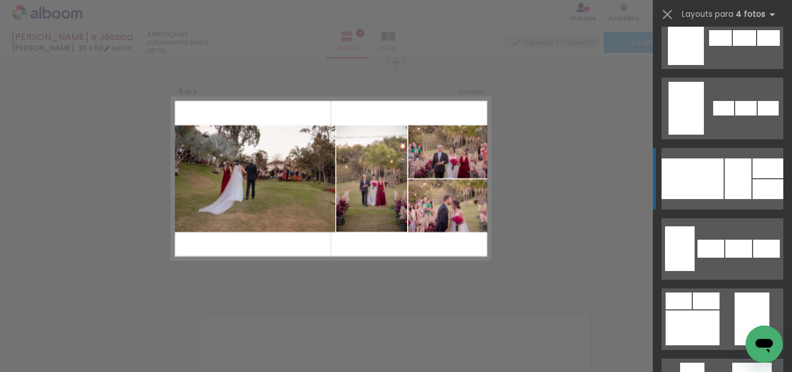
click at [690, 186] on div at bounding box center [692, 178] width 62 height 41
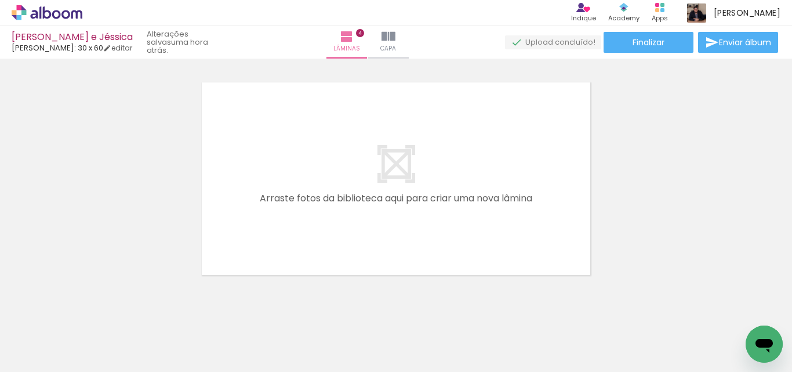
scroll to position [711, 0]
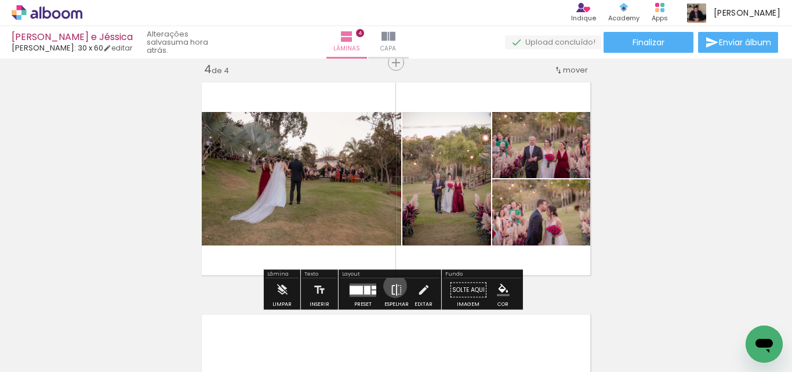
click at [392, 285] on iron-icon at bounding box center [396, 289] width 13 height 23
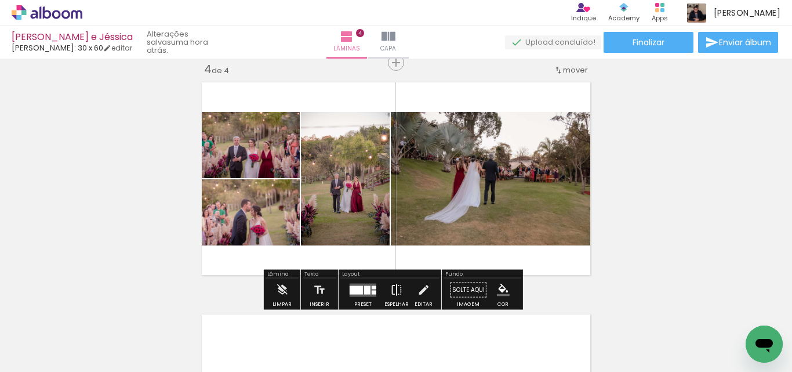
click at [392, 285] on iron-icon at bounding box center [396, 289] width 13 height 23
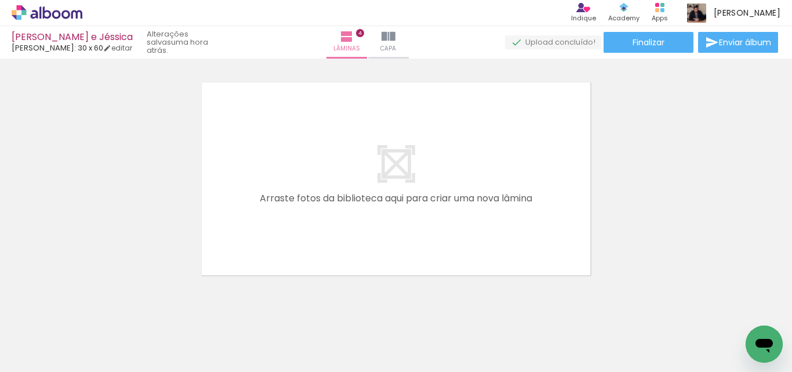
scroll to position [0, 1065]
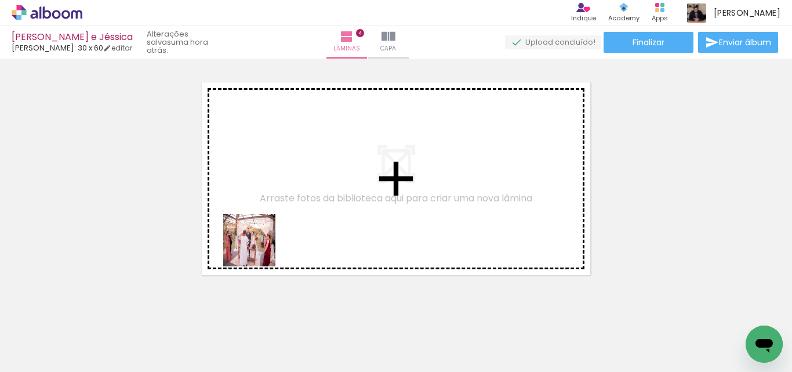
drag, startPoint x: 174, startPoint y: 344, endPoint x: 264, endPoint y: 237, distance: 140.3
click at [264, 237] on quentale-workspace at bounding box center [396, 186] width 792 height 372
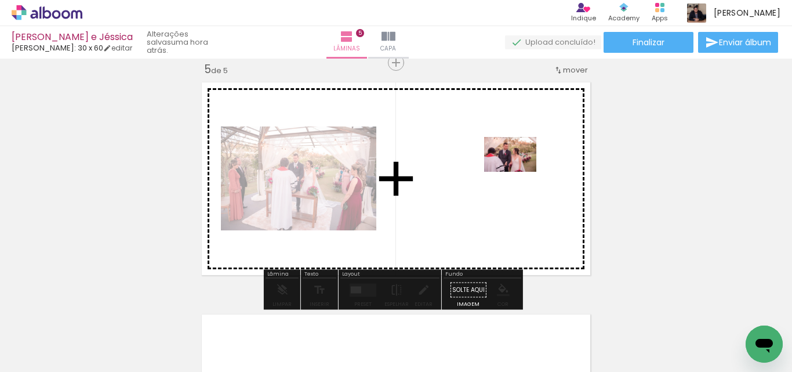
drag, startPoint x: 252, startPoint y: 319, endPoint x: 522, endPoint y: 171, distance: 307.4
click at [522, 171] on quentale-workspace at bounding box center [396, 186] width 792 height 372
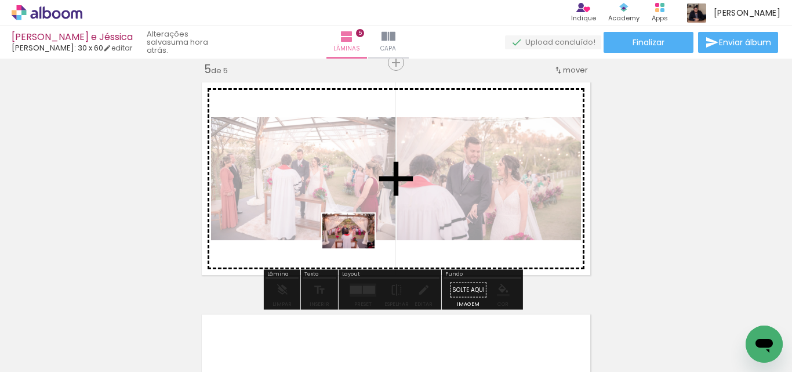
drag, startPoint x: 289, startPoint y: 326, endPoint x: 365, endPoint y: 245, distance: 110.7
click at [362, 243] on quentale-workspace at bounding box center [396, 186] width 792 height 372
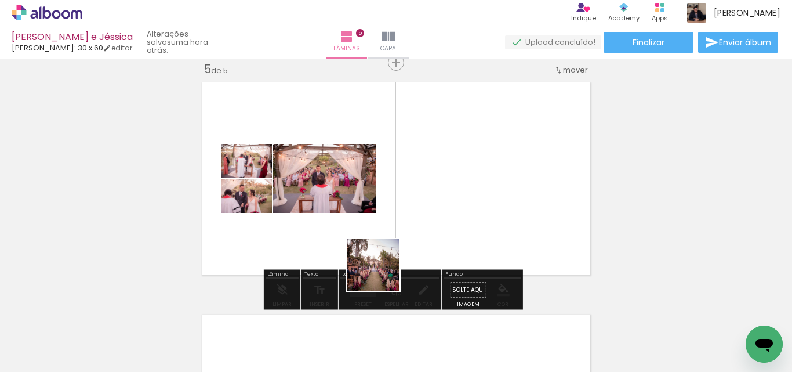
drag, startPoint x: 362, startPoint y: 316, endPoint x: 415, endPoint y: 326, distance: 53.7
click at [413, 213] on quentale-workspace at bounding box center [396, 186] width 792 height 372
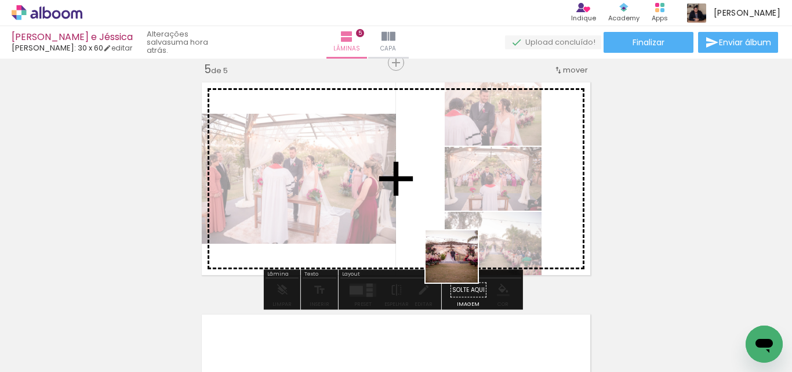
drag, startPoint x: 414, startPoint y: 338, endPoint x: 492, endPoint y: 228, distance: 134.3
click at [492, 228] on quentale-workspace at bounding box center [396, 186] width 792 height 372
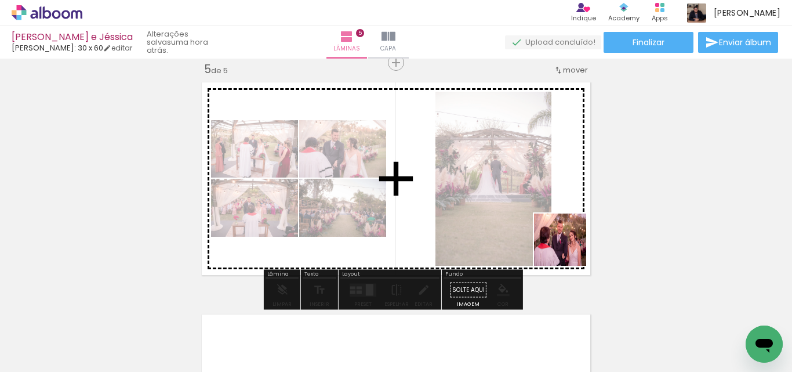
drag, startPoint x: 494, startPoint y: 337, endPoint x: 569, endPoint y: 248, distance: 116.1
click at [569, 248] on quentale-workspace at bounding box center [396, 186] width 792 height 372
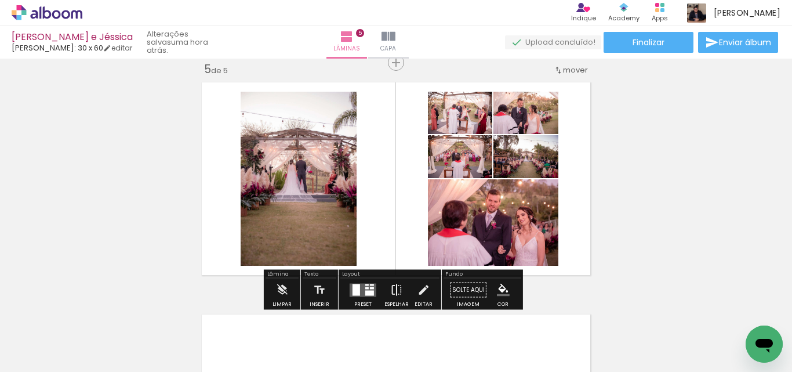
click at [395, 292] on iron-icon at bounding box center [396, 289] width 13 height 23
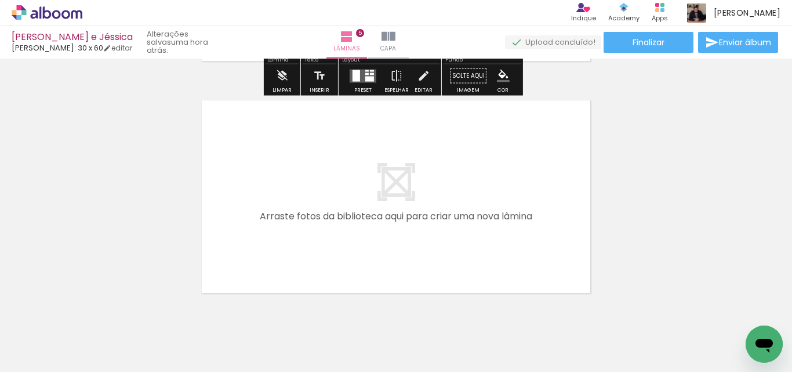
scroll to position [1174, 0]
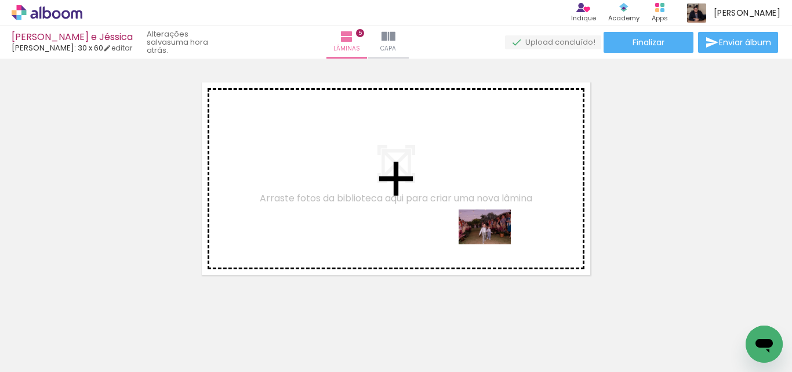
drag, startPoint x: 549, startPoint y: 319, endPoint x: 577, endPoint y: 319, distance: 27.8
click at [476, 239] on quentale-workspace at bounding box center [396, 186] width 792 height 372
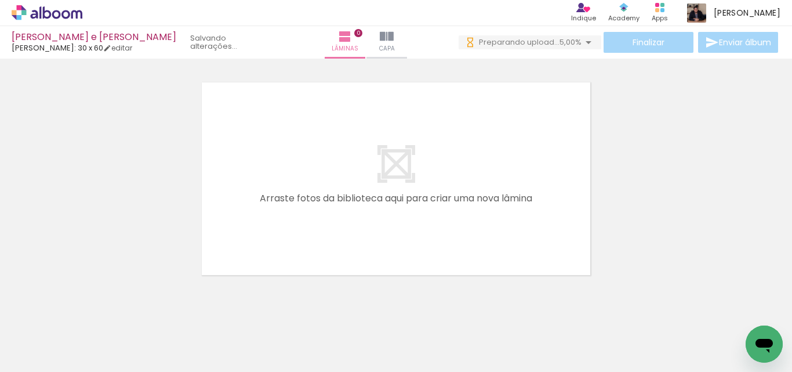
scroll to position [0, 3852]
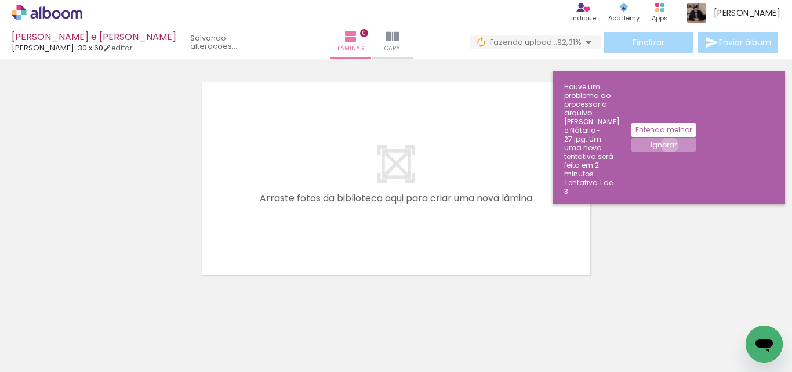
click at [0, 0] on slot "Ignorar" at bounding box center [0, 0] width 0 height 0
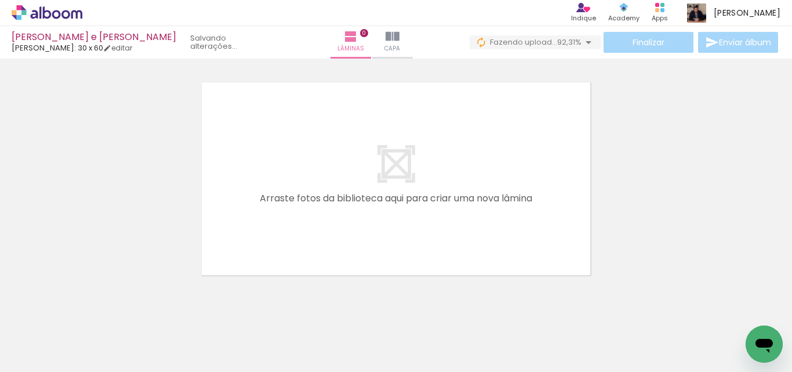
click at [33, 355] on span "Adicionar Fotos" at bounding box center [41, 356] width 35 height 13
click at [0, 0] on input "file" at bounding box center [0, 0] width 0 height 0
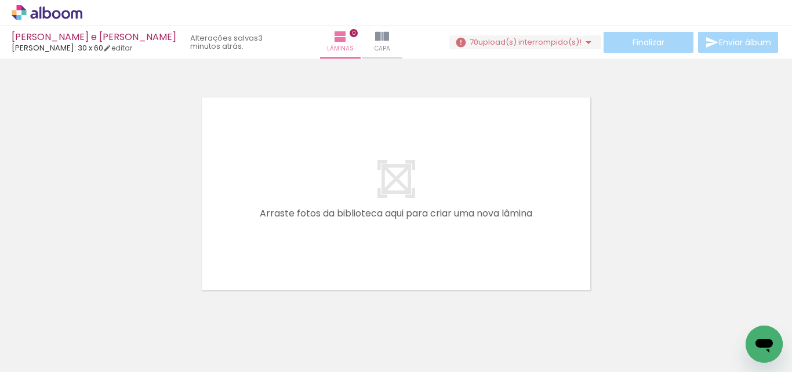
drag, startPoint x: 99, startPoint y: 314, endPoint x: 93, endPoint y: 310, distance: 6.6
click at [97, 314] on iron-icon at bounding box center [91, 309] width 12 height 12
click at [93, 309] on iron-icon at bounding box center [91, 309] width 12 height 12
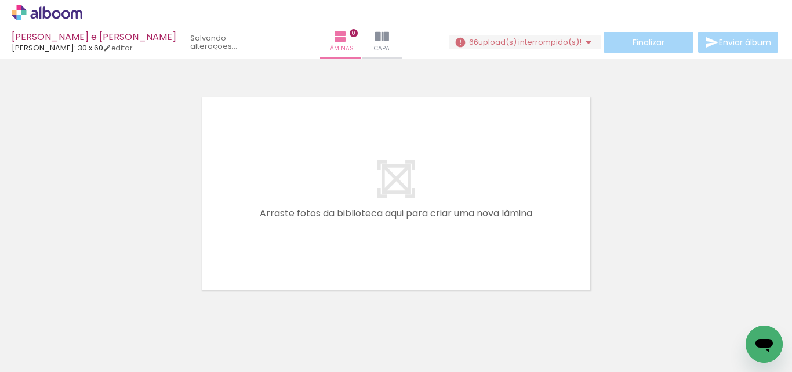
click at [93, 309] on iron-icon at bounding box center [91, 309] width 12 height 12
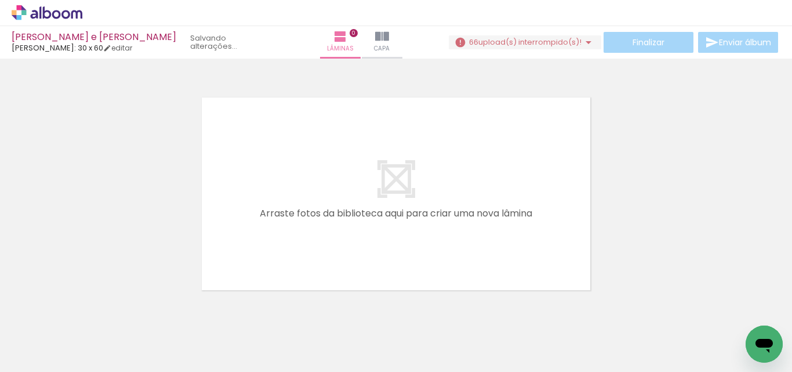
click at [93, 309] on iron-icon at bounding box center [91, 309] width 12 height 12
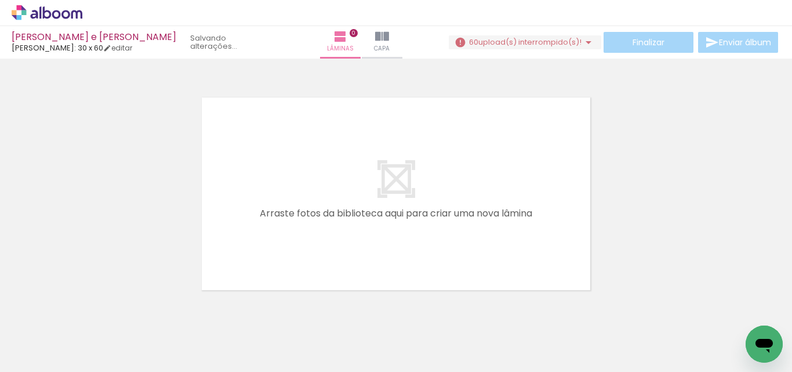
click at [93, 309] on iron-icon at bounding box center [91, 309] width 12 height 12
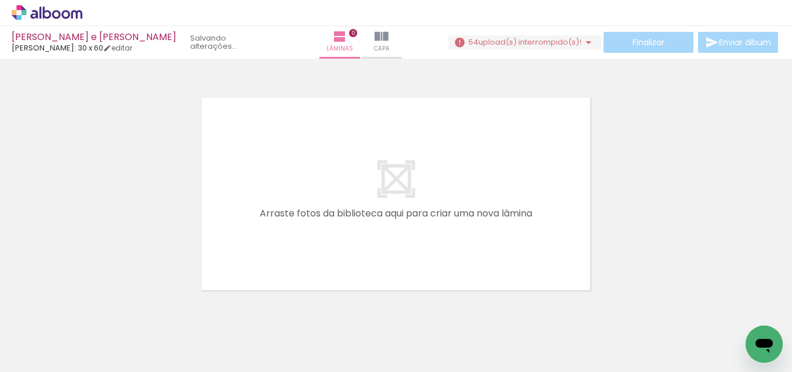
click at [93, 309] on iron-icon at bounding box center [91, 309] width 12 height 12
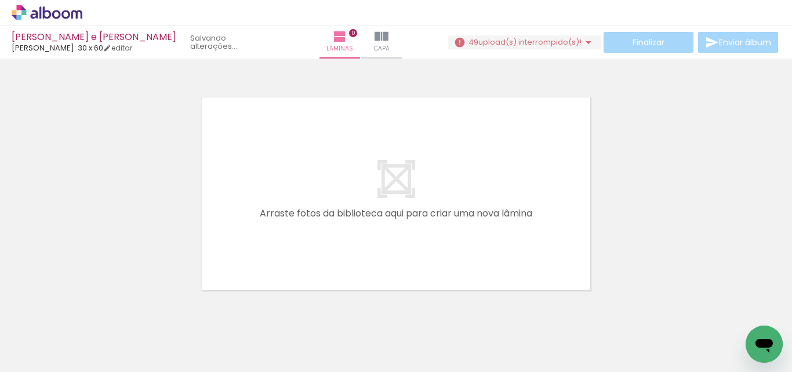
click at [93, 309] on iron-icon at bounding box center [91, 309] width 12 height 12
click at [93, 309] on iron-horizontal-list at bounding box center [83, 335] width 23 height 72
click at [95, 315] on iron-horizontal-list at bounding box center [83, 335] width 23 height 72
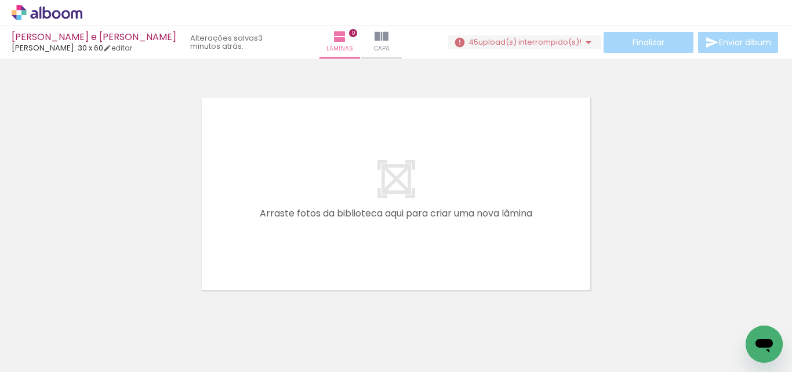
click at [159, 313] on iron-icon at bounding box center [156, 309] width 12 height 12
click at [159, 310] on iron-icon at bounding box center [156, 309] width 12 height 12
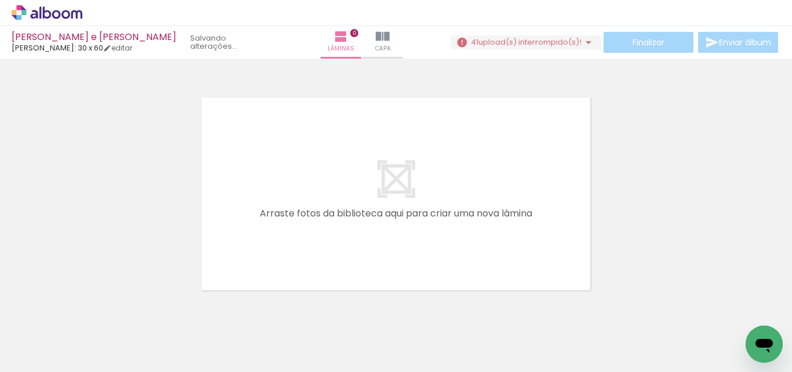
click at [159, 310] on iron-icon at bounding box center [156, 309] width 12 height 12
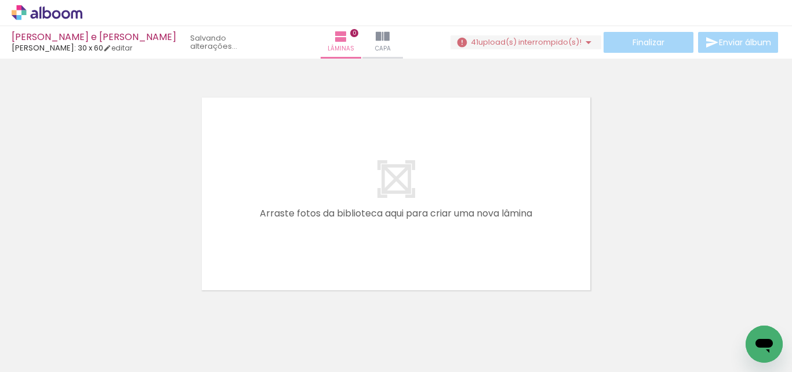
click at [159, 310] on iron-icon at bounding box center [156, 309] width 12 height 12
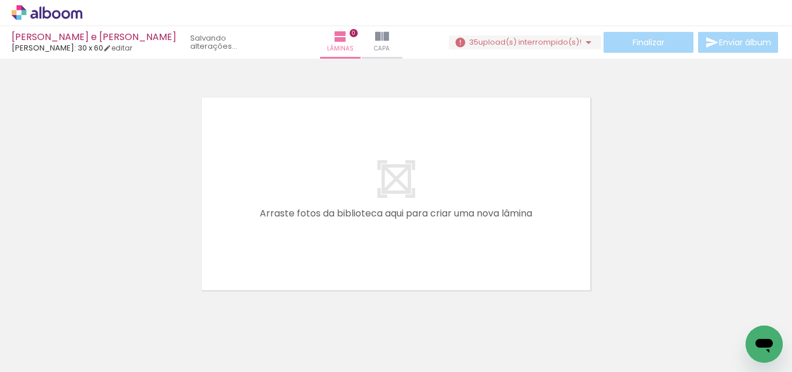
click at [159, 310] on iron-icon at bounding box center [156, 309] width 12 height 12
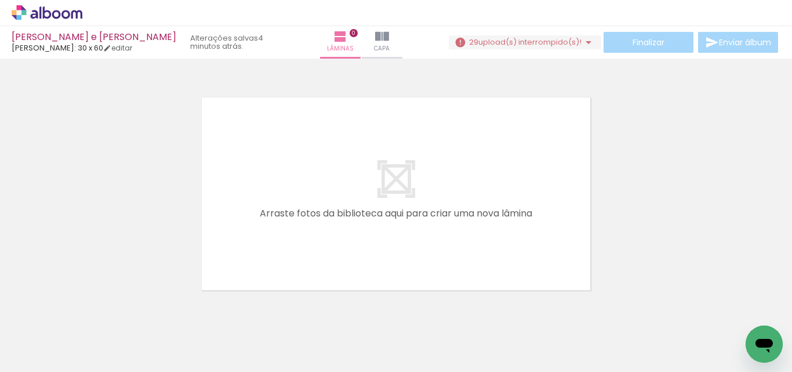
click at [159, 310] on iron-icon at bounding box center [156, 309] width 12 height 12
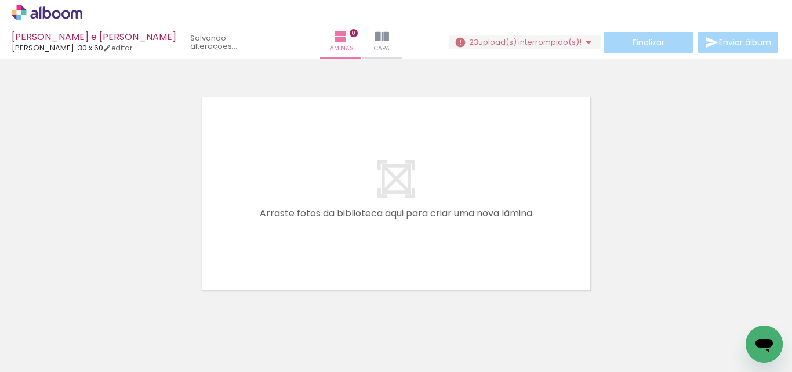
click at [159, 310] on iron-icon at bounding box center [156, 309] width 12 height 12
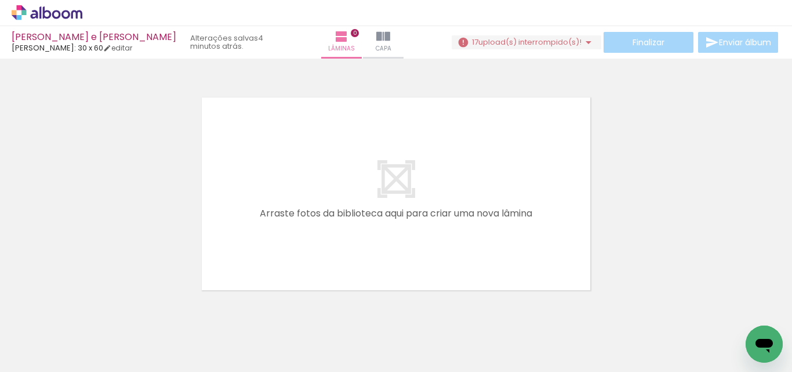
click at [159, 310] on iron-icon at bounding box center [156, 309] width 12 height 12
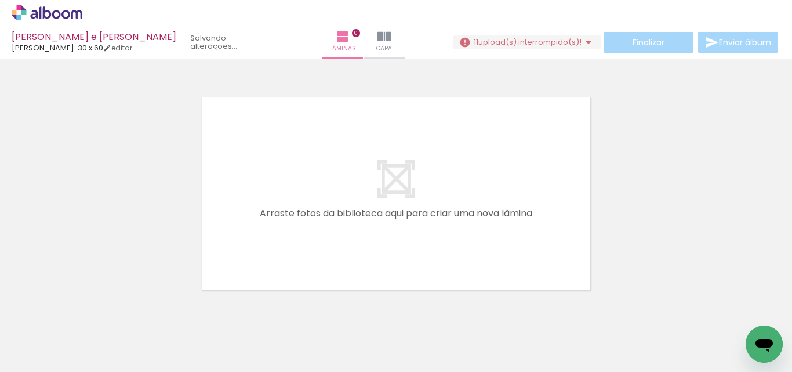
click at [159, 310] on iron-icon at bounding box center [156, 309] width 12 height 12
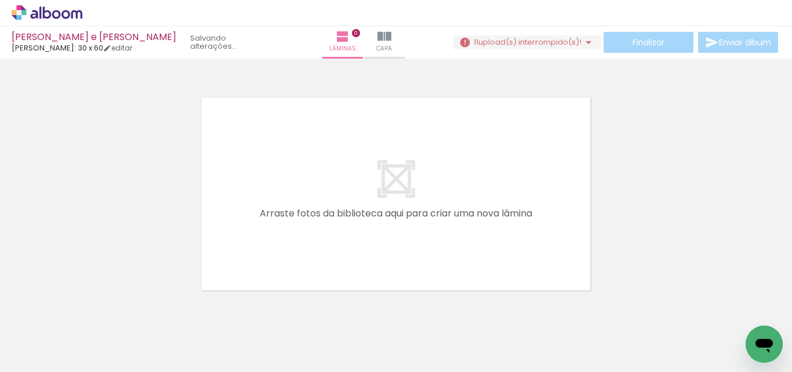
click at [159, 310] on iron-icon at bounding box center [156, 309] width 12 height 12
click at [95, 310] on iron-horizontal-list at bounding box center [83, 335] width 23 height 72
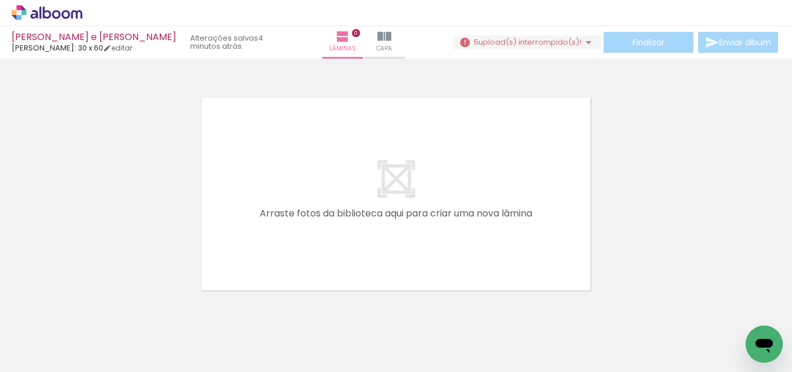
click at [95, 310] on iron-horizontal-list at bounding box center [83, 335] width 23 height 72
click at [95, 324] on iron-horizontal-list at bounding box center [83, 335] width 23 height 72
click at [39, 350] on span "Adicionar Fotos" at bounding box center [41, 356] width 35 height 13
click at [0, 0] on input "file" at bounding box center [0, 0] width 0 height 0
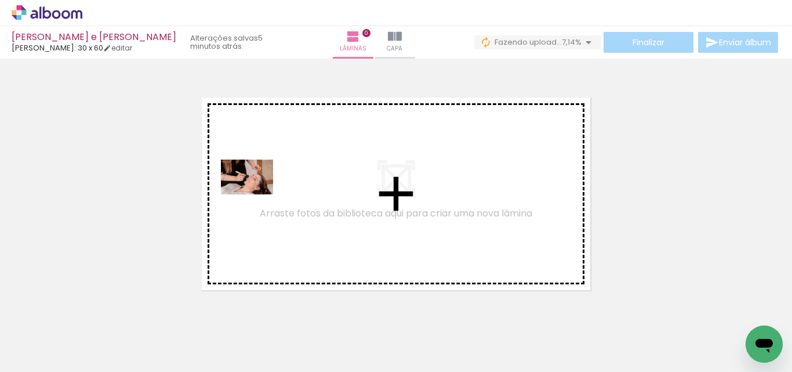
drag, startPoint x: 134, startPoint y: 343, endPoint x: 256, endPoint y: 194, distance: 191.6
click at [256, 194] on quentale-workspace at bounding box center [396, 186] width 792 height 372
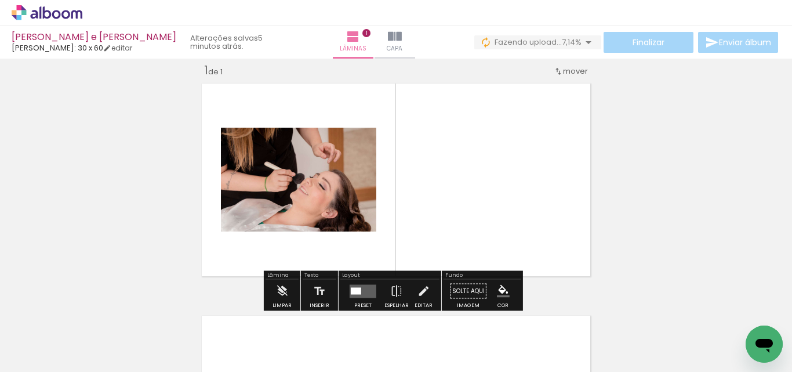
scroll to position [15, 0]
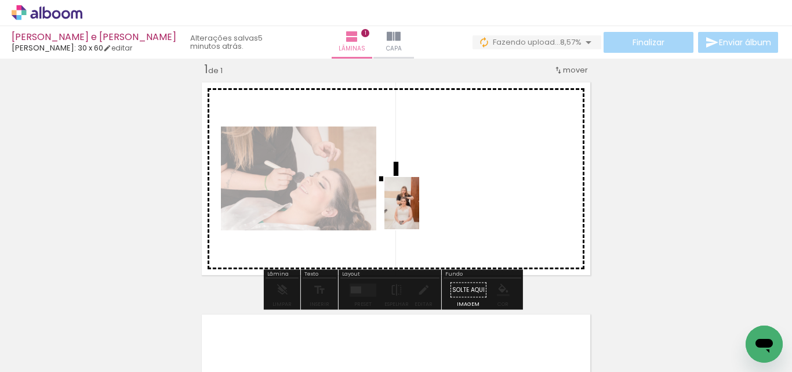
drag, startPoint x: 325, startPoint y: 248, endPoint x: 300, endPoint y: 312, distance: 69.0
click at [433, 205] on quentale-workspace at bounding box center [396, 186] width 792 height 372
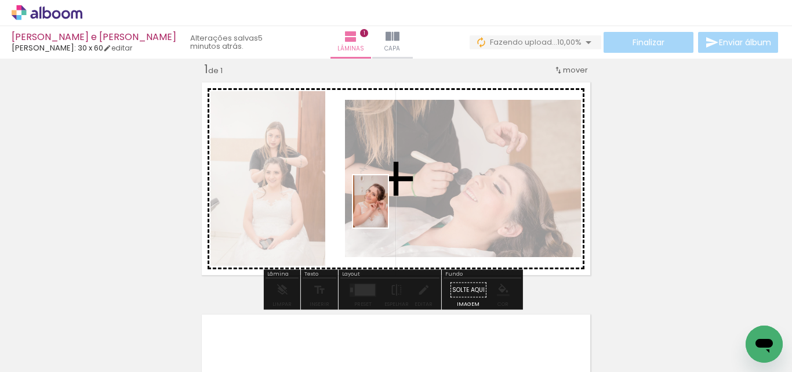
drag, startPoint x: 274, startPoint y: 316, endPoint x: 388, endPoint y: 210, distance: 155.9
click at [388, 210] on quentale-workspace at bounding box center [396, 186] width 792 height 372
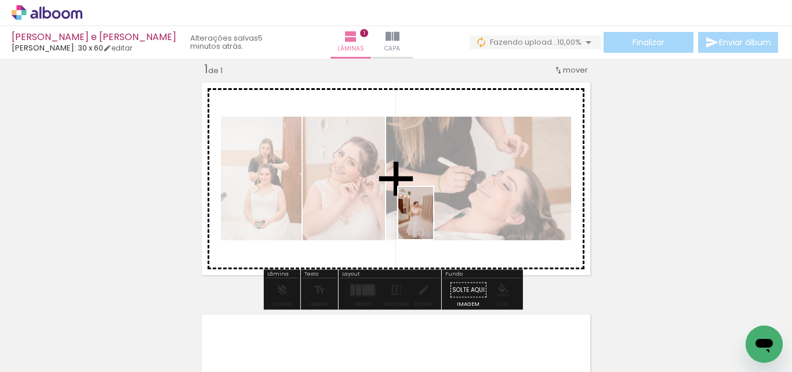
drag, startPoint x: 323, startPoint y: 336, endPoint x: 434, endPoint y: 221, distance: 159.9
click at [434, 221] on quentale-workspace at bounding box center [396, 186] width 792 height 372
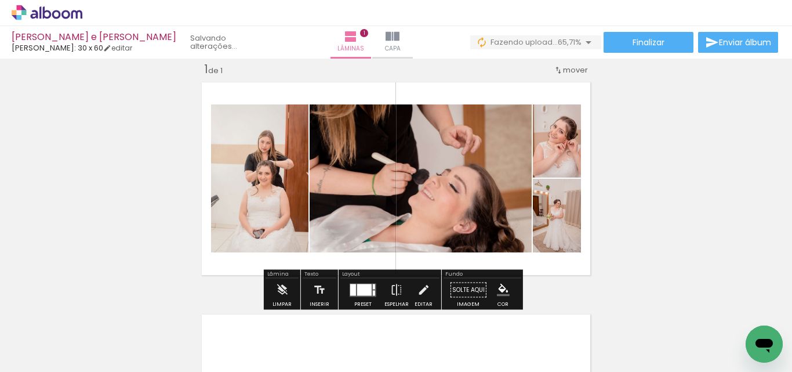
click at [359, 285] on div at bounding box center [364, 289] width 14 height 12
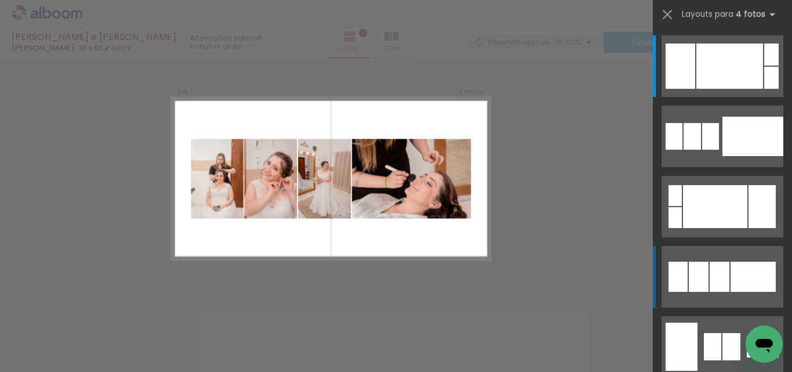
click at [714, 272] on div at bounding box center [720, 276] width 20 height 30
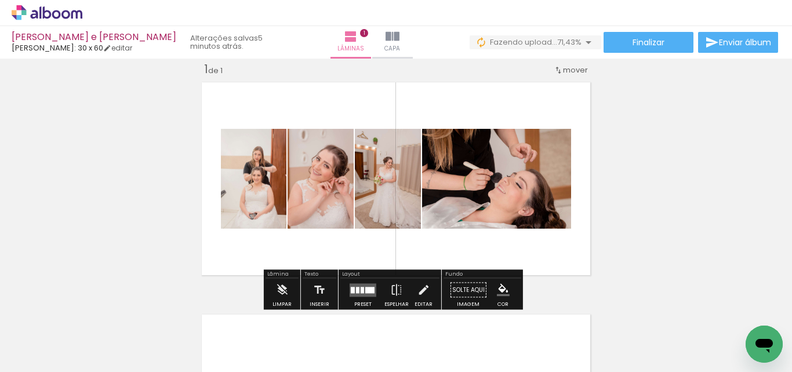
click at [356, 288] on div at bounding box center [357, 289] width 3 height 6
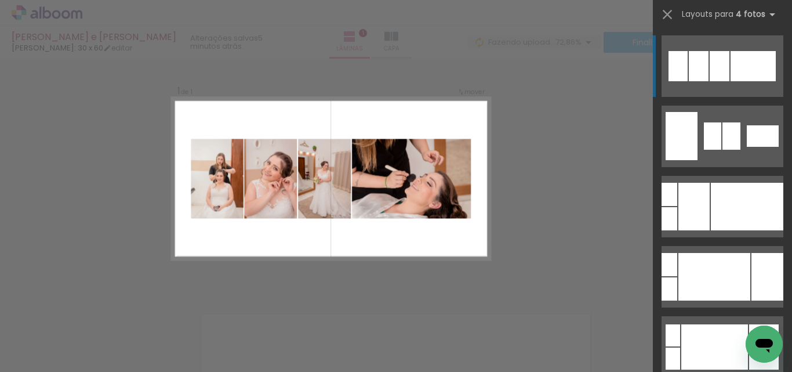
scroll to position [14, 0]
click at [363, 274] on div "Confirmar Cancelar" at bounding box center [396, 290] width 792 height 492
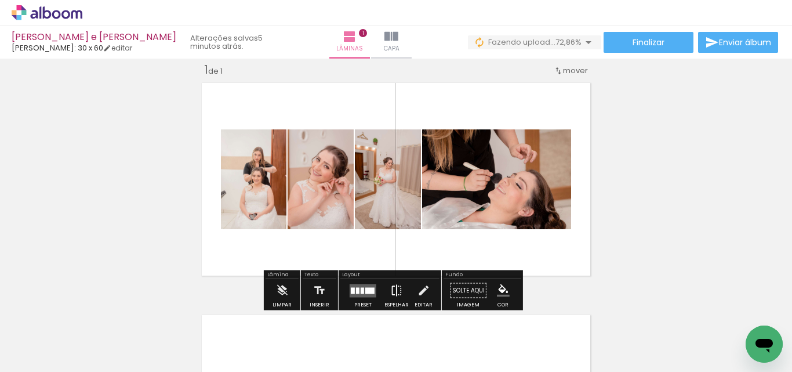
click at [395, 285] on iron-icon at bounding box center [396, 290] width 13 height 23
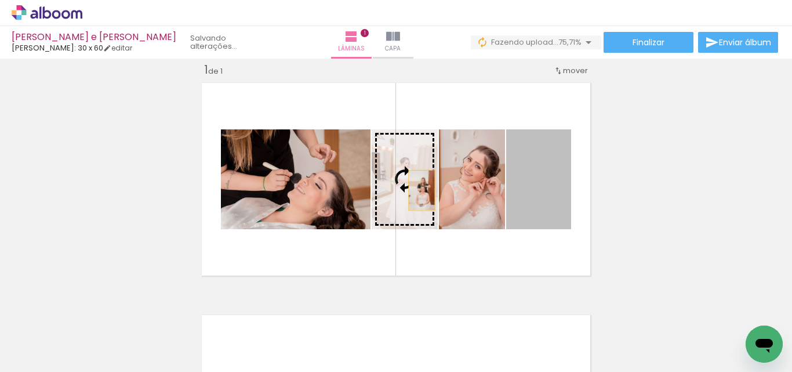
drag, startPoint x: 539, startPoint y: 194, endPoint x: 417, endPoint y: 190, distance: 121.8
click at [0, 0] on slot at bounding box center [0, 0] width 0 height 0
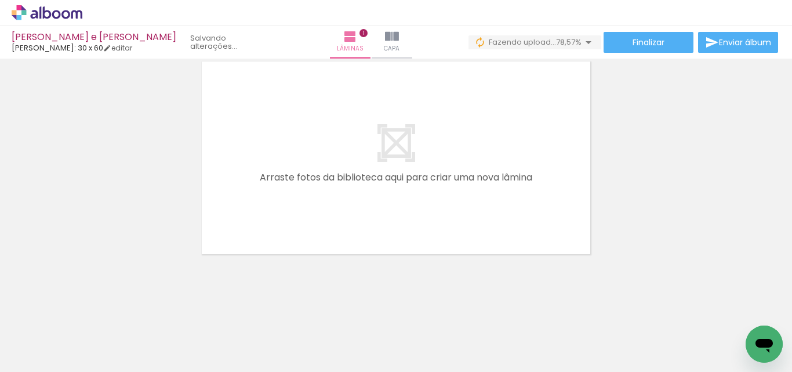
scroll to position [268, 0]
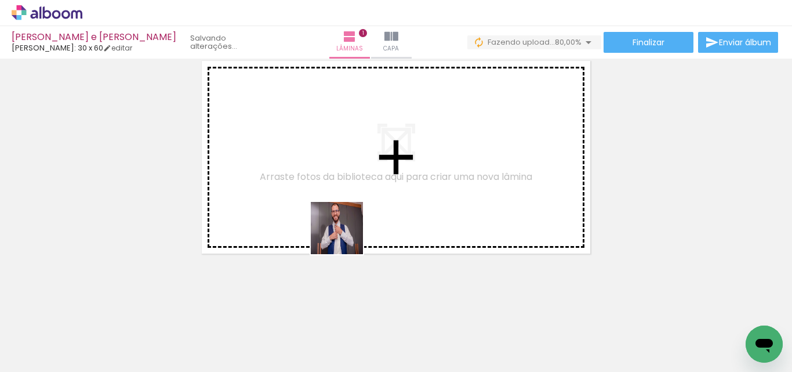
drag, startPoint x: 364, startPoint y: 286, endPoint x: 329, endPoint y: 187, distance: 104.5
click at [329, 187] on quentale-workspace at bounding box center [396, 186] width 792 height 372
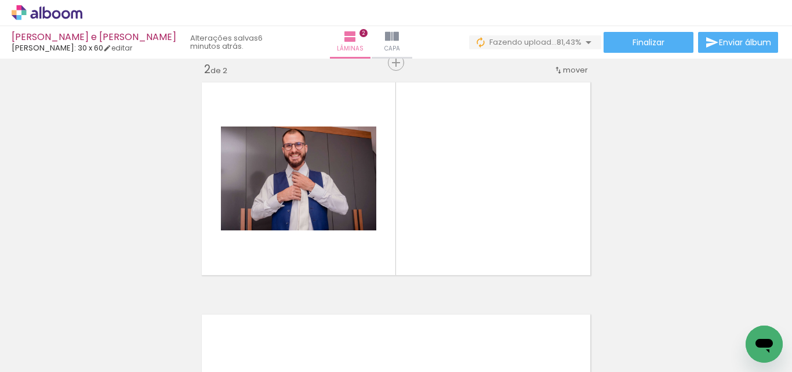
scroll to position [247, 0]
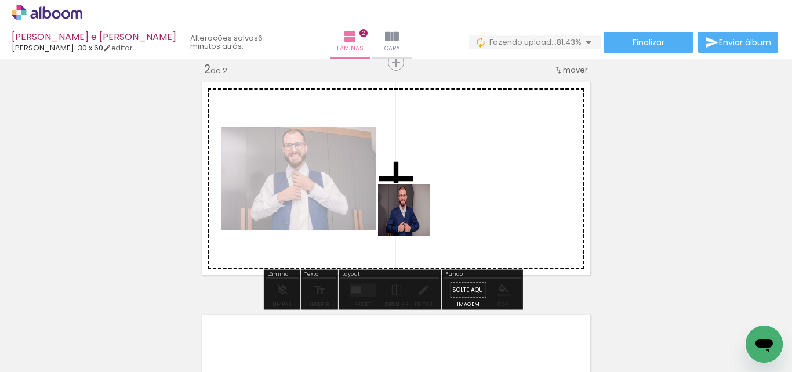
drag, startPoint x: 413, startPoint y: 219, endPoint x: 472, endPoint y: 327, distance: 123.8
click at [411, 212] on quentale-workspace at bounding box center [396, 186] width 792 height 372
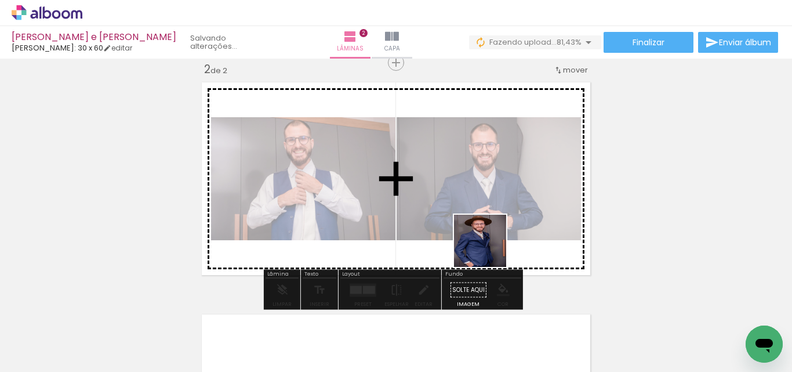
drag, startPoint x: 500, startPoint y: 337, endPoint x: 488, endPoint y: 245, distance: 93.0
click at [488, 245] on quentale-workspace at bounding box center [396, 186] width 792 height 372
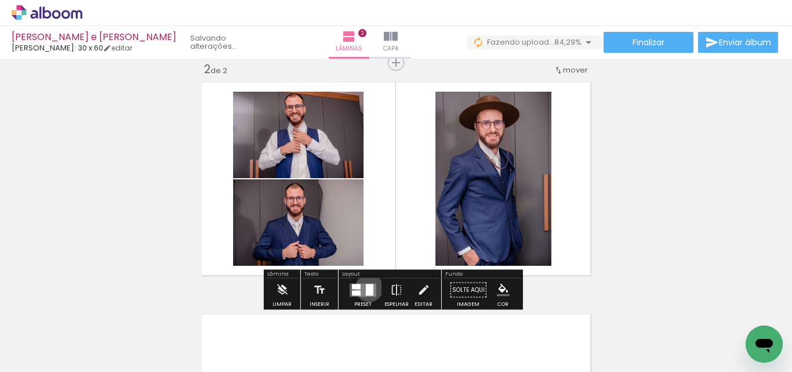
click at [366, 288] on div at bounding box center [370, 289] width 8 height 12
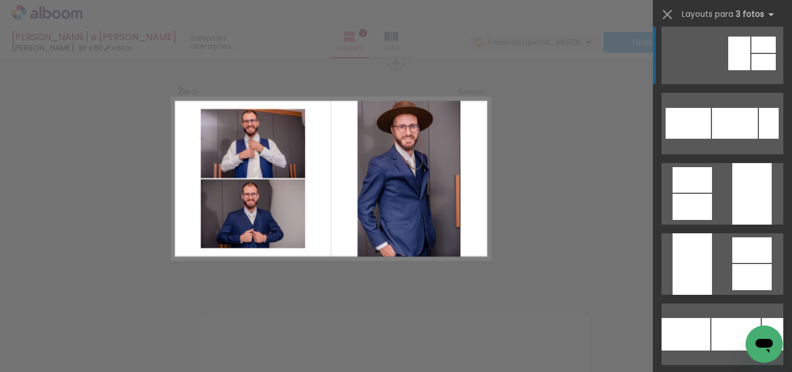
scroll to position [928, 0]
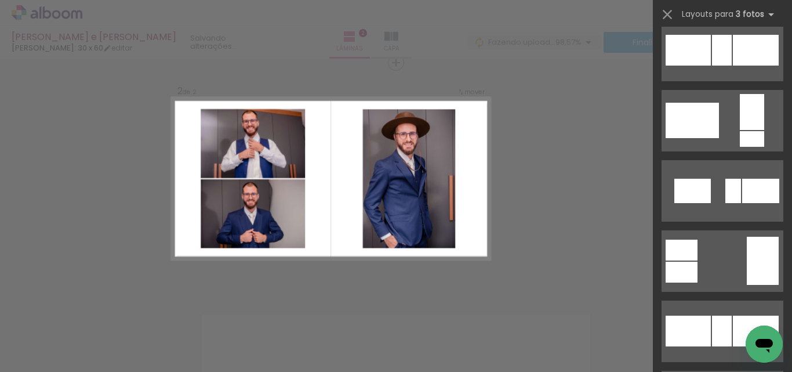
click at [550, 177] on div "Confirmar Cancelar" at bounding box center [396, 173] width 792 height 723
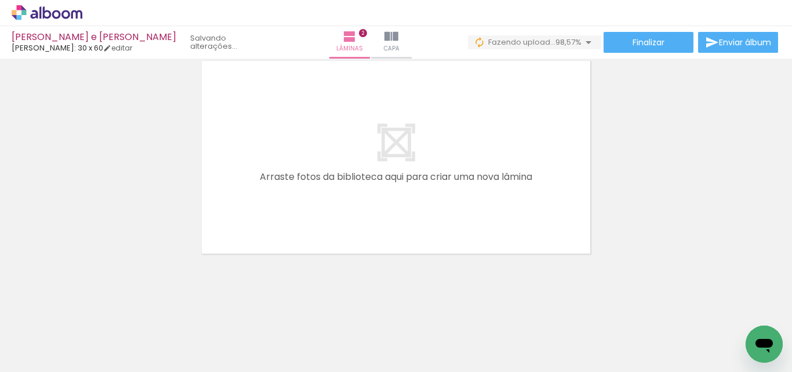
scroll to position [0, 430]
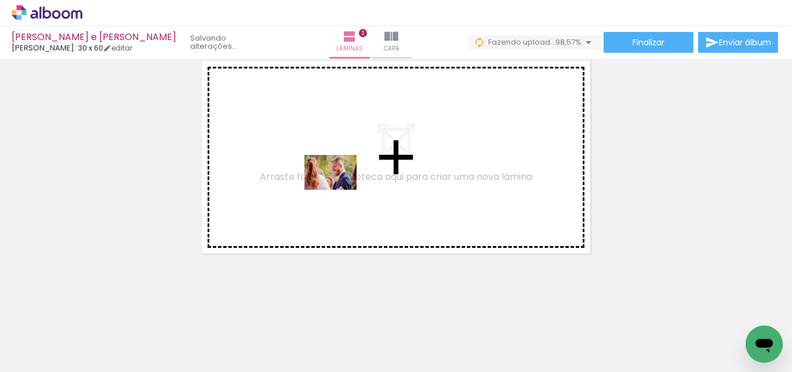
drag, startPoint x: 147, startPoint y: 338, endPoint x: 339, endPoint y: 190, distance: 242.6
click at [339, 190] on quentale-workspace at bounding box center [396, 186] width 792 height 372
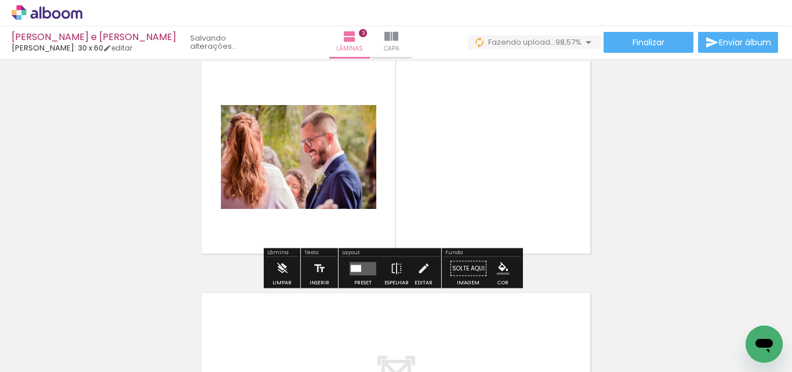
scroll to position [479, 0]
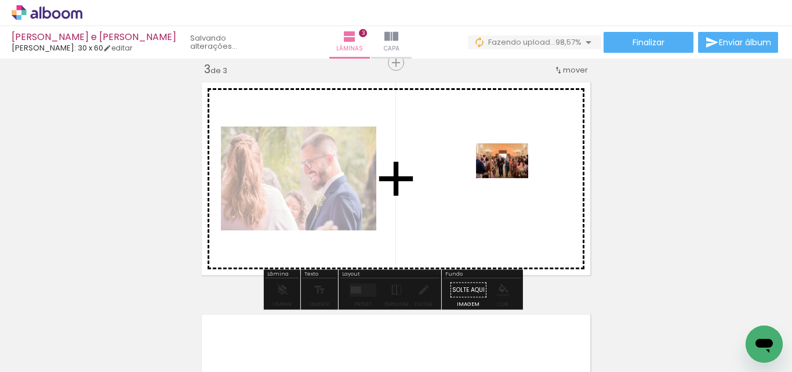
drag, startPoint x: 219, startPoint y: 336, endPoint x: 511, endPoint y: 178, distance: 331.8
click at [511, 178] on quentale-workspace at bounding box center [396, 186] width 792 height 372
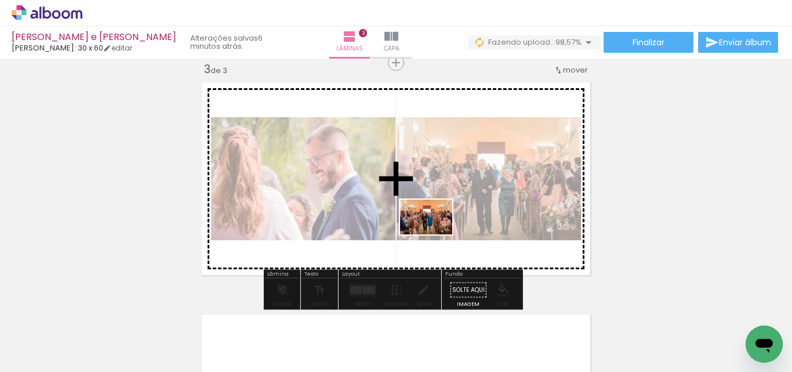
drag, startPoint x: 282, startPoint y: 332, endPoint x: 435, endPoint y: 235, distance: 181.9
click at [435, 234] on quentale-workspace at bounding box center [396, 186] width 792 height 372
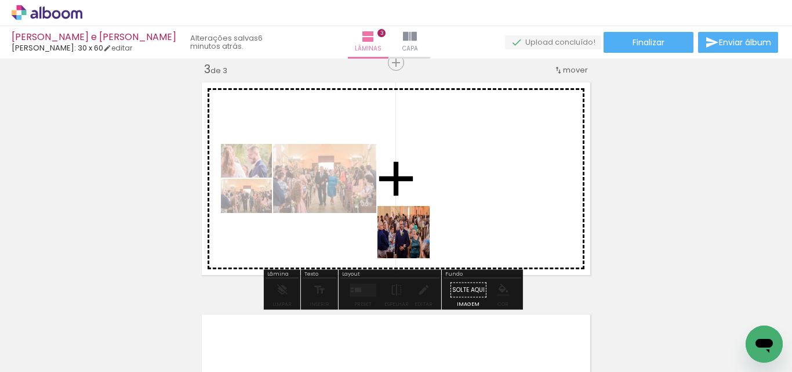
drag, startPoint x: 339, startPoint y: 328, endPoint x: 424, endPoint y: 219, distance: 137.9
click at [425, 214] on quentale-workspace at bounding box center [396, 186] width 792 height 372
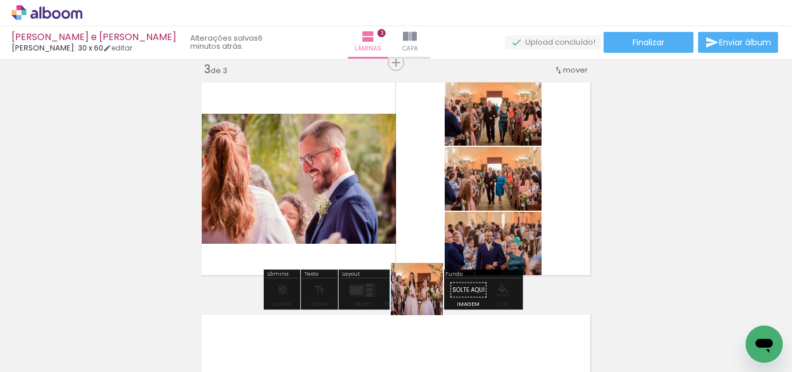
drag, startPoint x: 416, startPoint y: 332, endPoint x: 464, endPoint y: 224, distance: 117.8
click at [467, 224] on quentale-workspace at bounding box center [396, 186] width 792 height 372
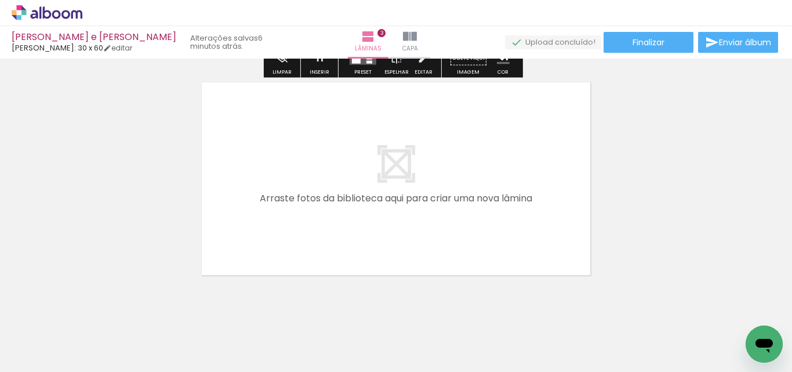
scroll to position [0, 715]
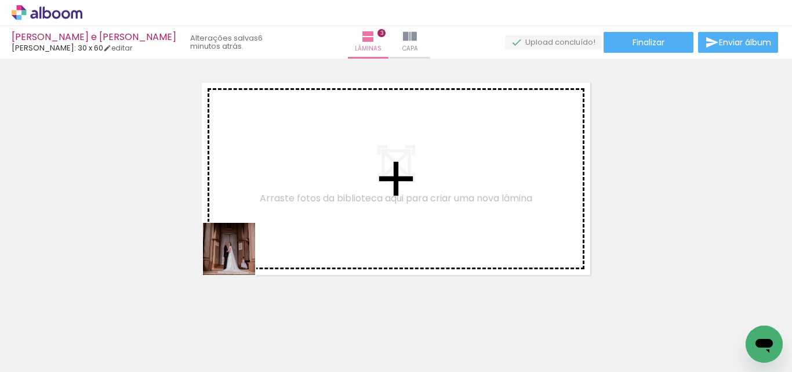
drag, startPoint x: 218, startPoint y: 312, endPoint x: 260, endPoint y: 309, distance: 41.8
click at [250, 224] on quentale-workspace at bounding box center [396, 186] width 792 height 372
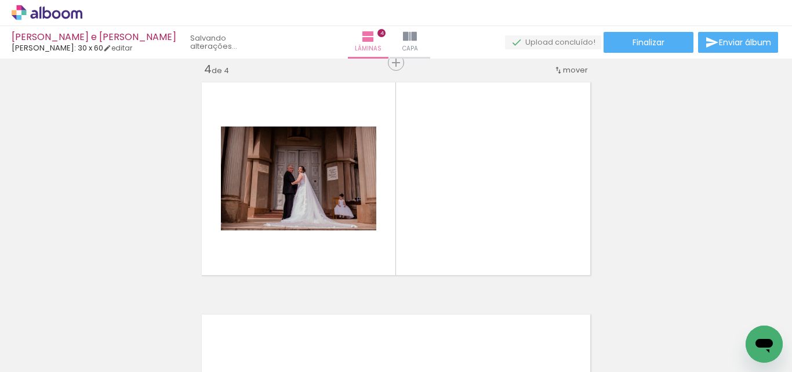
scroll to position [711, 0]
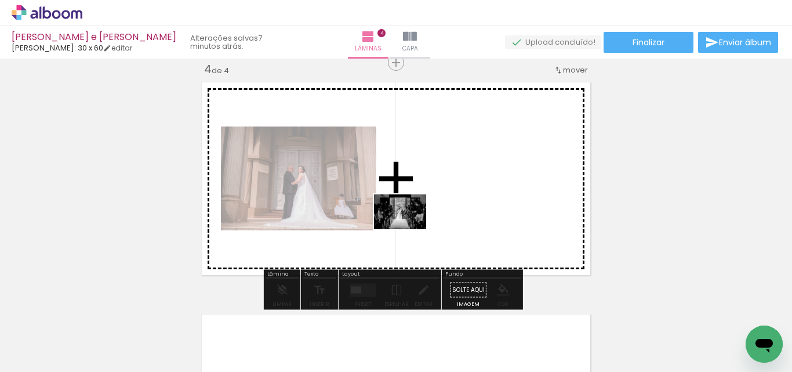
drag, startPoint x: 340, startPoint y: 252, endPoint x: 409, endPoint y: 229, distance: 72.8
click at [409, 229] on quentale-workspace at bounding box center [396, 186] width 792 height 372
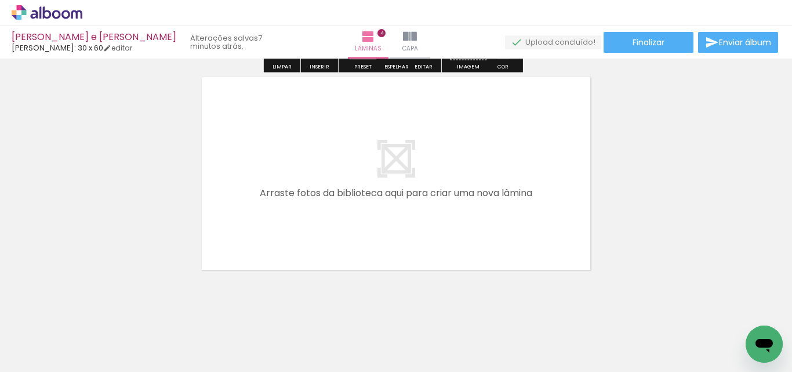
scroll to position [964, 0]
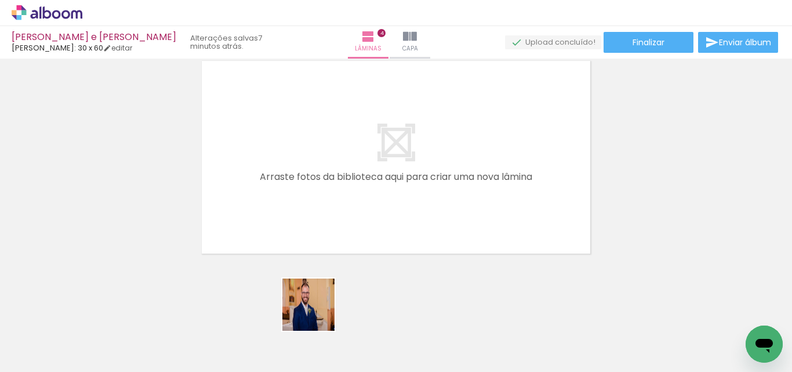
drag, startPoint x: 306, startPoint y: 340, endPoint x: 301, endPoint y: 197, distance: 143.3
click at [301, 197] on quentale-workspace at bounding box center [396, 186] width 792 height 372
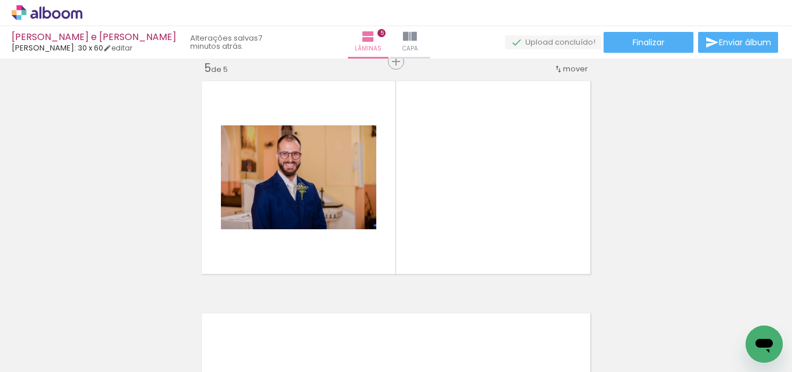
scroll to position [943, 0]
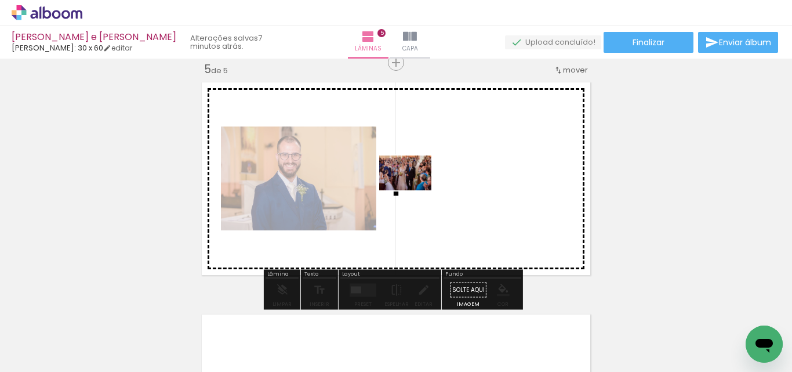
drag, startPoint x: 388, startPoint y: 326, endPoint x: 414, endPoint y: 190, distance: 138.0
click at [414, 190] on quentale-workspace at bounding box center [396, 186] width 792 height 372
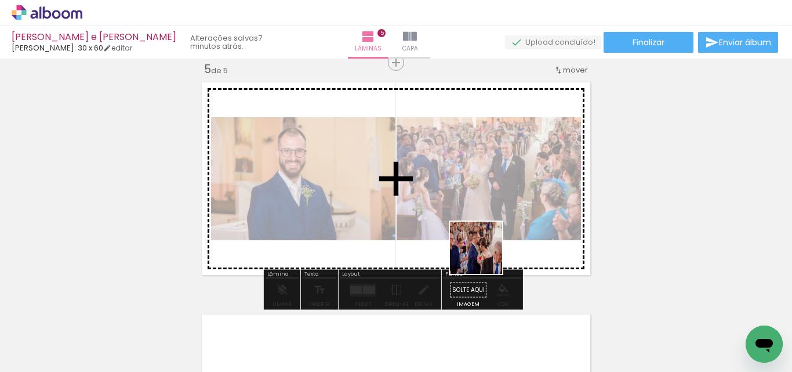
drag, startPoint x: 485, startPoint y: 256, endPoint x: 503, endPoint y: 224, distance: 37.4
click at [505, 224] on quentale-workspace at bounding box center [396, 186] width 792 height 372
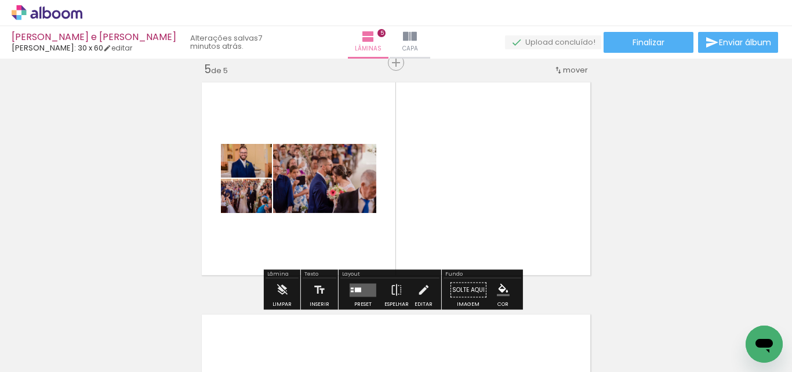
click at [362, 292] on quentale-layouter at bounding box center [363, 289] width 27 height 13
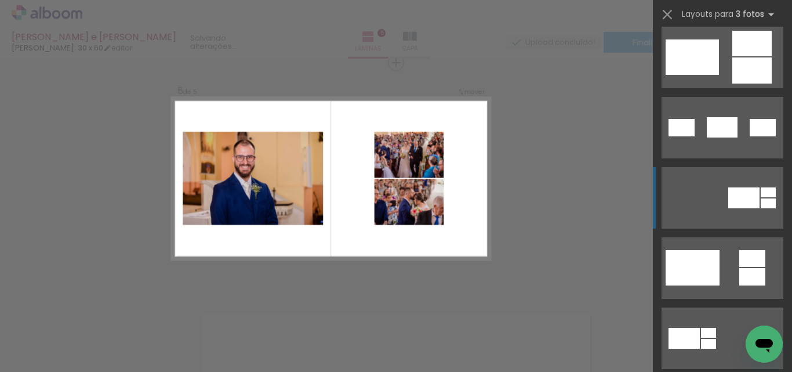
scroll to position [290, 0]
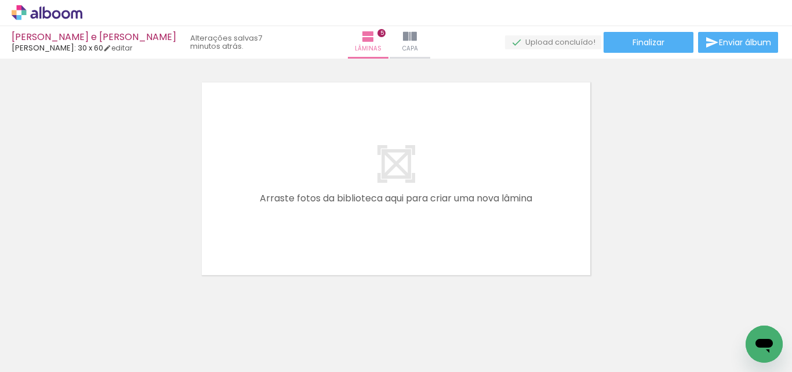
scroll to position [0, 1050]
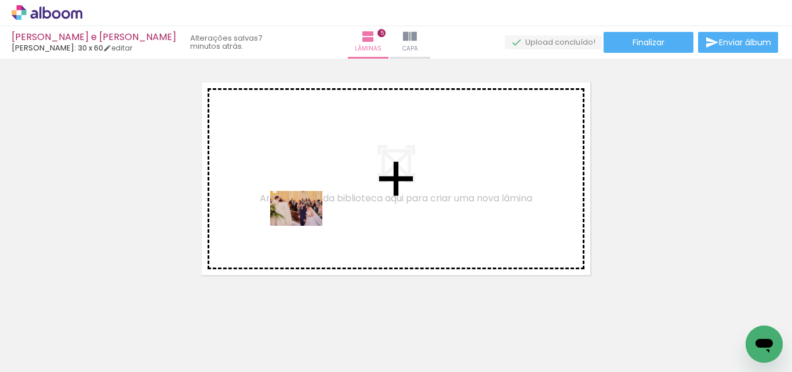
drag, startPoint x: 177, startPoint y: 337, endPoint x: 305, endPoint y: 226, distance: 169.7
click at [305, 226] on quentale-workspace at bounding box center [396, 186] width 792 height 372
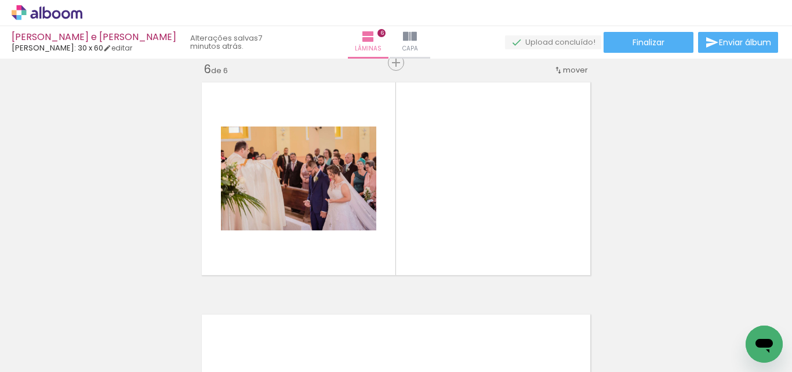
scroll to position [1174, 0]
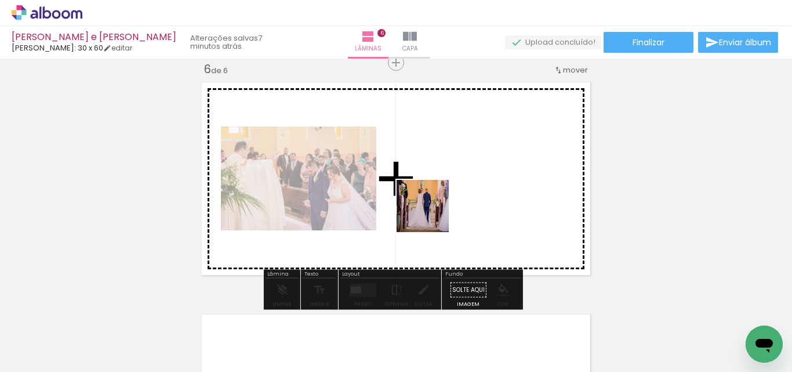
drag, startPoint x: 246, startPoint y: 330, endPoint x: 434, endPoint y: 210, distance: 223.1
click at [434, 210] on quentale-workspace at bounding box center [396, 186] width 792 height 372
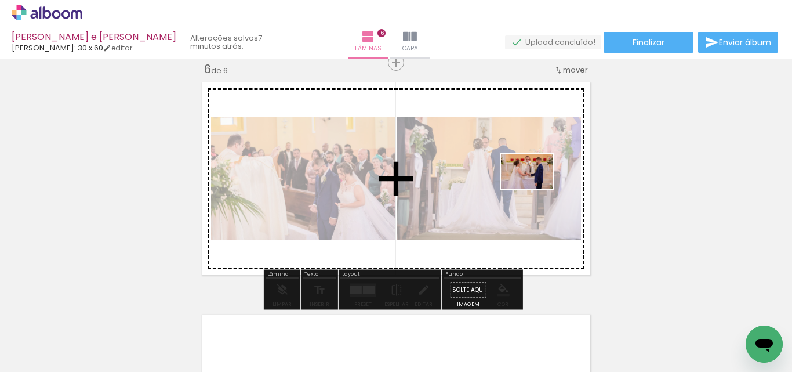
drag, startPoint x: 326, startPoint y: 317, endPoint x: 536, endPoint y: 188, distance: 245.4
click at [536, 188] on quentale-workspace at bounding box center [396, 186] width 792 height 372
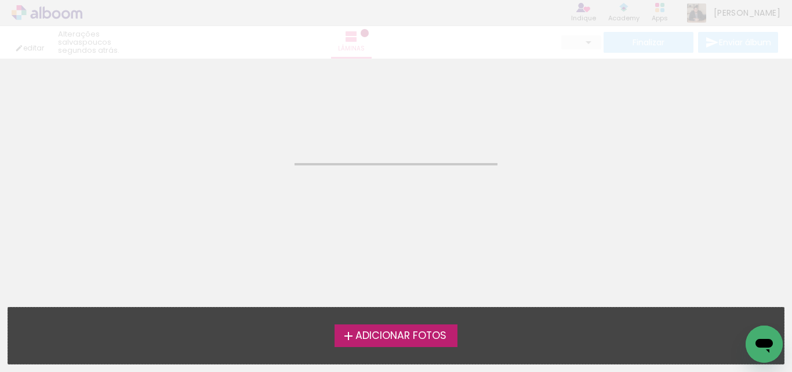
click at [146, 30] on div "editar poucos segundos atrás. Lâminas Finalizar Enviar álbum" at bounding box center [396, 29] width 792 height 59
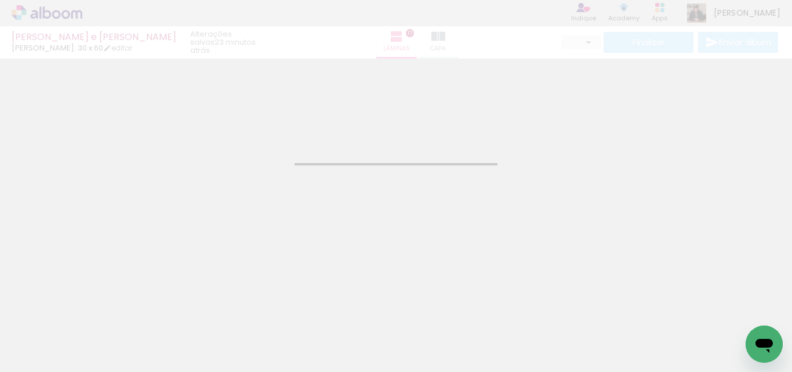
drag, startPoint x: 61, startPoint y: 4, endPoint x: 59, endPoint y: 10, distance: 6.8
click at [60, 4] on div "[PERSON_NAME] e [PERSON_NAME] Fotógrafo: 30 x 60 editar 23 minutos atrás. Lâmin…" at bounding box center [396, 29] width 792 height 59
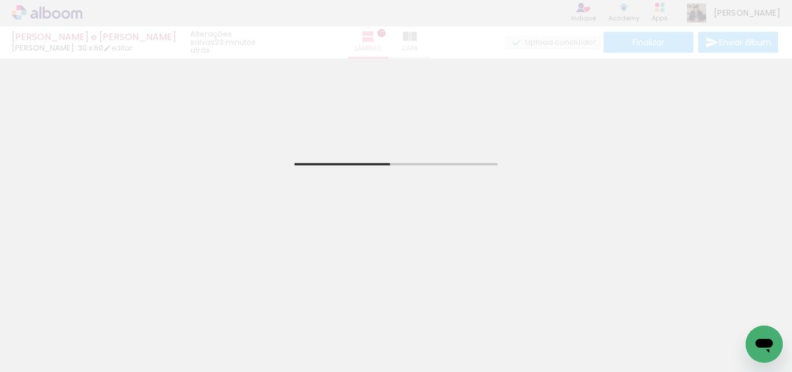
click at [59, 10] on div "[PERSON_NAME] e [PERSON_NAME] Fotógrafo: 30 x 60 editar 23 minutos atrás. Lâmin…" at bounding box center [396, 29] width 792 height 59
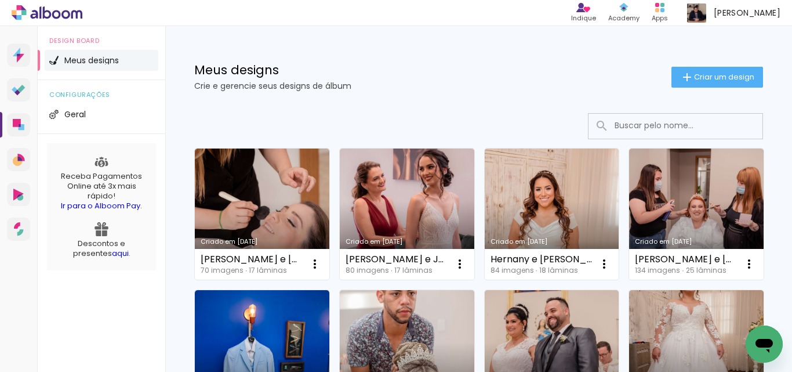
click at [629, 279] on link "Criado em [DATE]" at bounding box center [696, 213] width 134 height 131
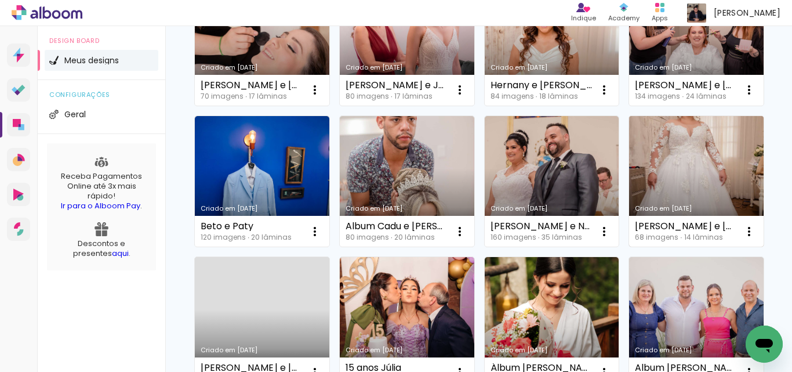
scroll to position [232, 0]
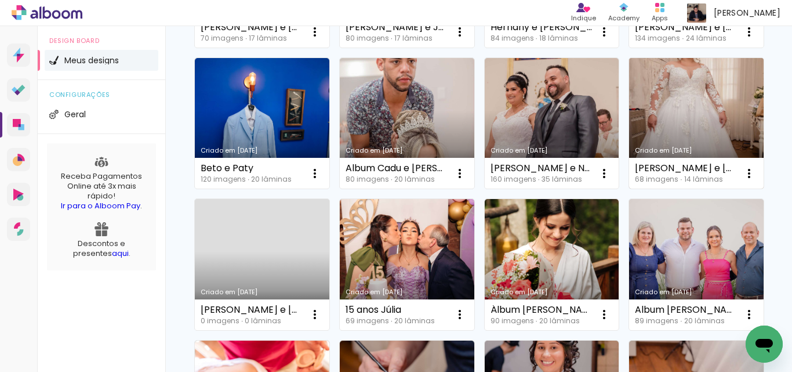
click at [629, 189] on link "Criado em [DATE]" at bounding box center [696, 123] width 134 height 131
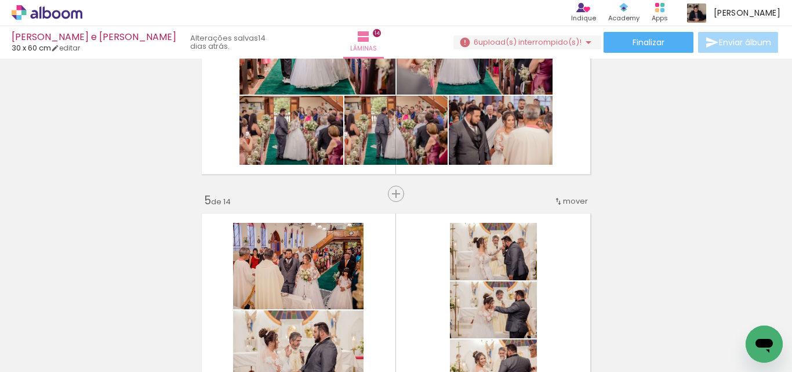
scroll to position [0, 755]
